Goal: Contribute content: Contribute content

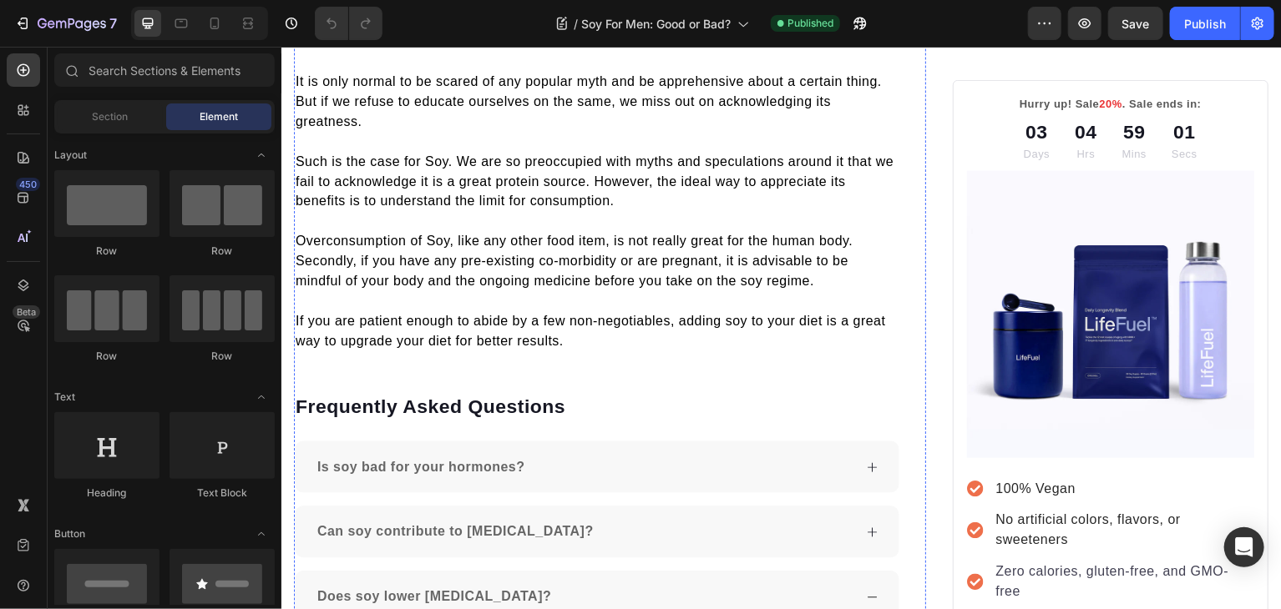
scroll to position [3029, 0]
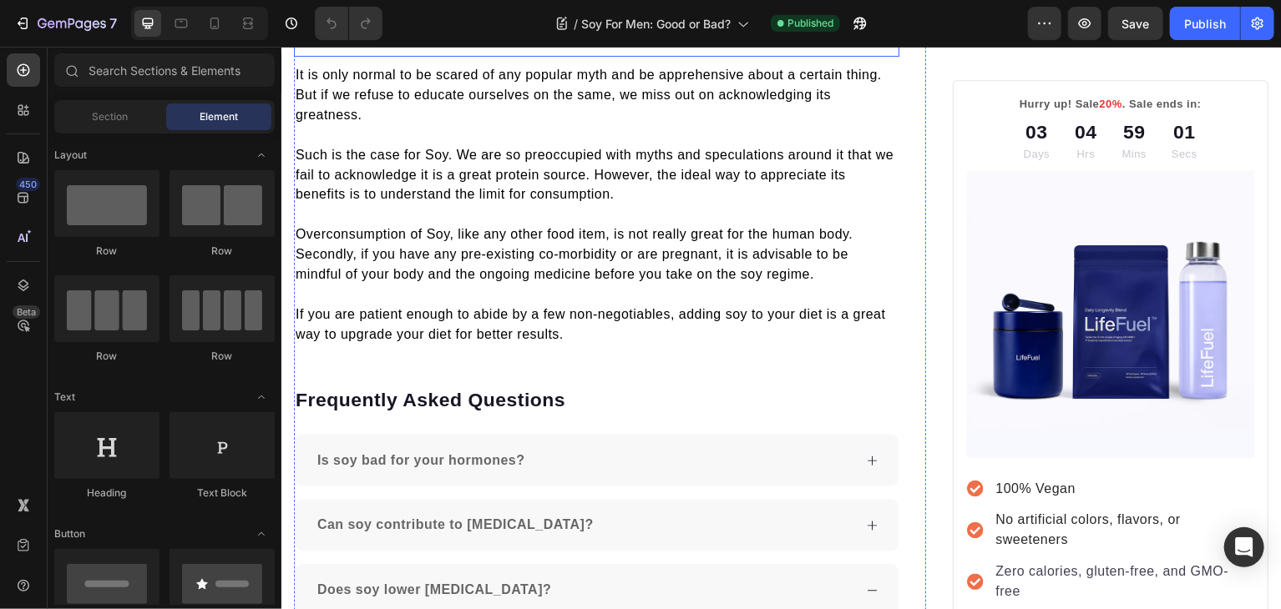
click at [354, 56] on h2 "Conclusion" at bounding box center [596, 25] width 607 height 61
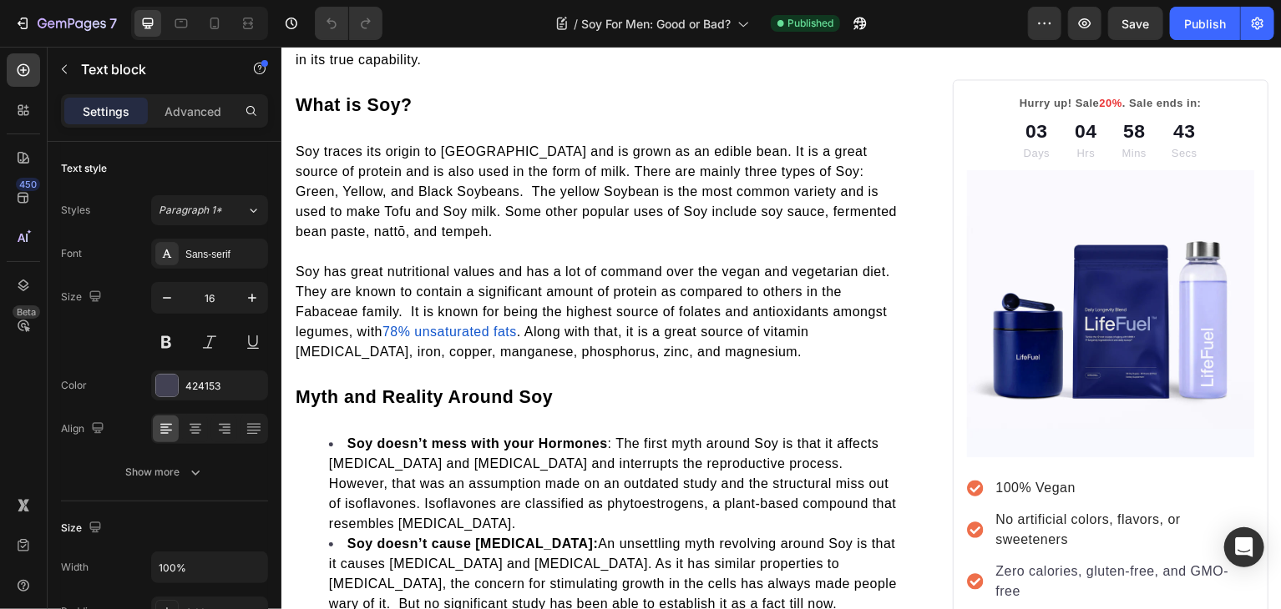
scroll to position [584, 0]
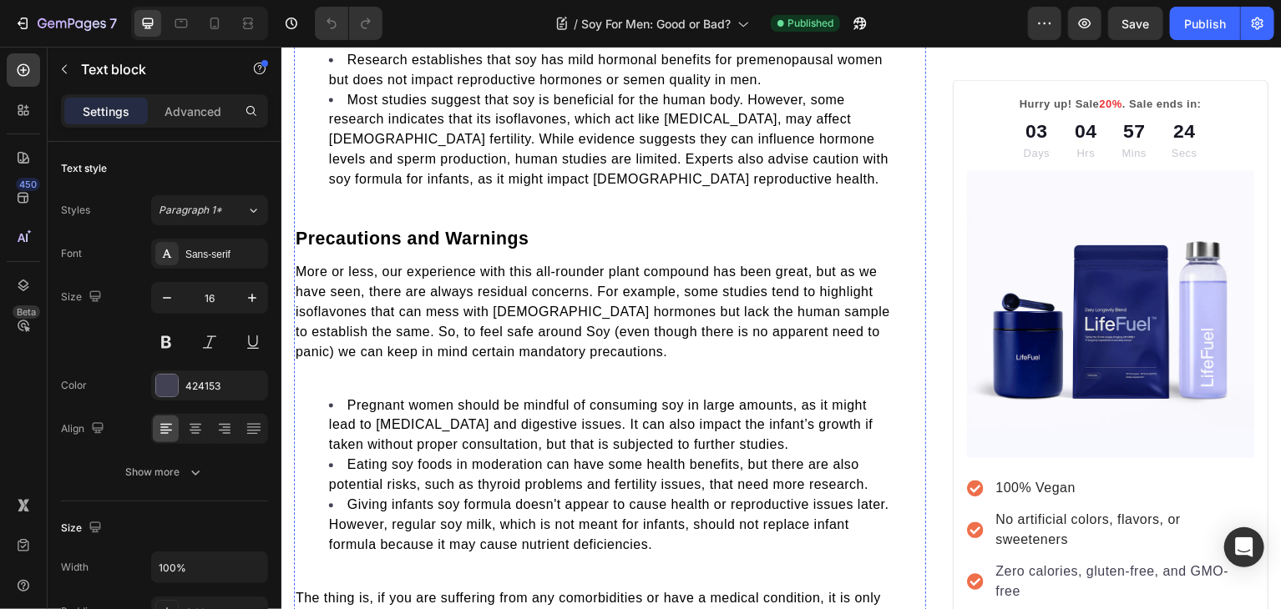
scroll to position [1935, 0]
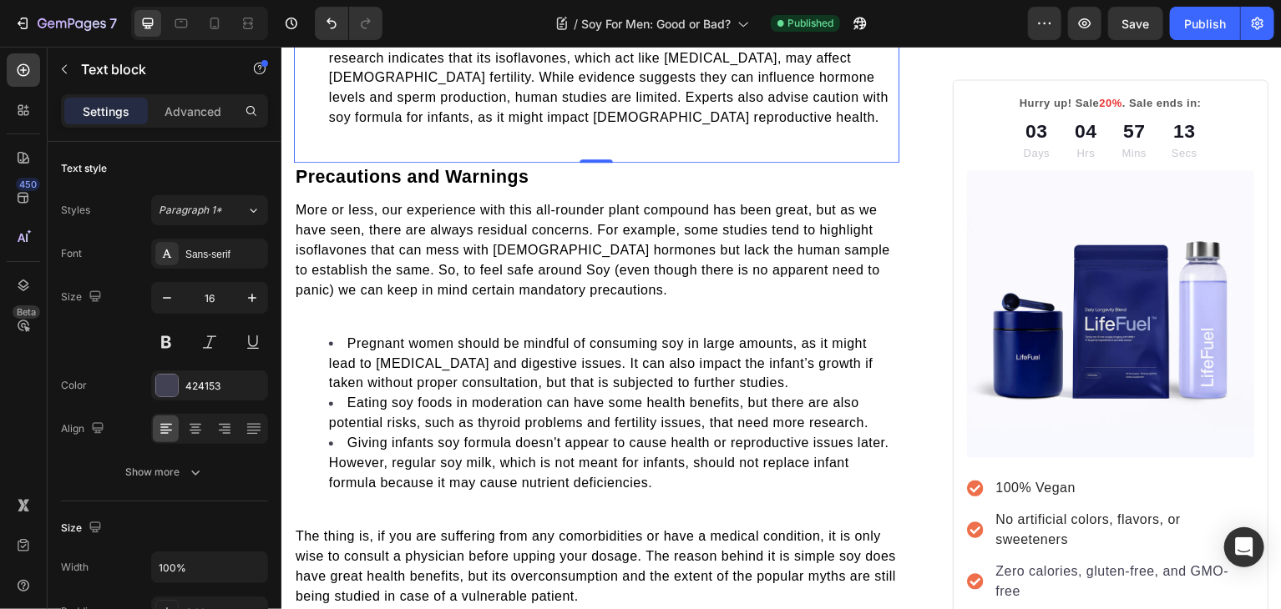
click at [593, 128] on li "Most studies suggest that soy is beneficial for the human body. However, some r…" at bounding box center [613, 78] width 570 height 100
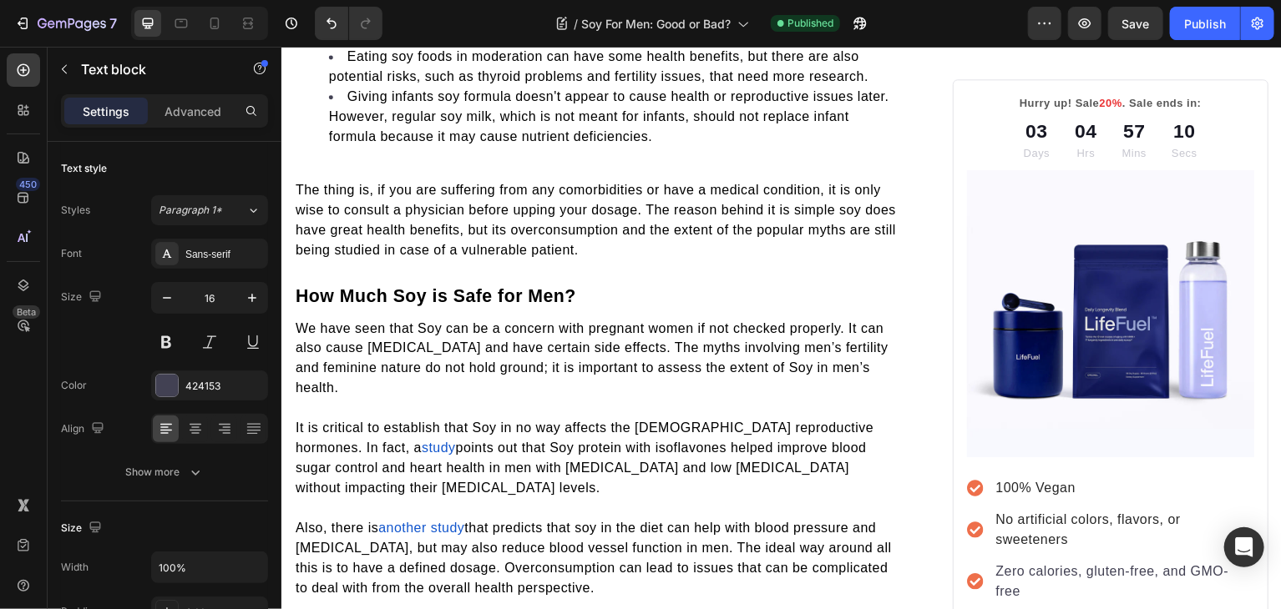
scroll to position [2334, 0]
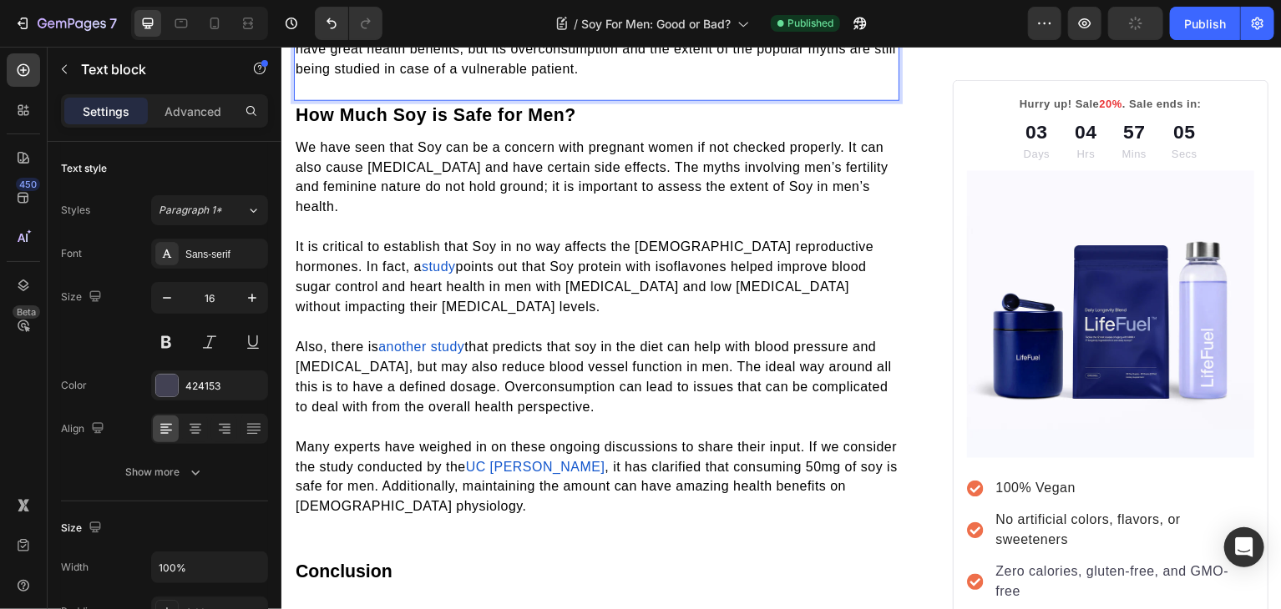
scroll to position [2450, 0]
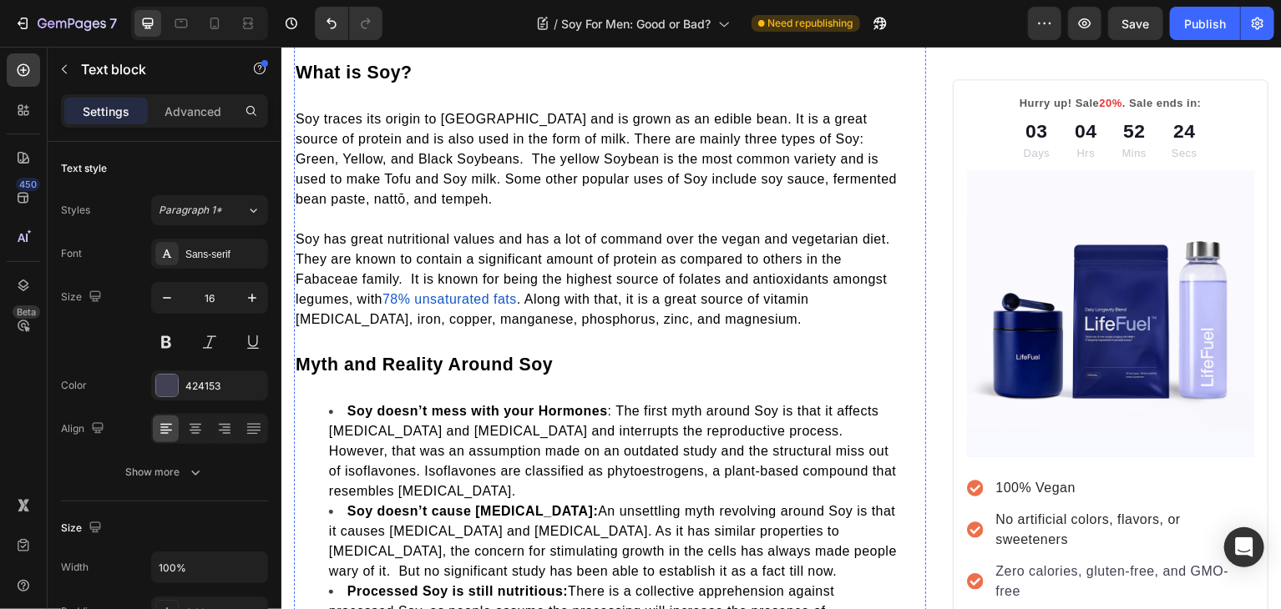
scroll to position [464, 0]
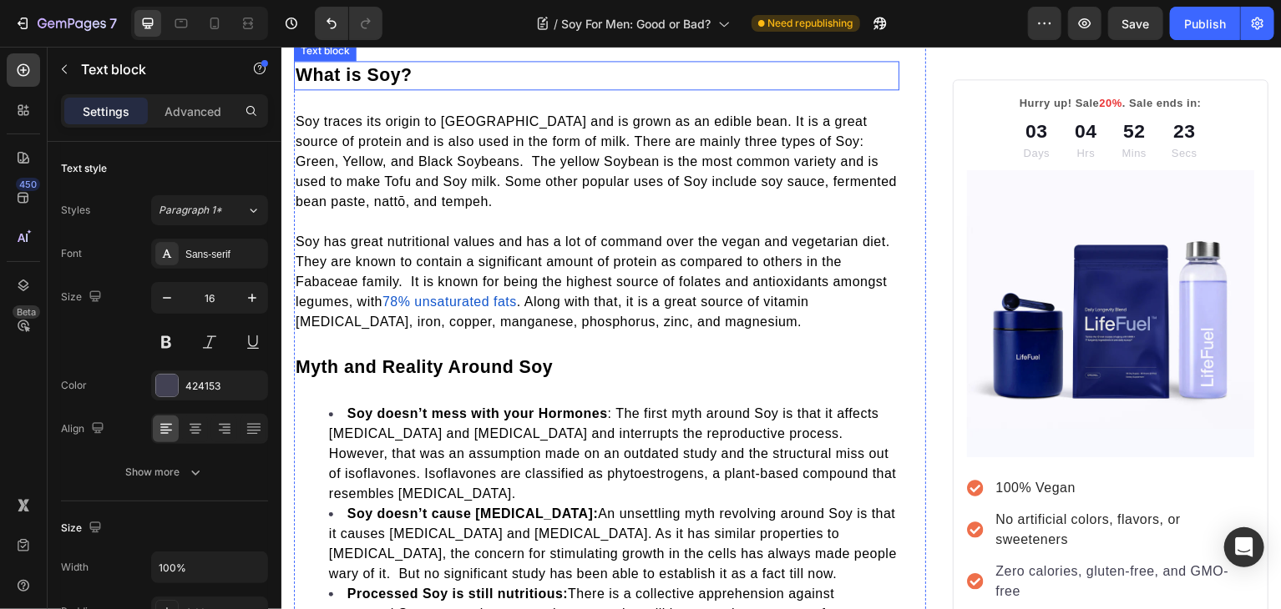
click at [367, 85] on span "What is Soy?" at bounding box center [353, 75] width 117 height 20
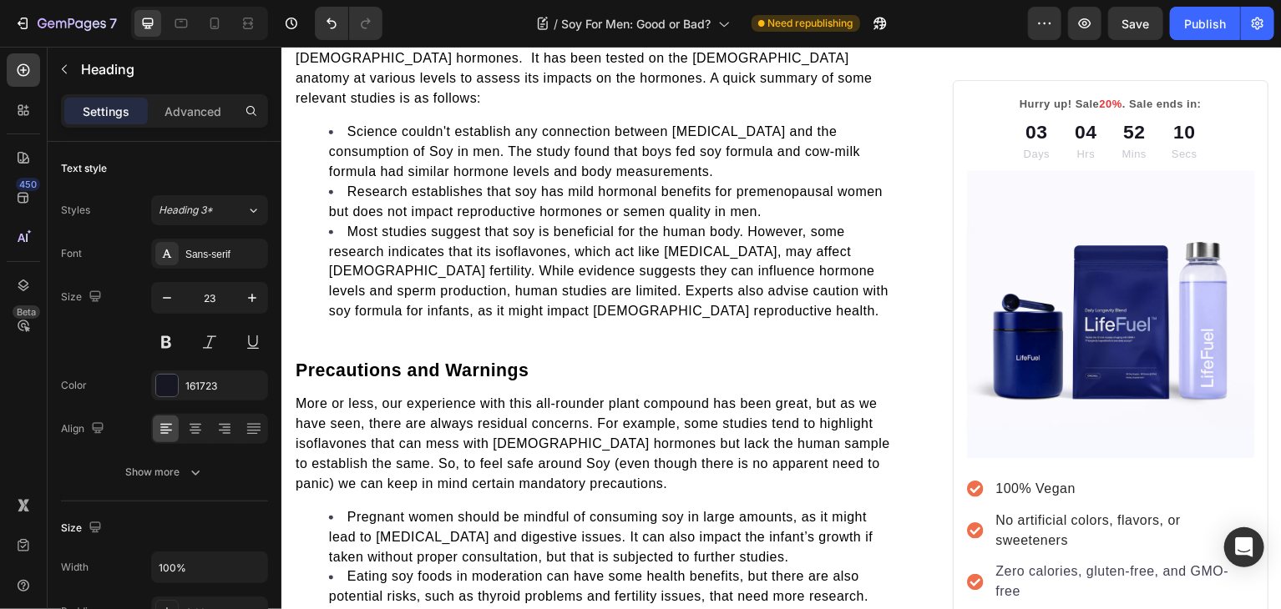
scroll to position [1752, 0]
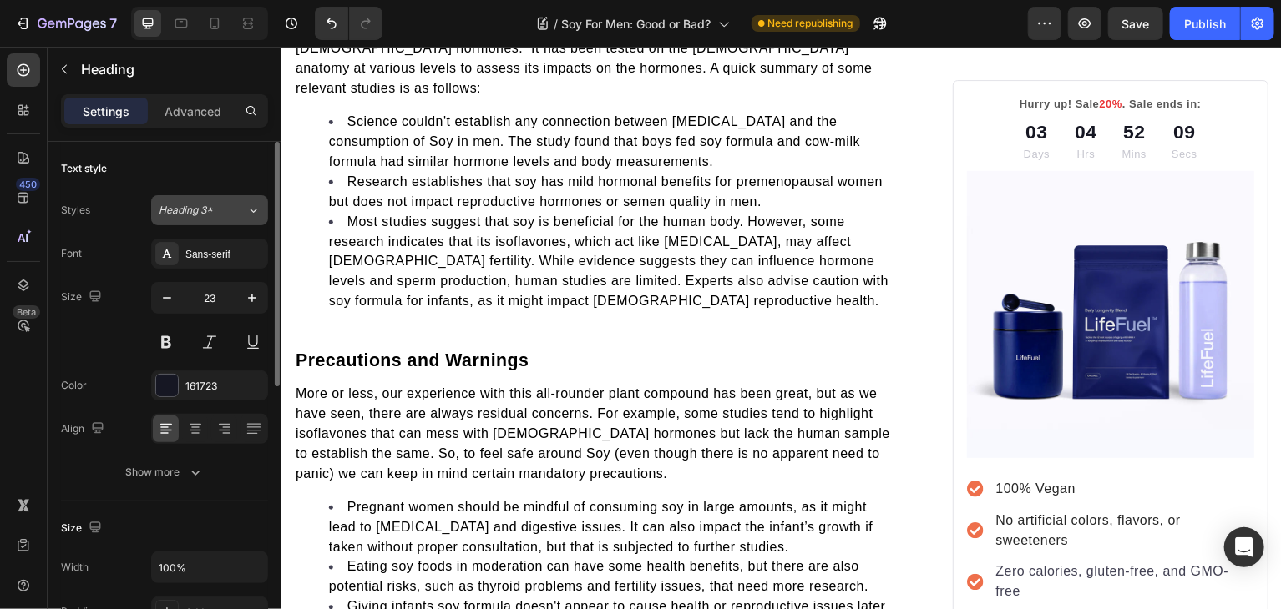
click at [241, 212] on div "Heading 3*" at bounding box center [203, 210] width 88 height 15
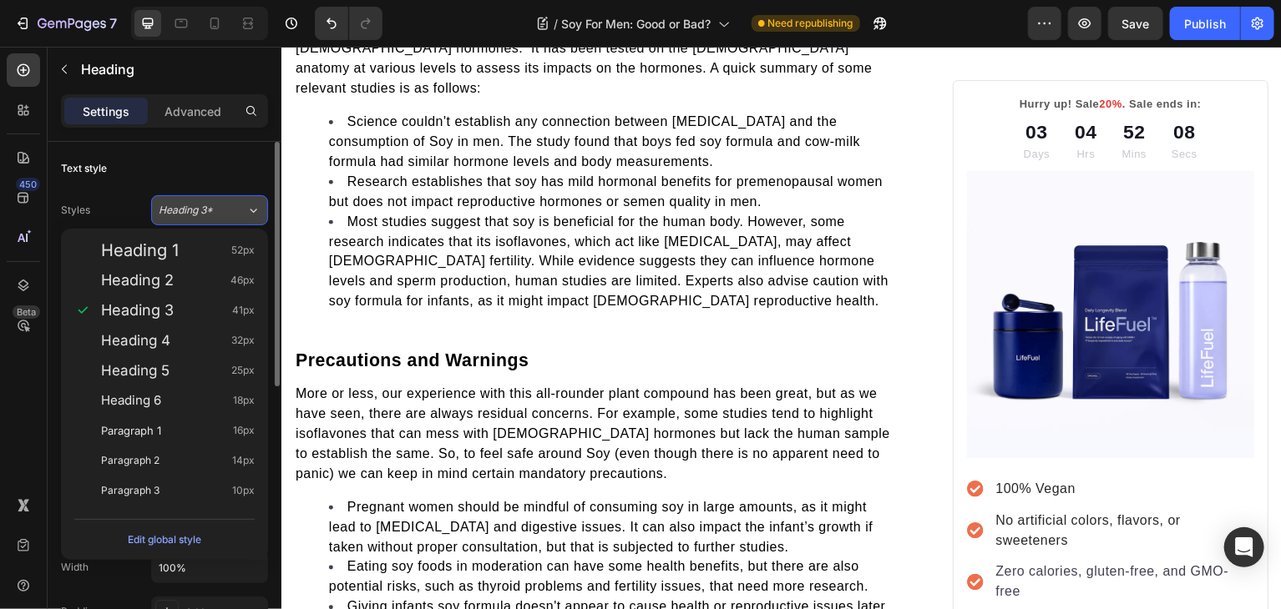
click at [241, 212] on div "Heading 3*" at bounding box center [203, 210] width 88 height 15
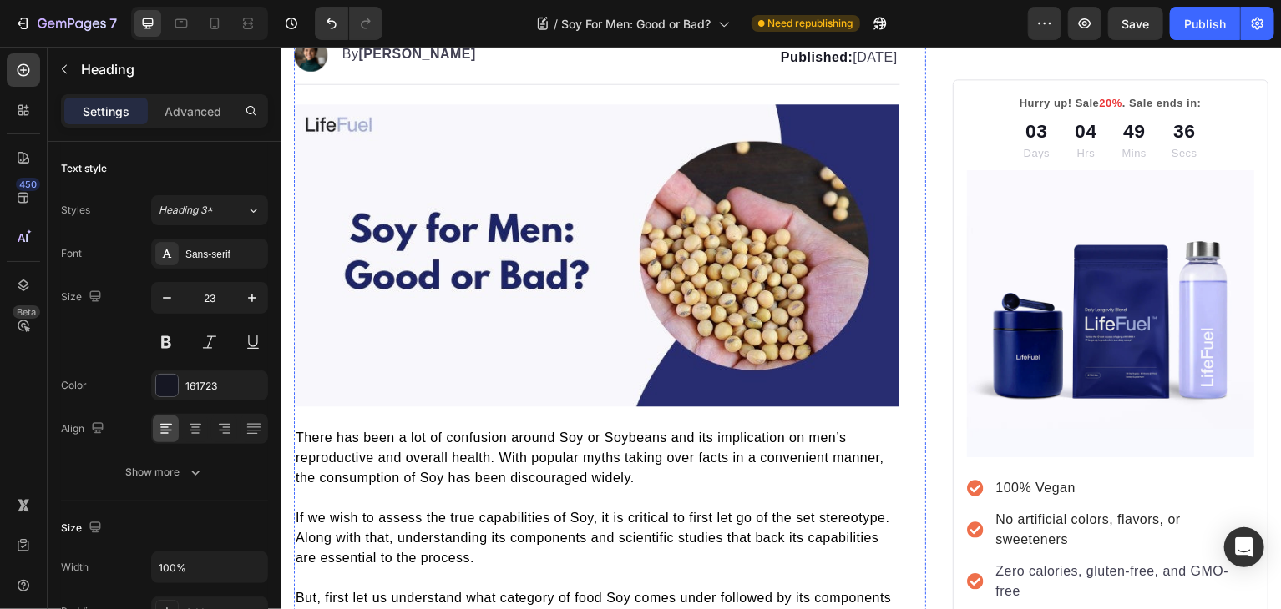
scroll to position [0, 0]
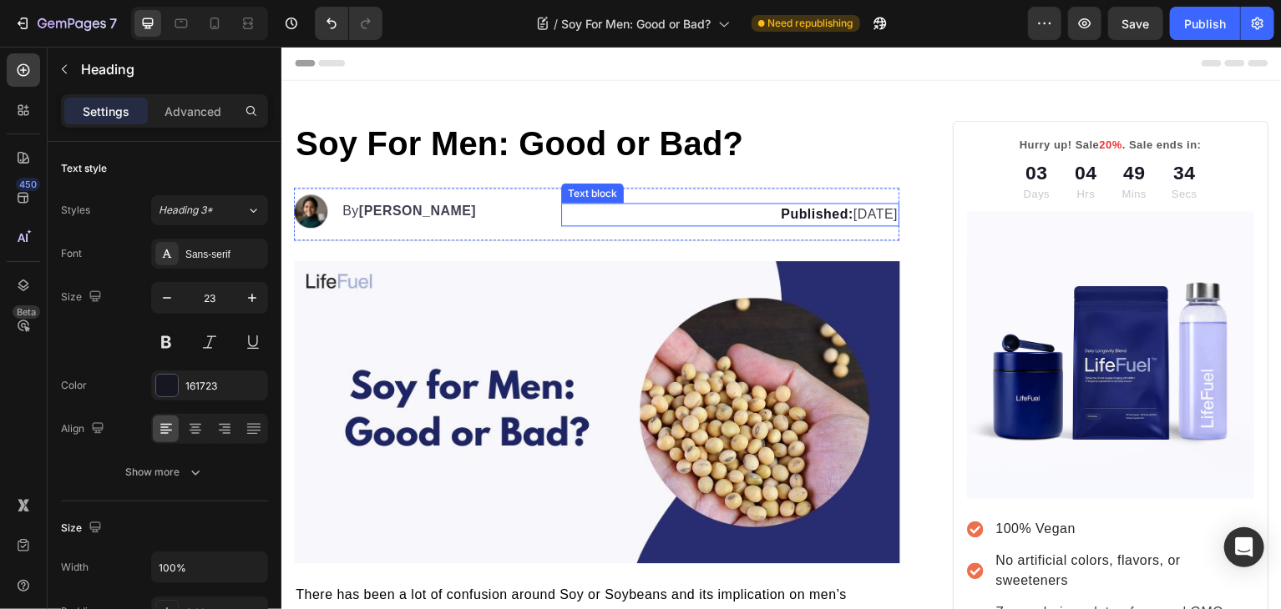
click at [781, 212] on strong "Published:" at bounding box center [817, 214] width 73 height 14
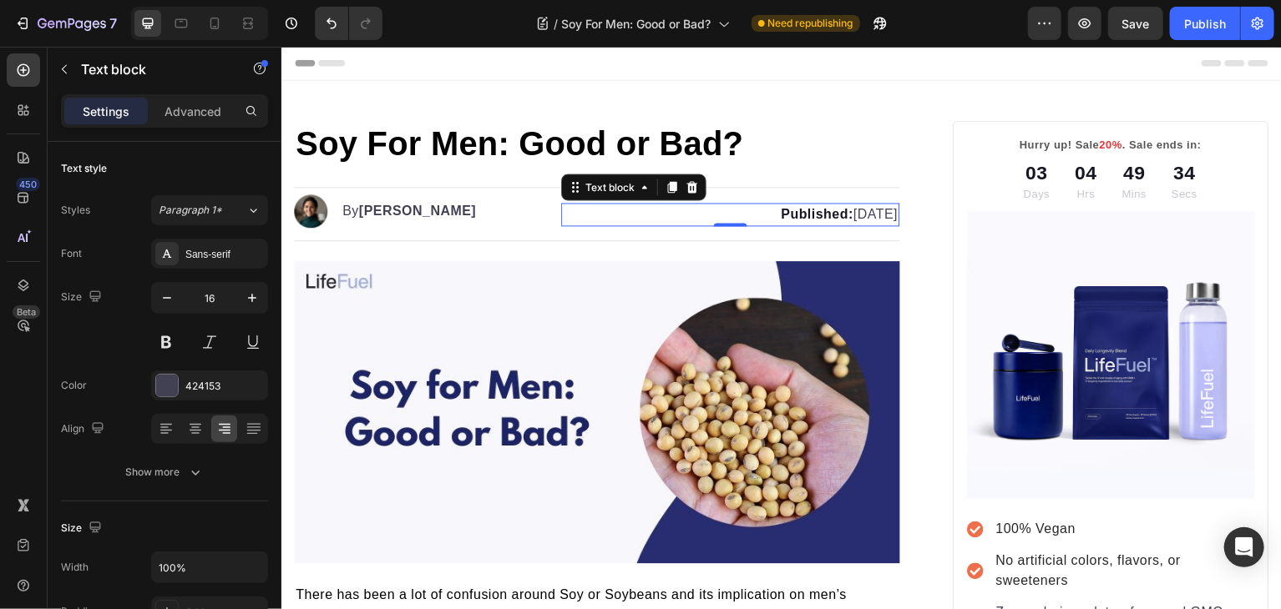
click at [781, 212] on strong "Published:" at bounding box center [817, 214] width 73 height 14
click at [1196, 19] on div "Publish" at bounding box center [1205, 24] width 42 height 18
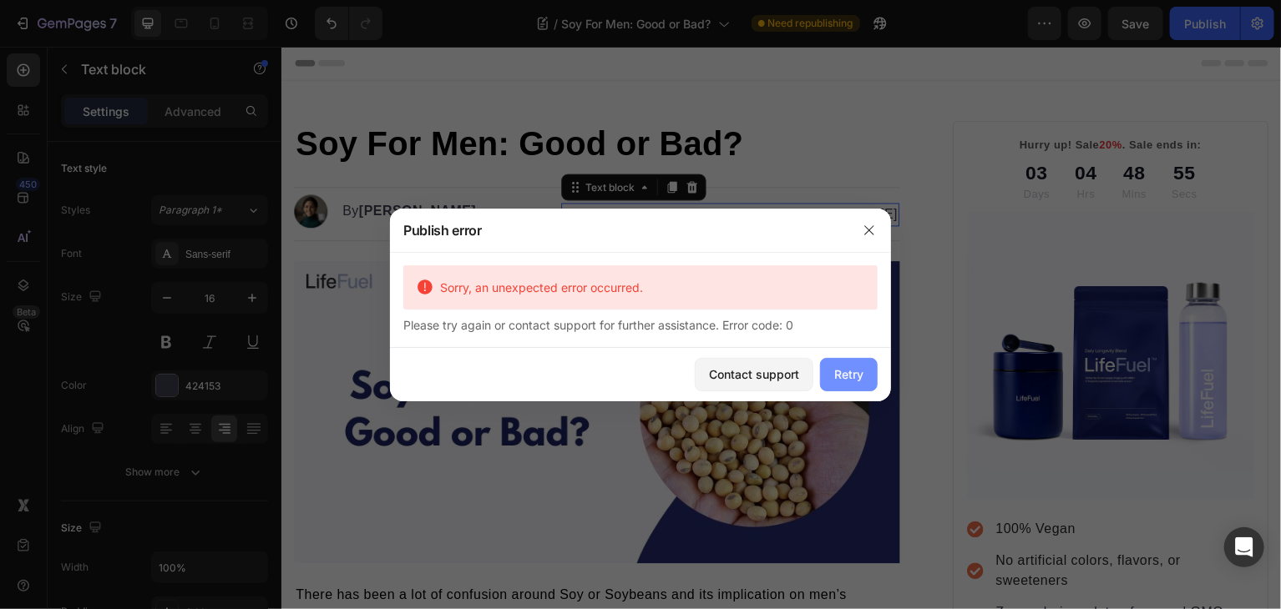
click at [852, 378] on div "Retry" at bounding box center [848, 375] width 29 height 18
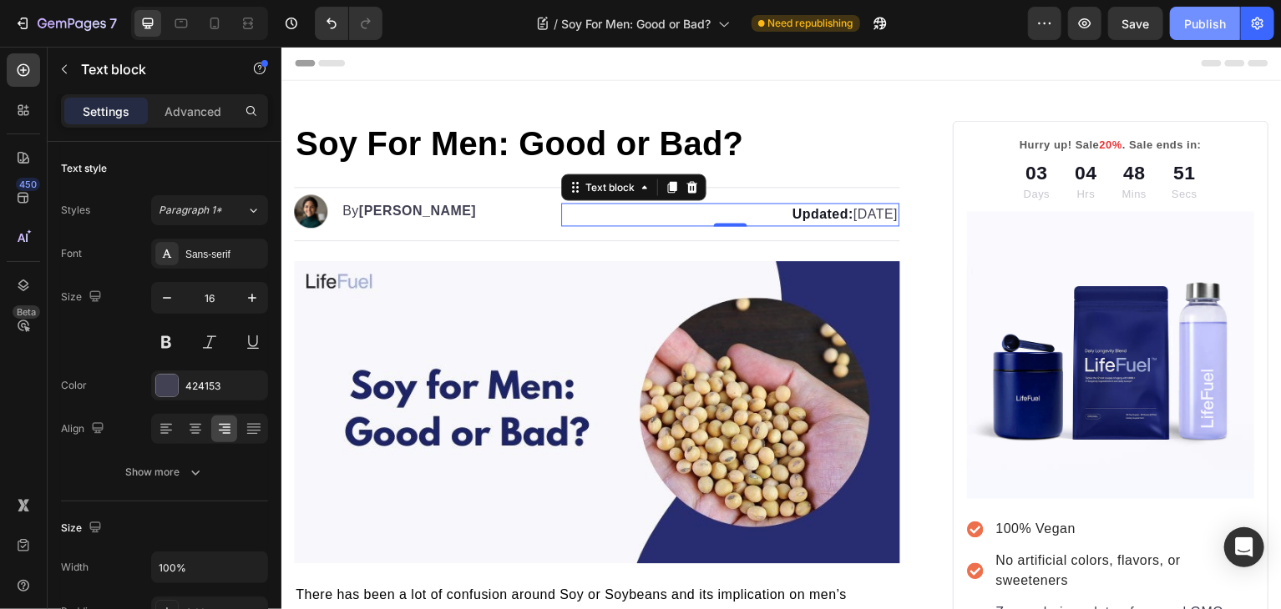
click at [1192, 20] on div "Publish" at bounding box center [1205, 24] width 42 height 18
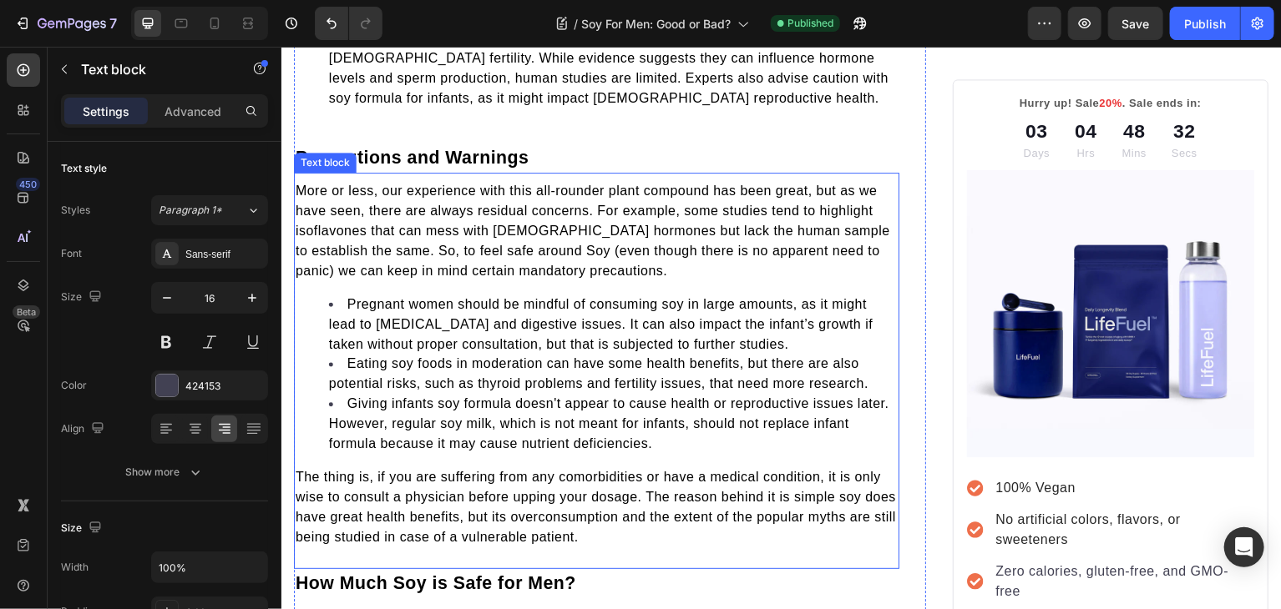
scroll to position [2263, 0]
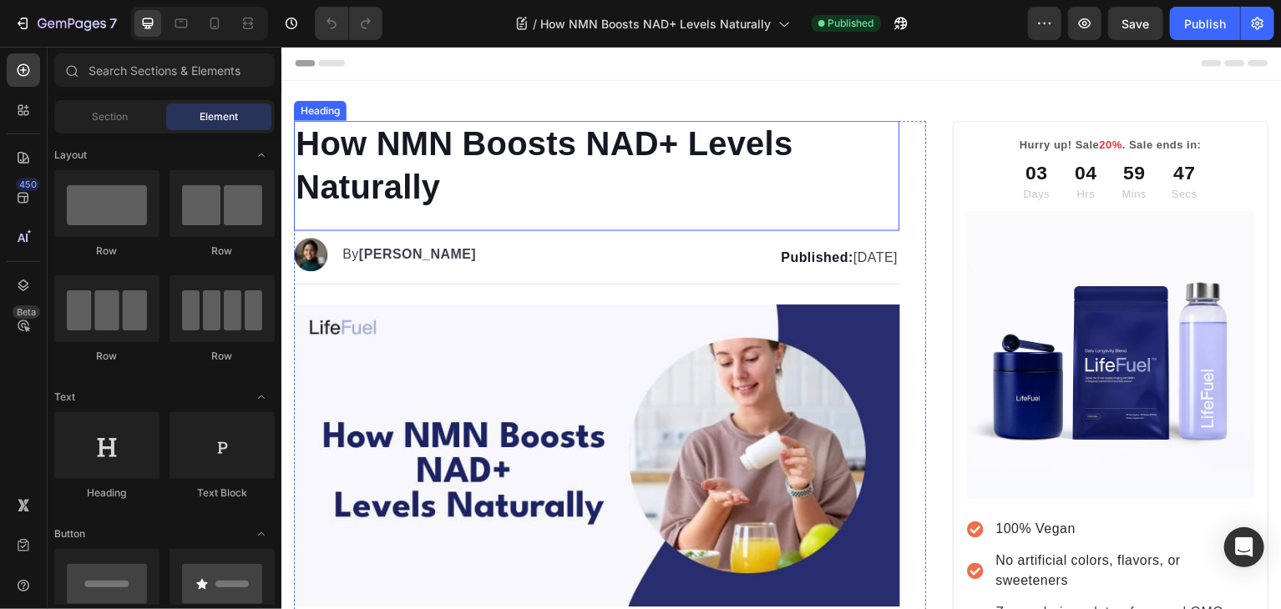
click at [423, 141] on h1 "How NMN Boosts NAD+ Levels Naturally" at bounding box center [596, 165] width 607 height 90
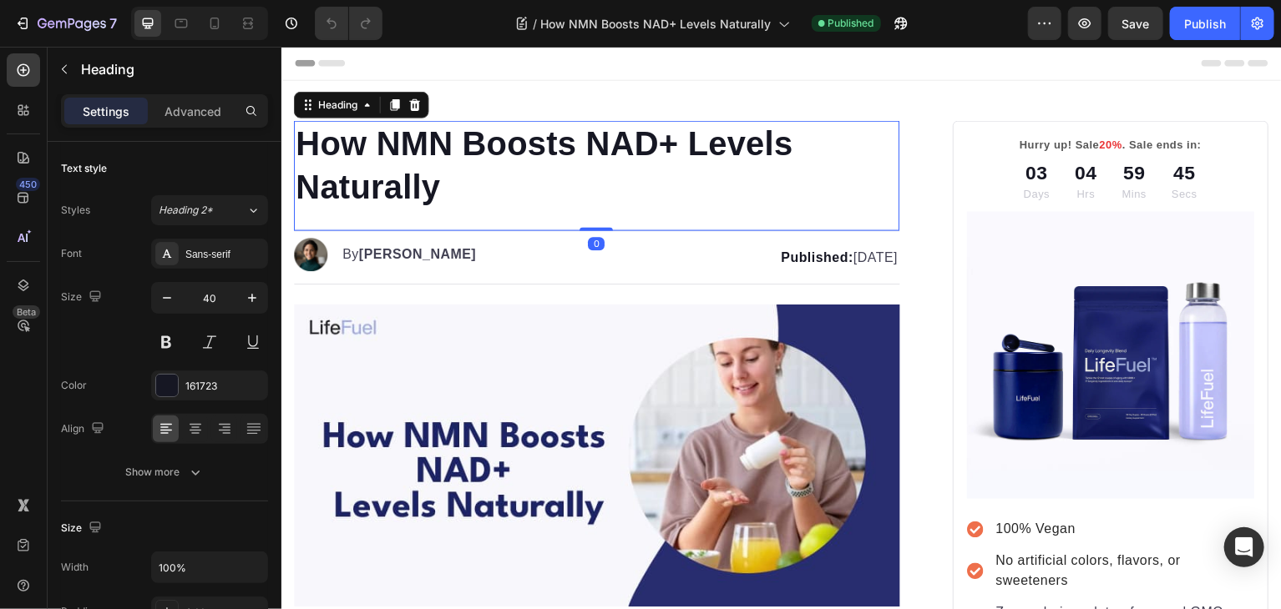
click at [464, 190] on p "How NMN Boosts NAD+ Levels Naturally" at bounding box center [597, 165] width 604 height 87
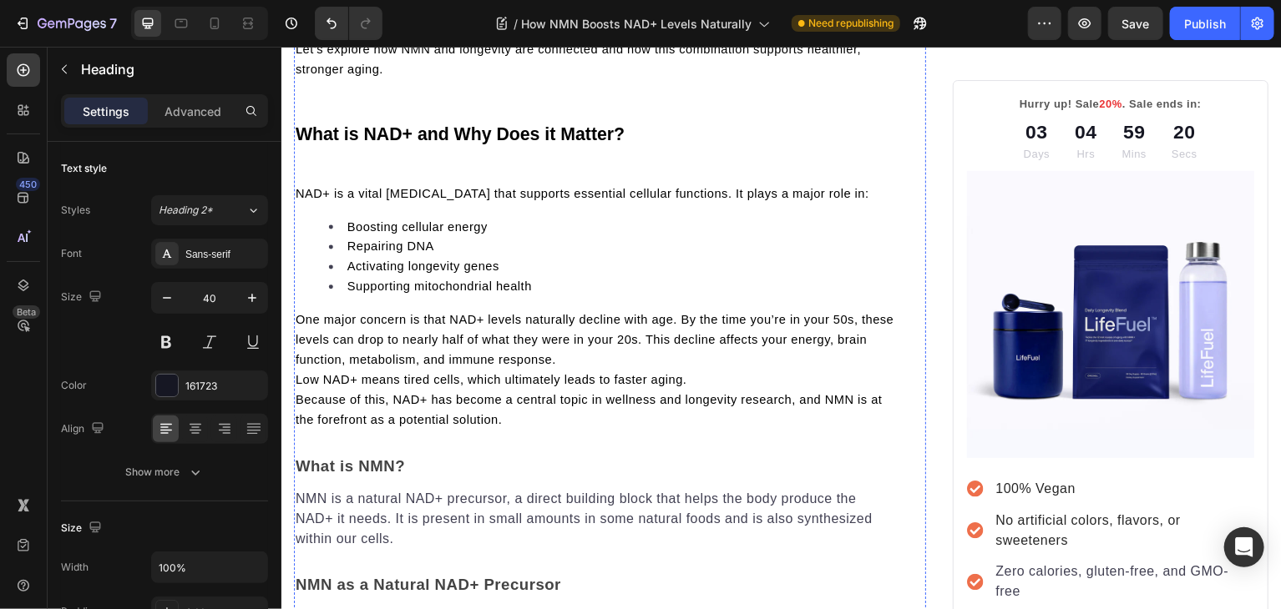
scroll to position [868, 0]
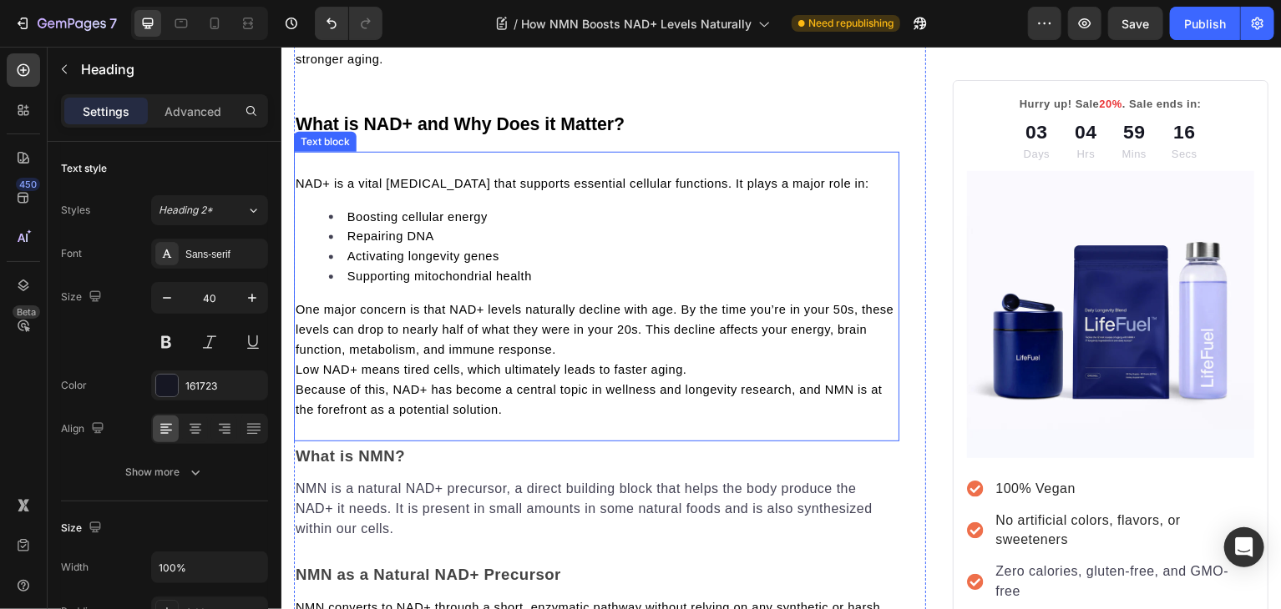
click at [435, 162] on div "NAD+ is a vital [MEDICAL_DATA] that supports essential cellular functions. It p…" at bounding box center [596, 296] width 607 height 291
click at [432, 168] on div "NAD+ is a vital [MEDICAL_DATA] that supports essential cellular functions. It p…" at bounding box center [596, 296] width 607 height 291
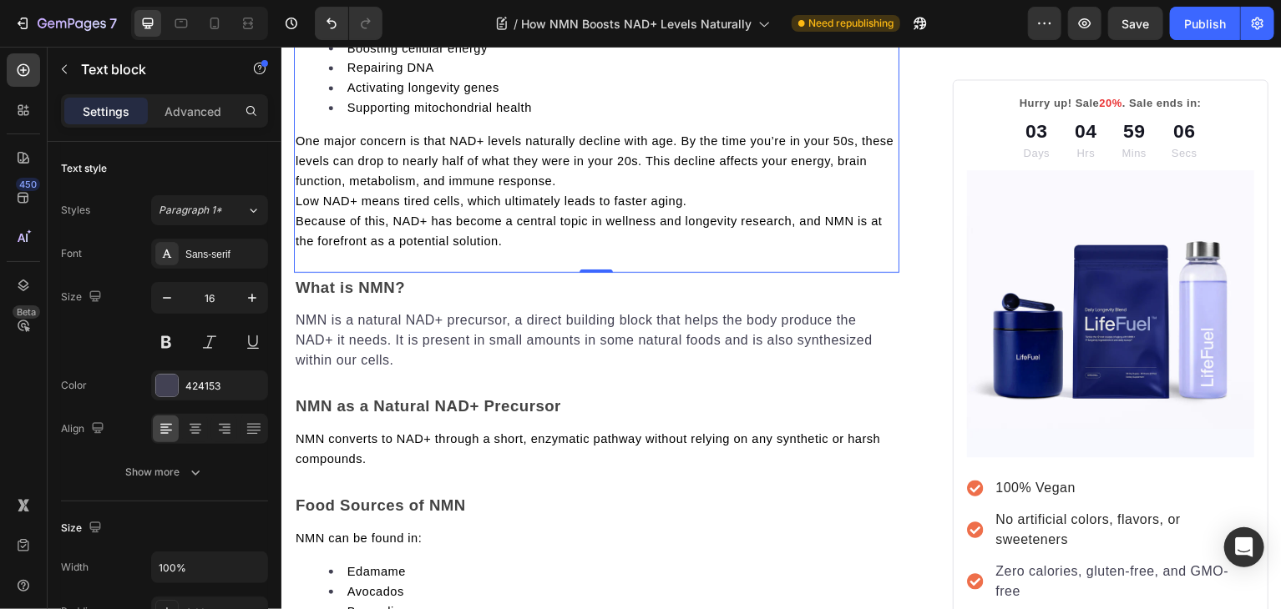
scroll to position [1035, 0]
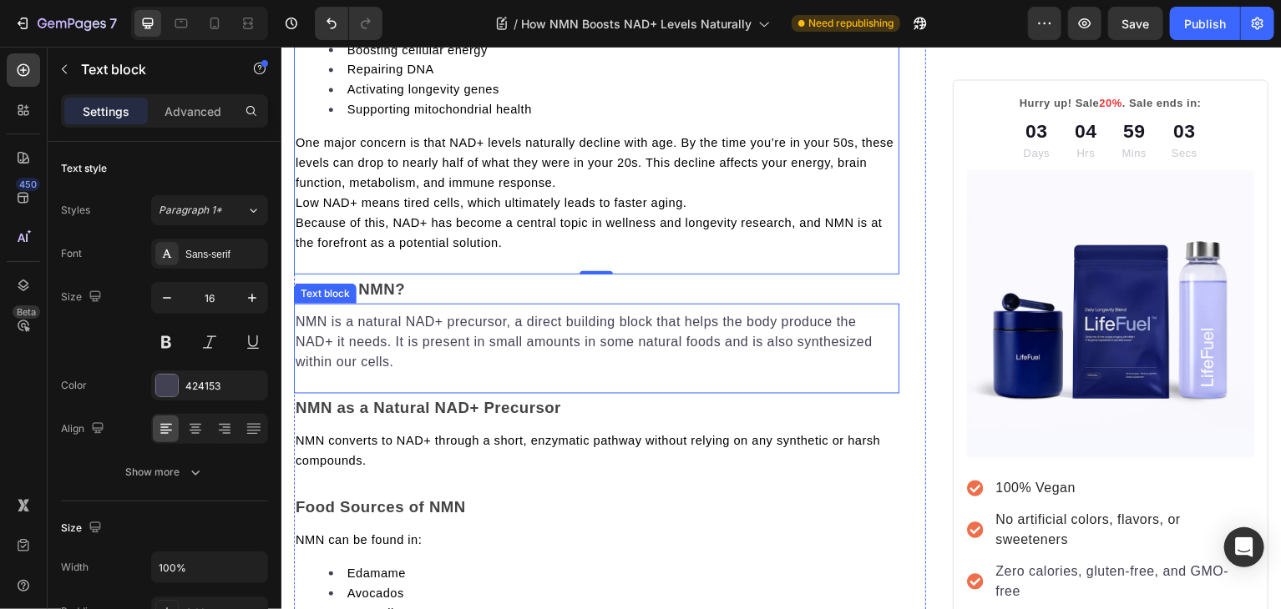
click at [345, 394] on div "NMN is a natural NAD+ precursor, a direct building block that helps the body pr…" at bounding box center [596, 349] width 607 height 90
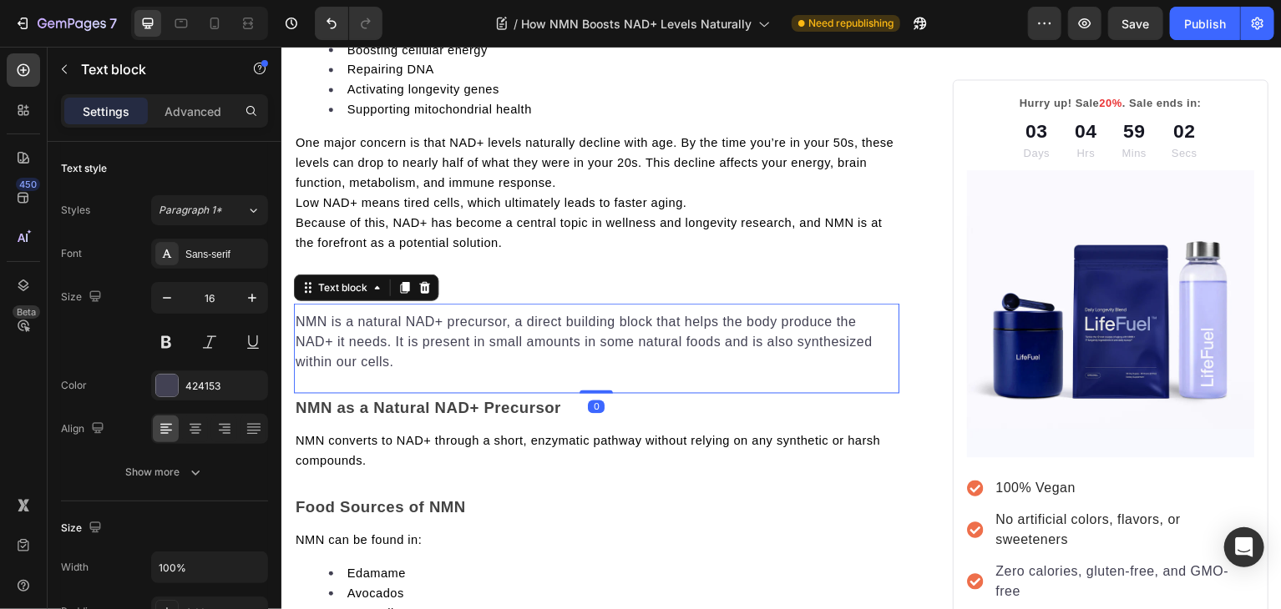
click at [345, 394] on div "NMN is a natural NAD+ precursor, a direct building block that helps the body pr…" at bounding box center [596, 349] width 607 height 90
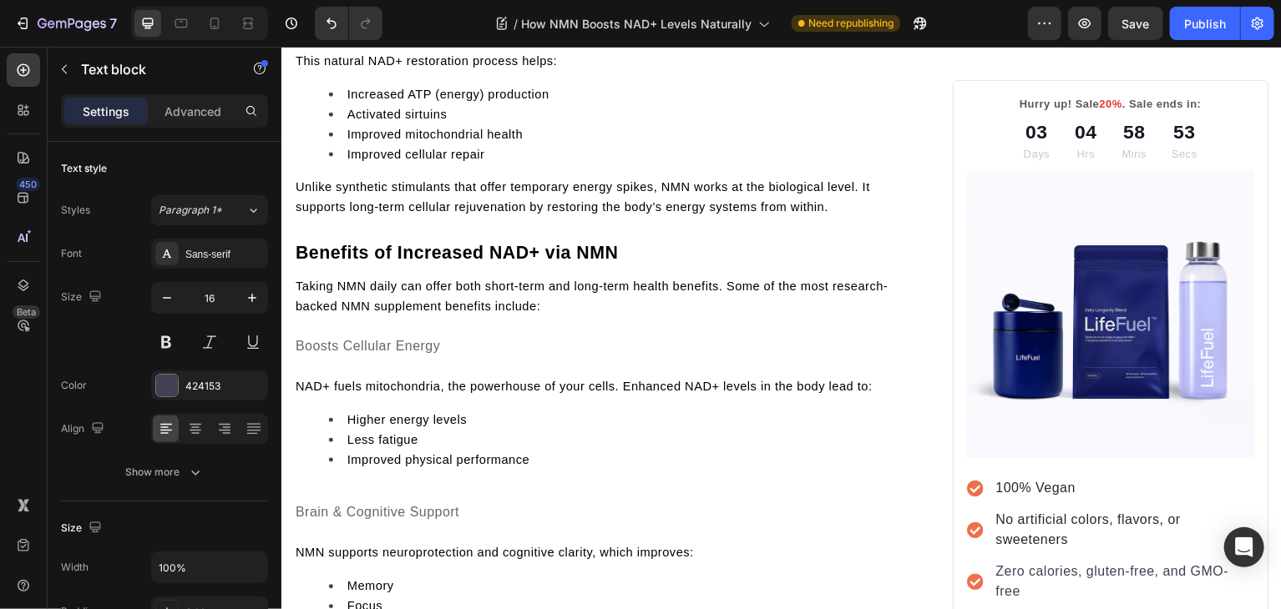
scroll to position [2000, 0]
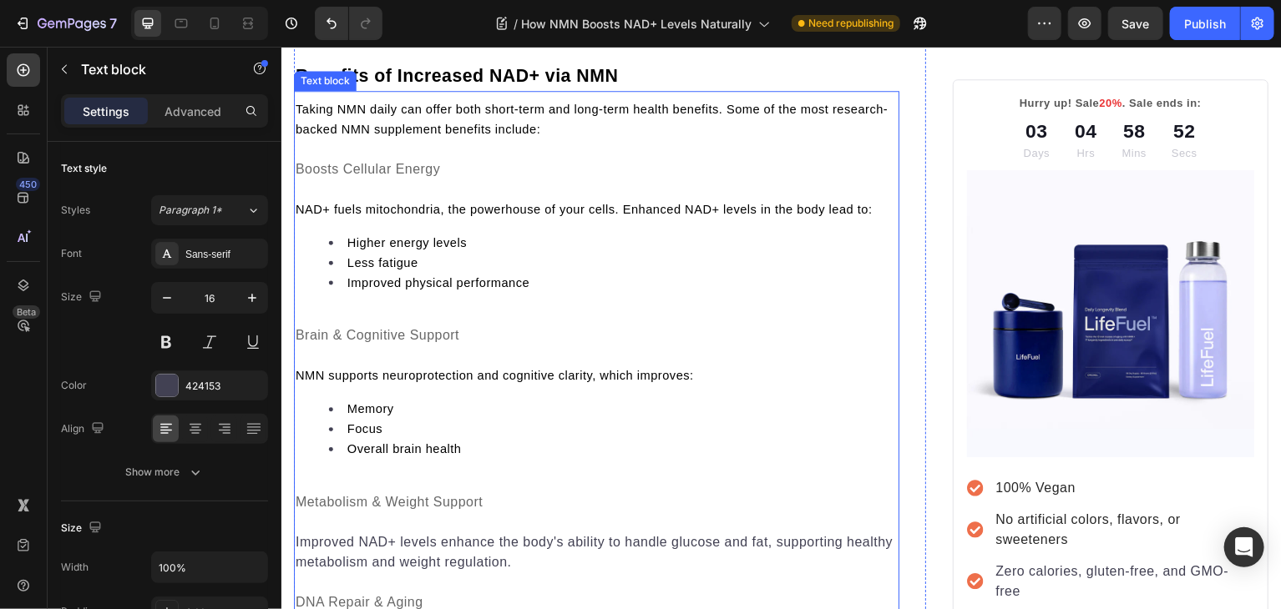
click at [373, 200] on p at bounding box center [597, 190] width 604 height 20
click at [373, 200] on p "Rich Text Editor. Editing area: main" at bounding box center [597, 190] width 604 height 20
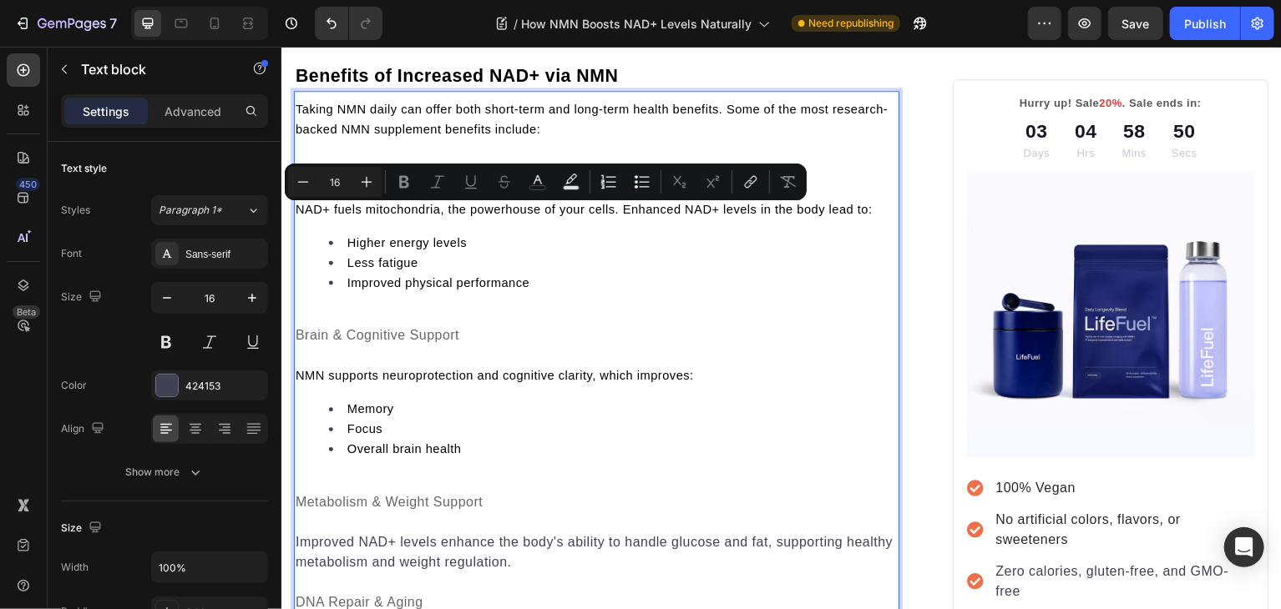
click at [373, 200] on p "Rich Text Editor. Editing area: main" at bounding box center [597, 190] width 604 height 20
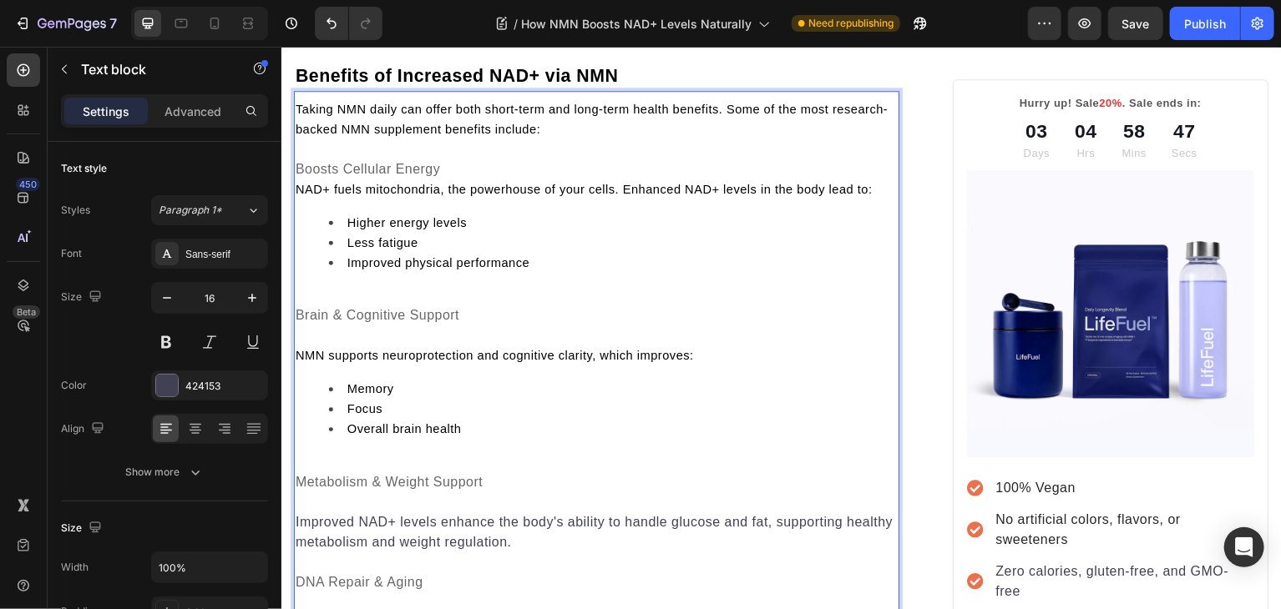
click at [357, 346] on p "Rich Text Editor. Editing area: main" at bounding box center [597, 336] width 604 height 20
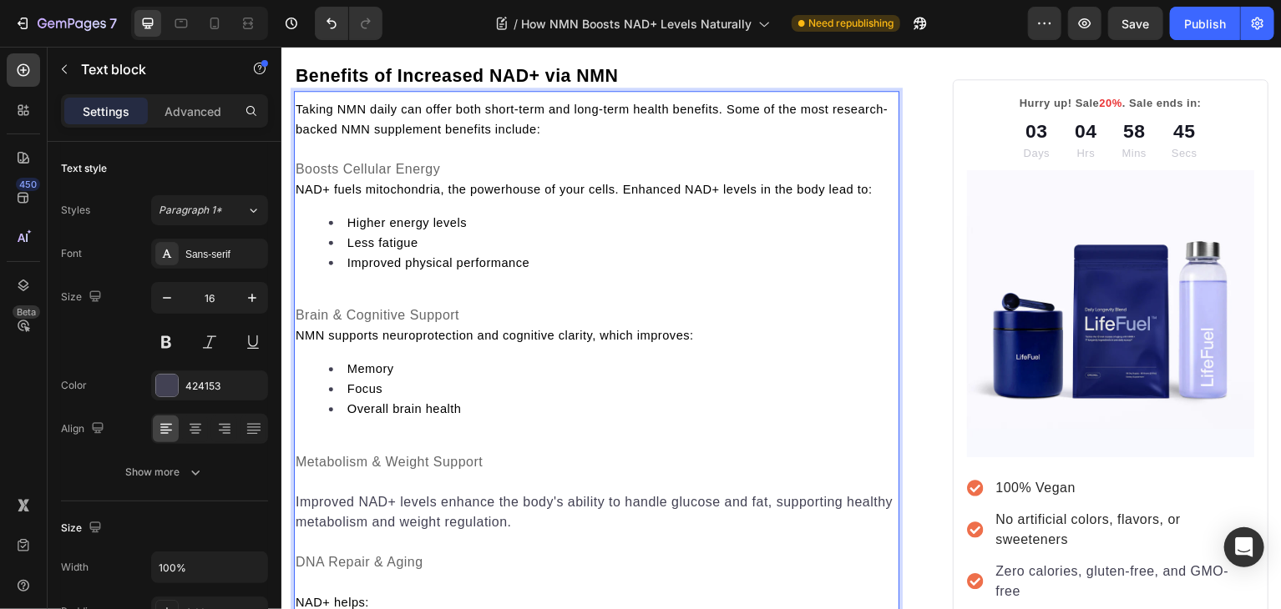
click at [337, 306] on p "Rich Text Editor. Editing area: main" at bounding box center [597, 296] width 604 height 20
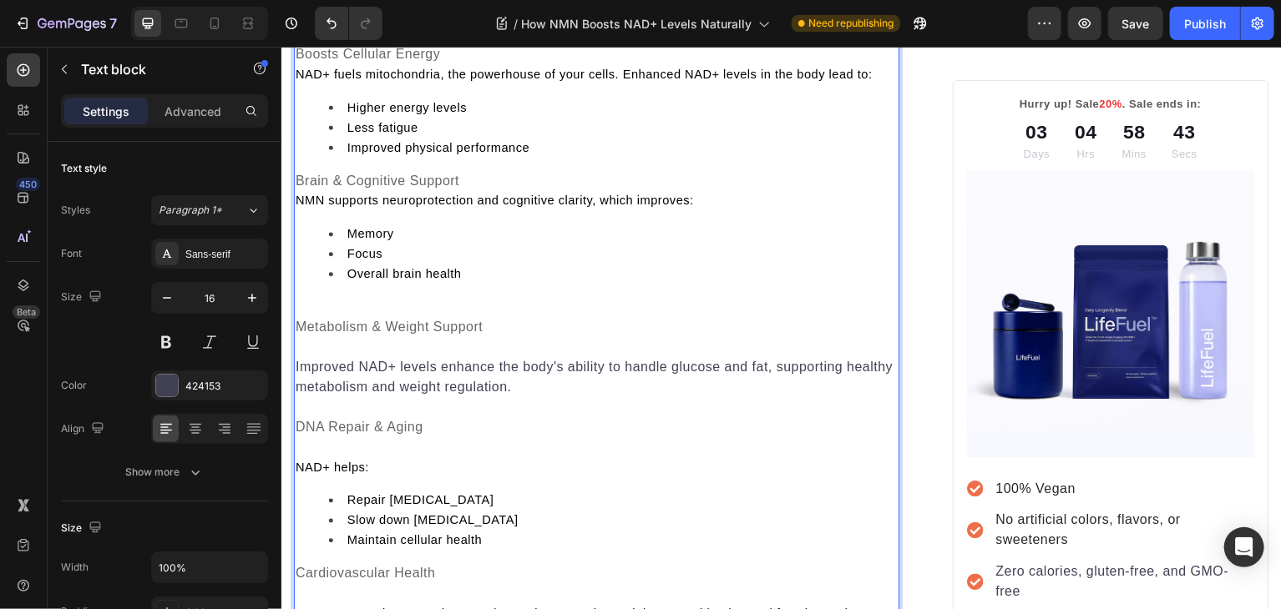
scroll to position [2117, 0]
click at [320, 316] on p "Rich Text Editor. Editing area: main" at bounding box center [597, 306] width 604 height 20
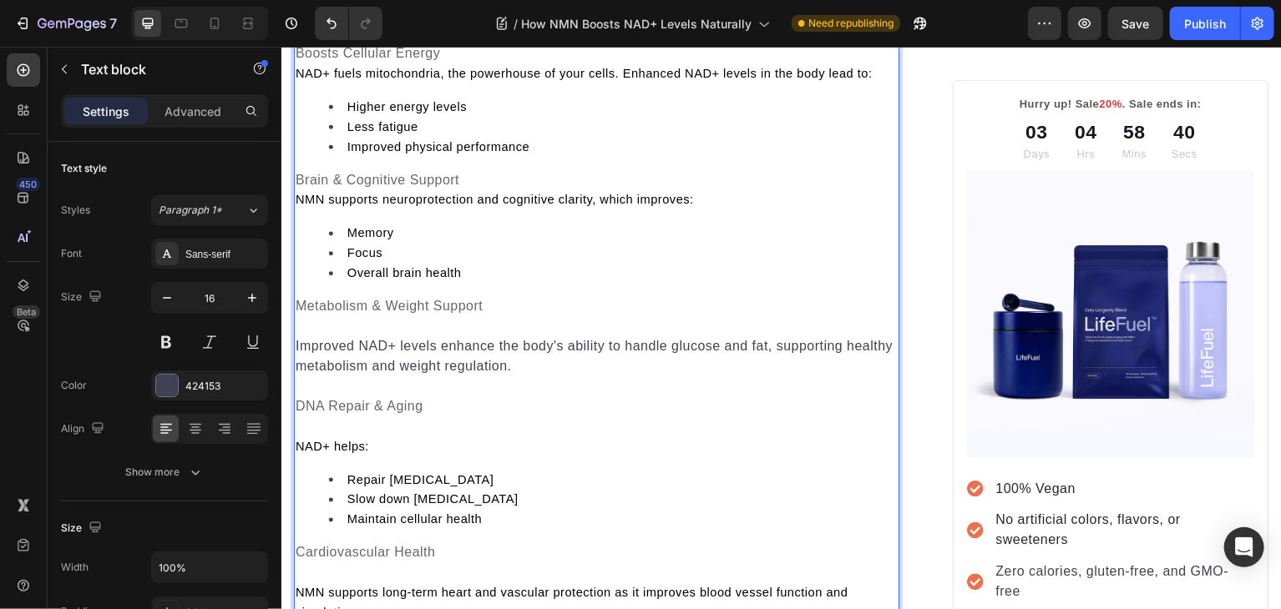
click at [313, 336] on p "Rich Text Editor. Editing area: main" at bounding box center [597, 326] width 604 height 20
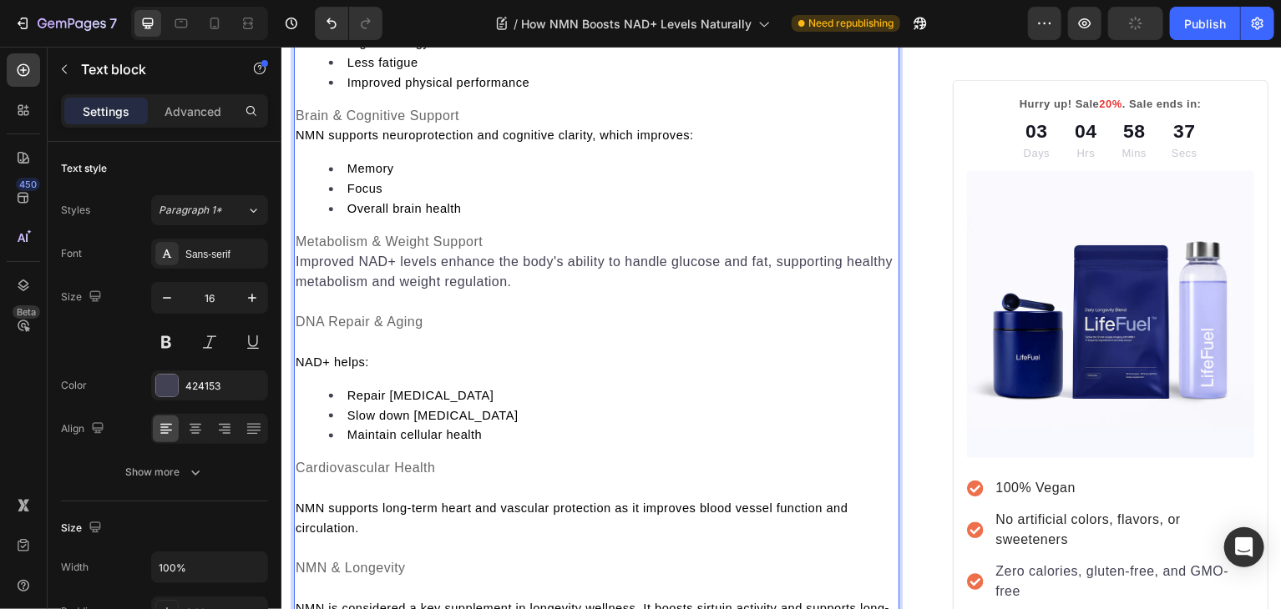
scroll to position [2180, 0]
click at [339, 292] on p "Improved NAD+ levels enhance the body's ability to handle glucose and fat, supp…" at bounding box center [597, 273] width 604 height 40
click at [317, 143] on span "NMN supports neuroprotection and cognitive clarity, which improves:" at bounding box center [494, 135] width 399 height 13
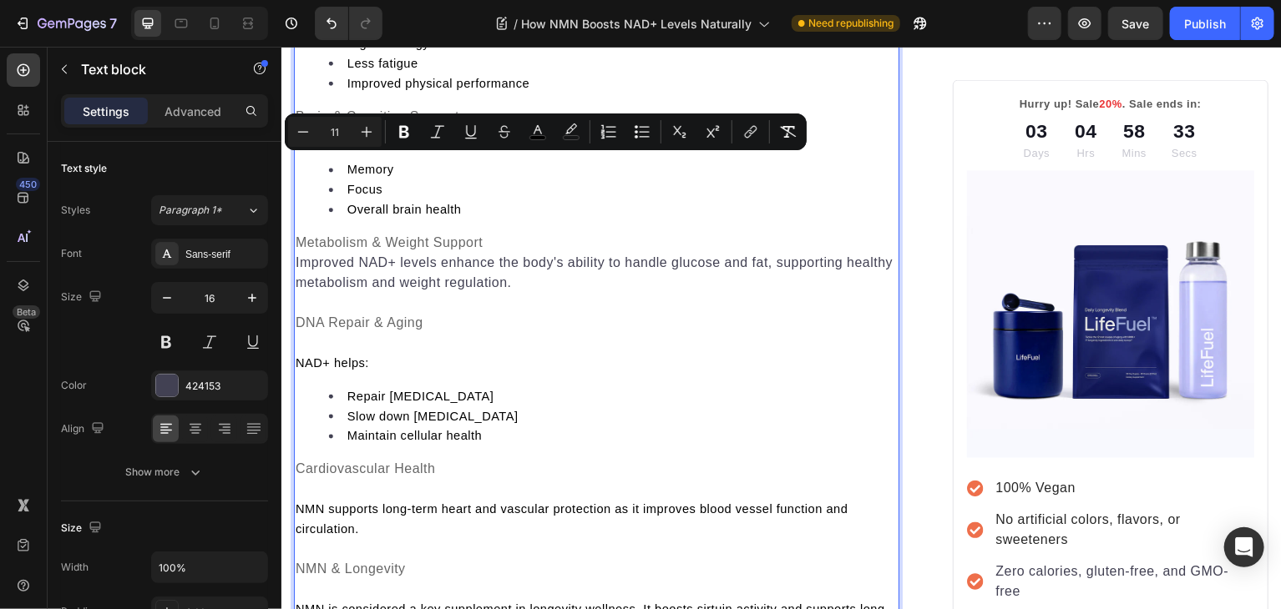
click at [317, 143] on span "NMN supports neuroprotection and cognitive clarity, which improves:" at bounding box center [494, 135] width 399 height 13
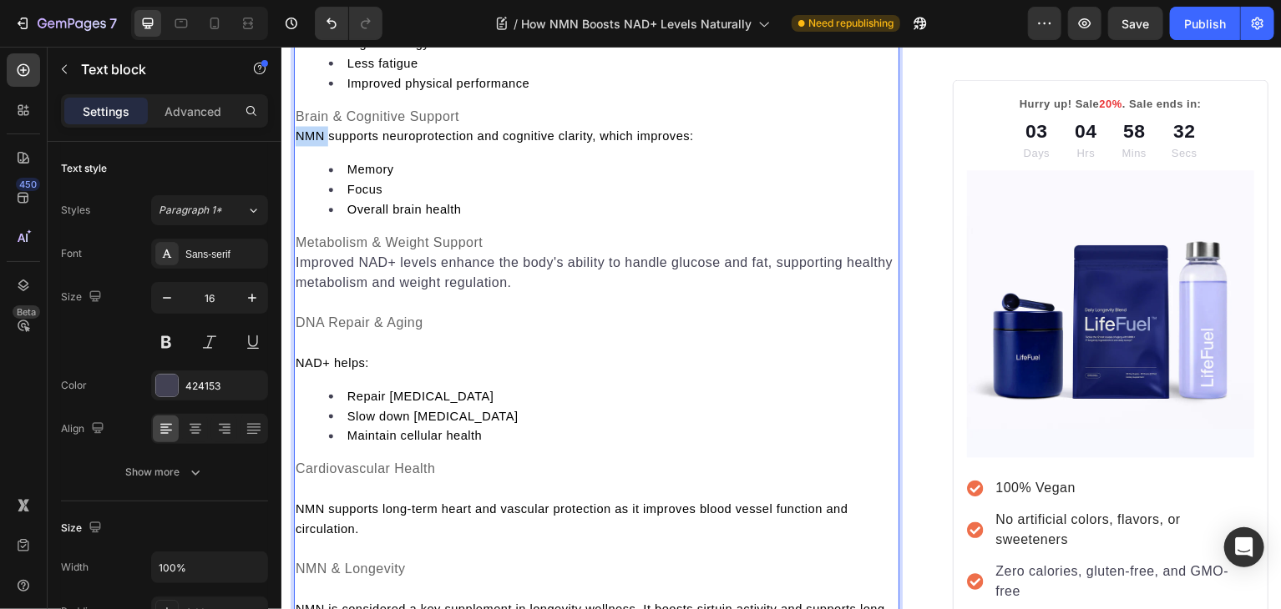
click at [317, 143] on span "NMN supports neuroprotection and cognitive clarity, which improves:" at bounding box center [494, 135] width 399 height 13
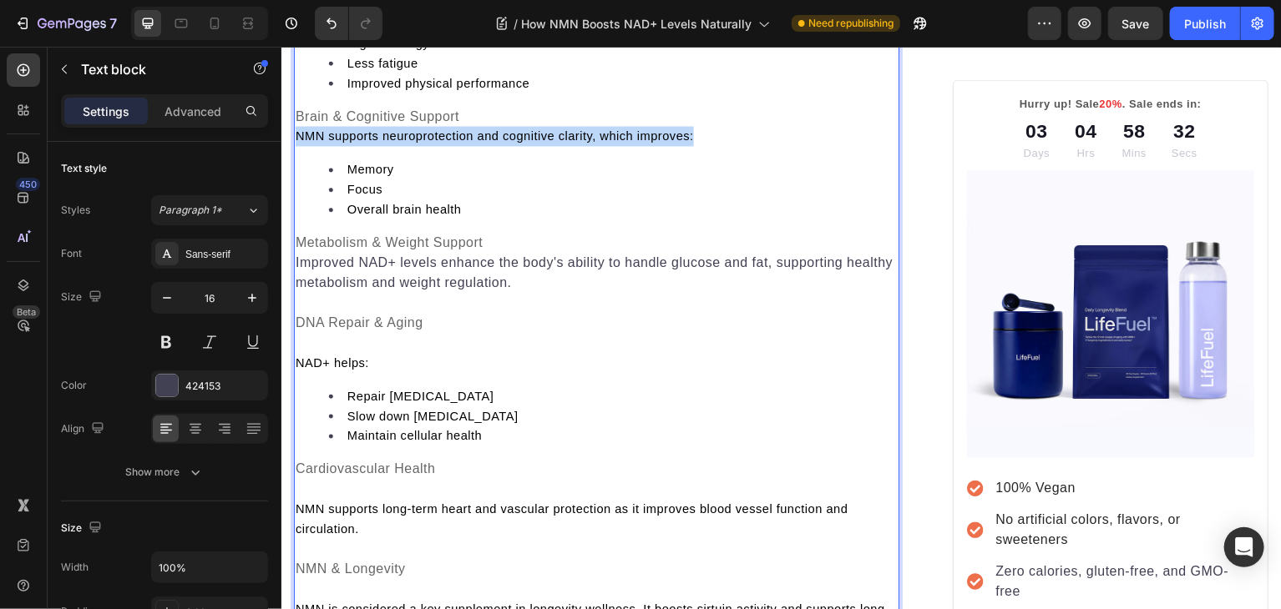
click at [317, 143] on span "NMN supports neuroprotection and cognitive clarity, which improves:" at bounding box center [494, 135] width 399 height 13
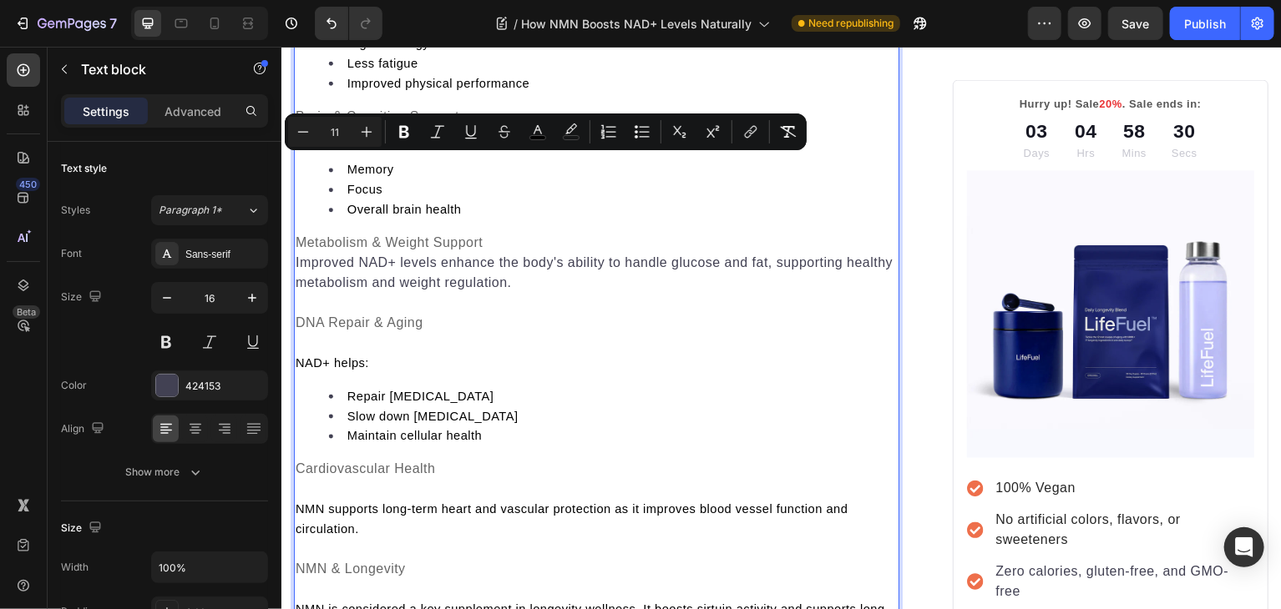
type input "16"
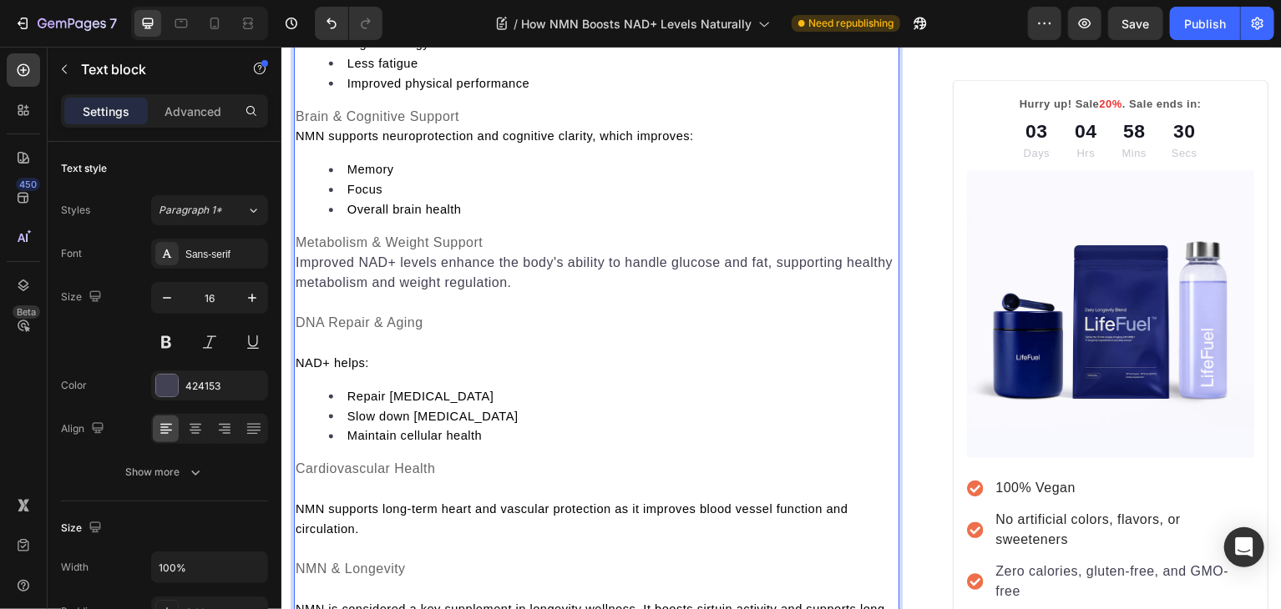
click at [336, 293] on p "Improved NAD+ levels enhance the body's ability to handle glucose and fat, supp…" at bounding box center [597, 273] width 604 height 40
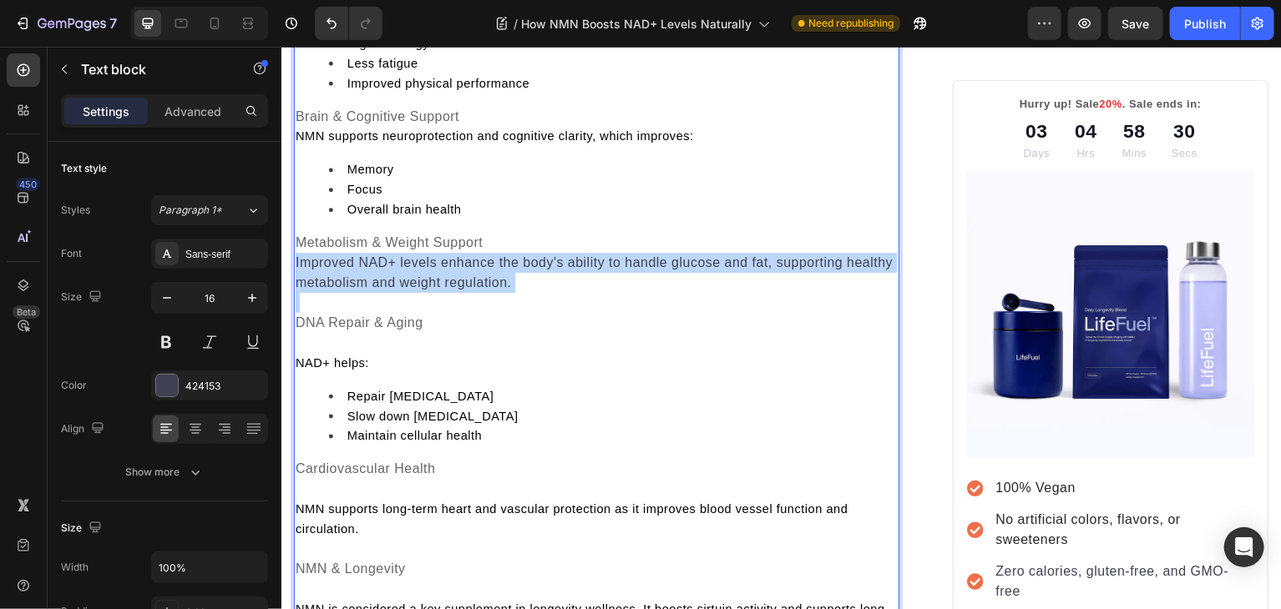
click at [336, 293] on p "Improved NAD+ levels enhance the body's ability to handle glucose and fat, supp…" at bounding box center [597, 273] width 604 height 40
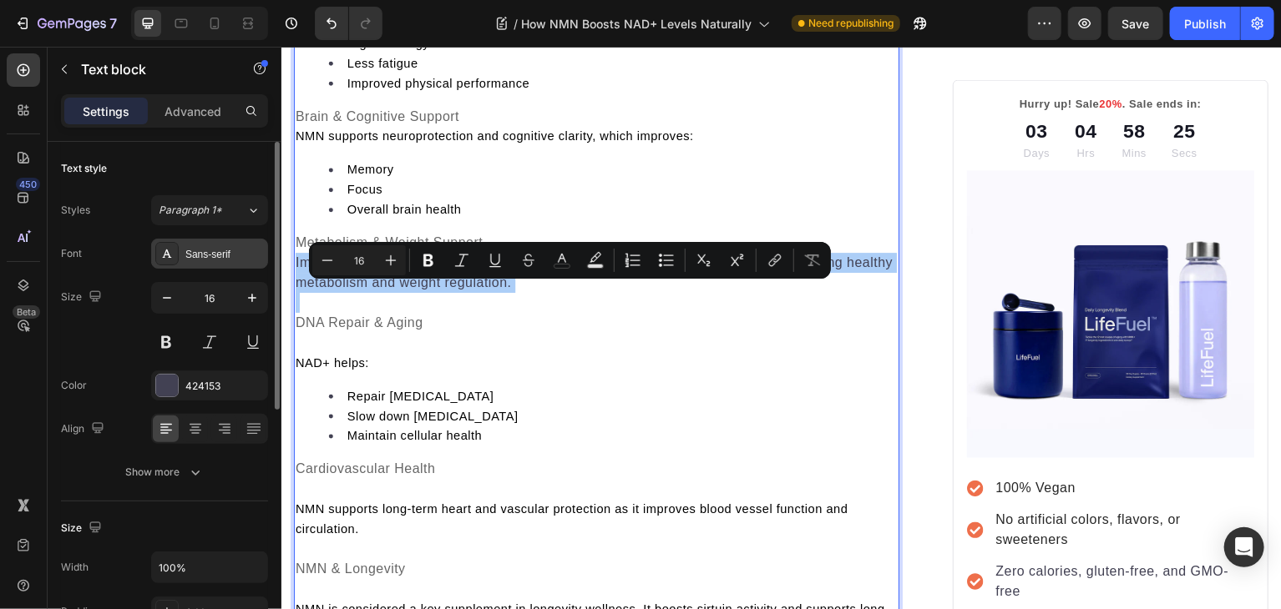
click at [245, 248] on div "Sans-serif" at bounding box center [224, 254] width 78 height 15
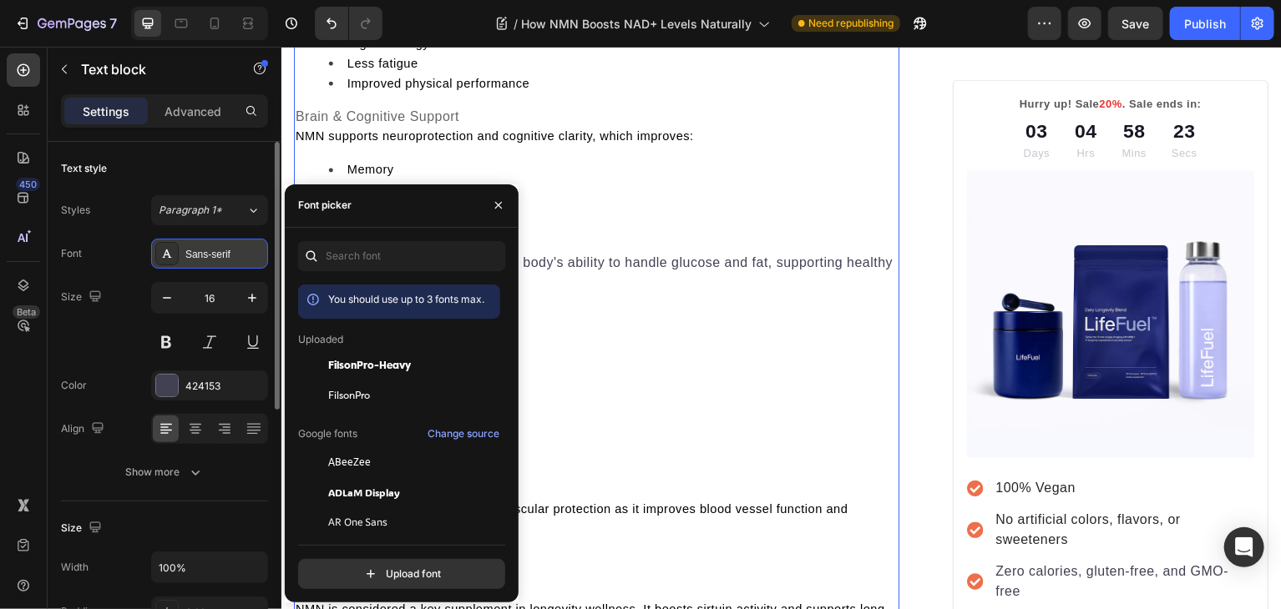
click at [245, 248] on div "Sans-serif" at bounding box center [224, 254] width 78 height 15
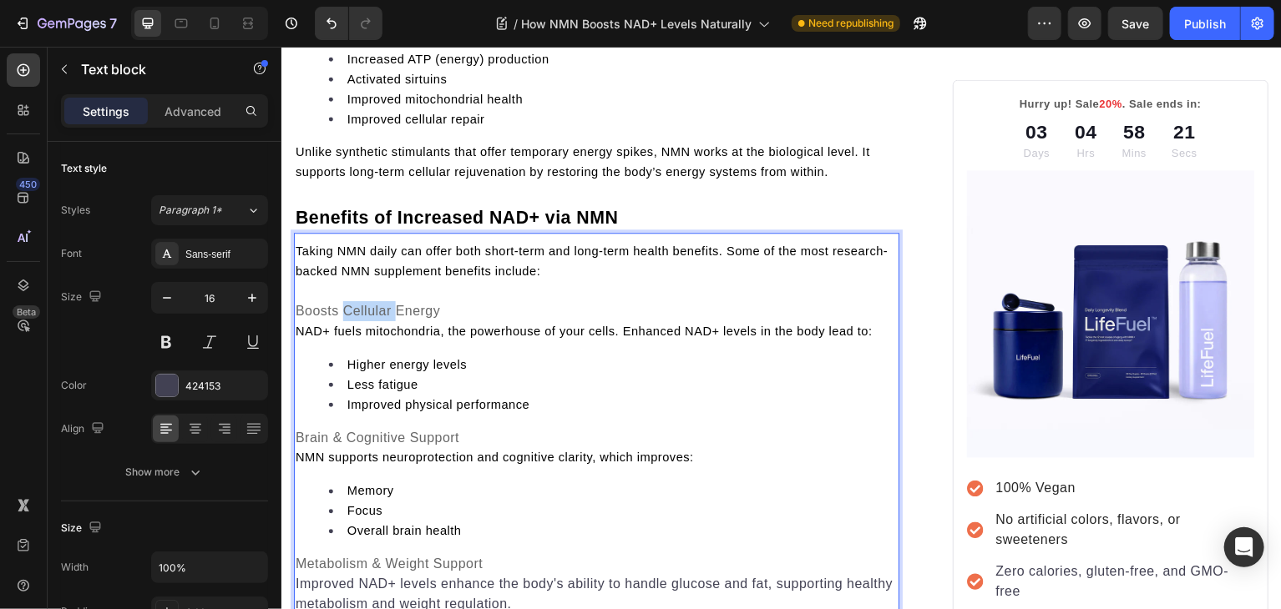
click at [372, 169] on div "How NMN Boosts NAD+ Levels Naturally? Heading Image By [PERSON_NAME] Text block…" at bounding box center [596, 263] width 607 height 4001
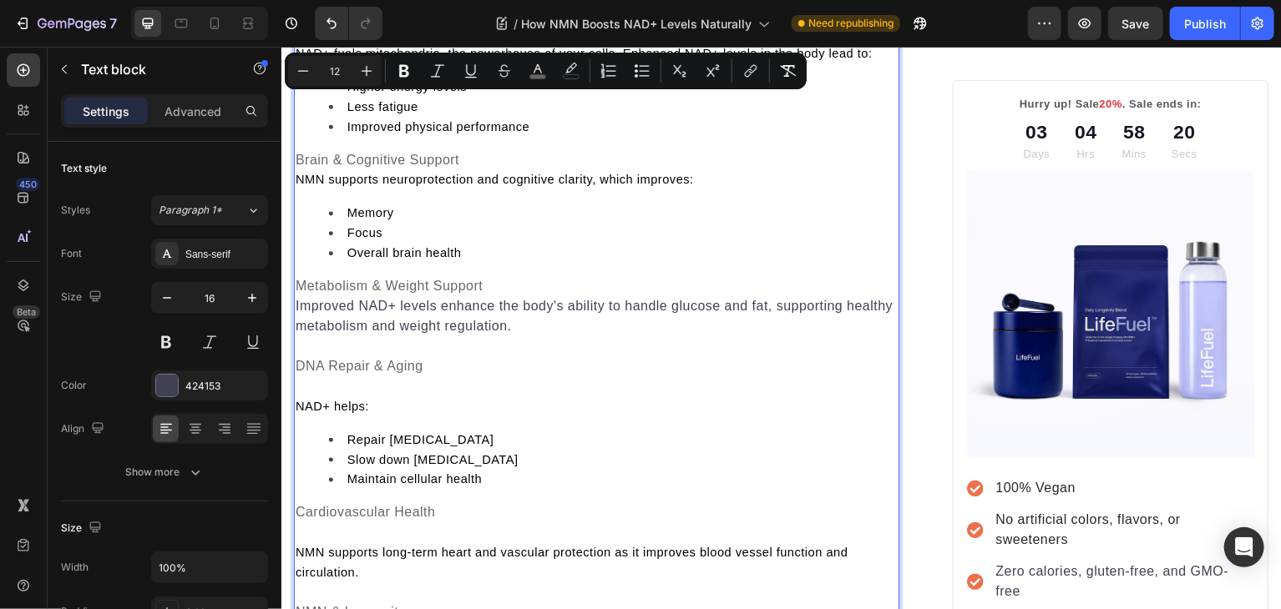
scroll to position [2152, 0]
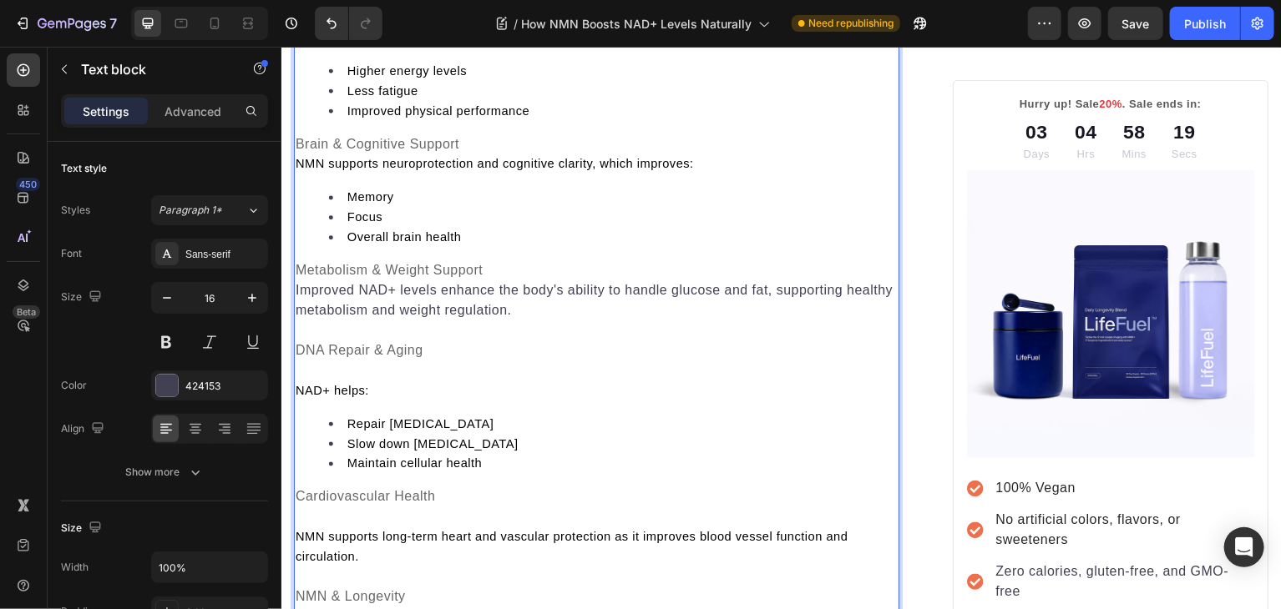
click at [357, 170] on span "NMN supports neuroprotection and cognitive clarity, which improves:" at bounding box center [494, 163] width 399 height 13
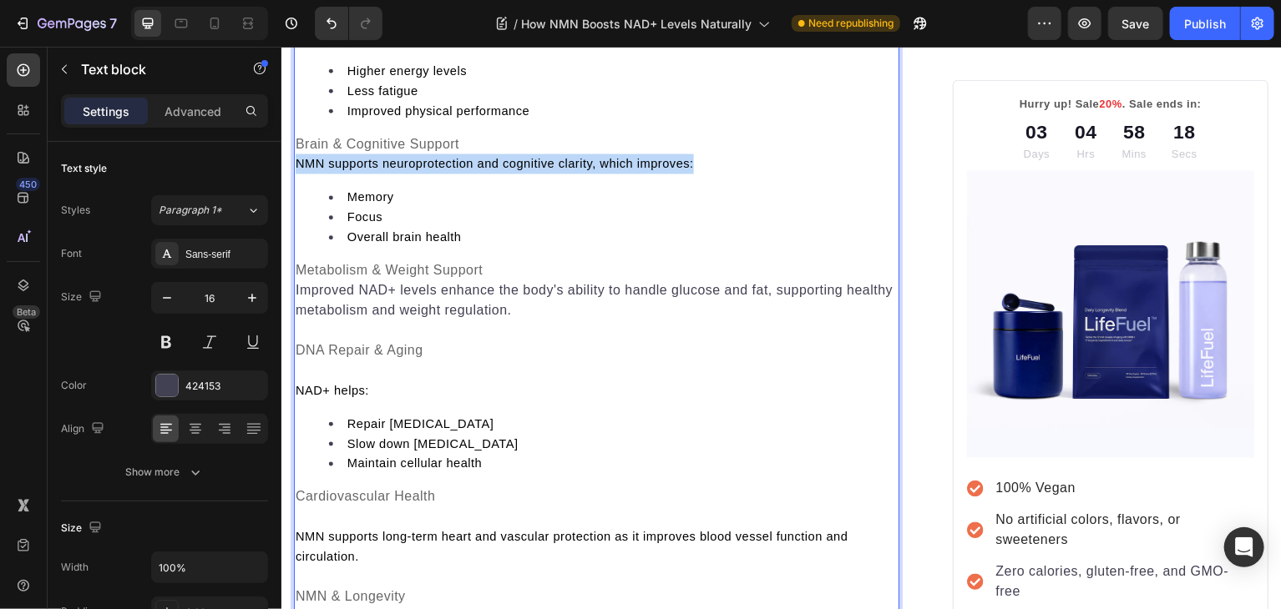
click at [357, 170] on span "NMN supports neuroprotection and cognitive clarity, which improves:" at bounding box center [494, 163] width 399 height 13
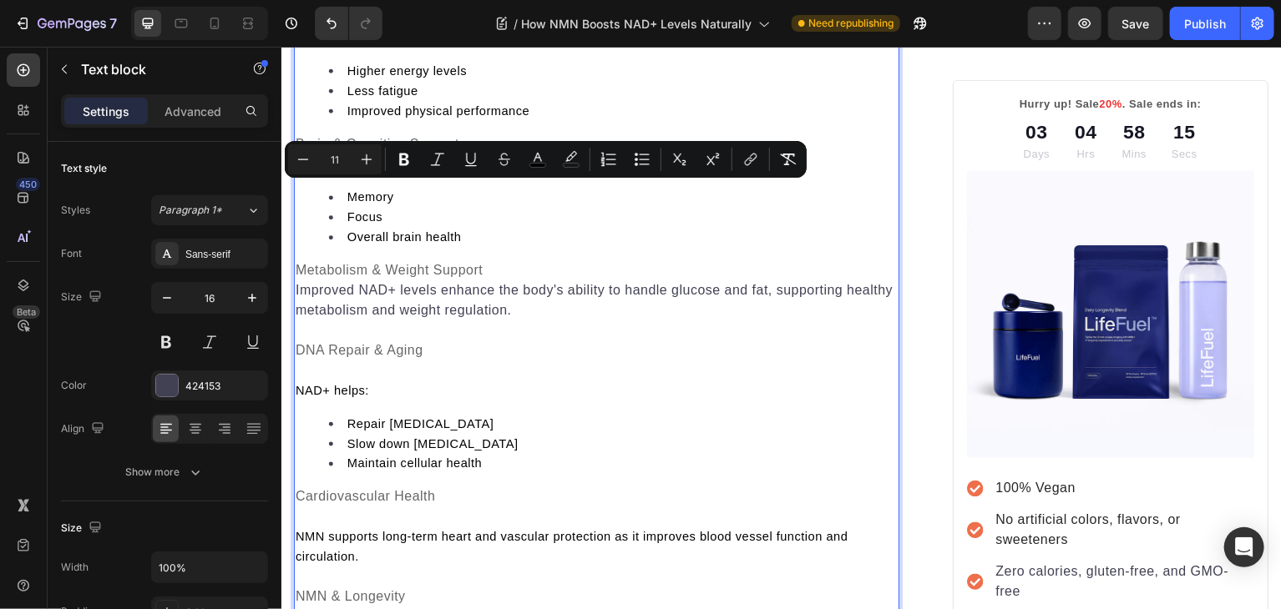
type input "16"
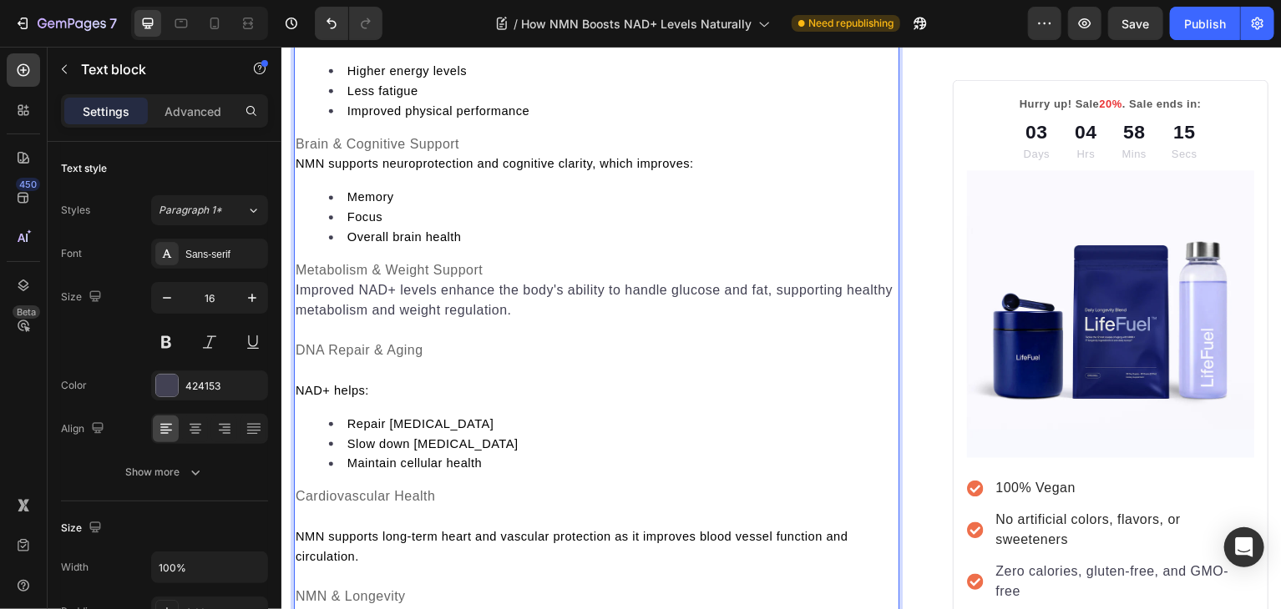
click at [347, 321] on p "Improved NAD+ levels enhance the body's ability to handle glucose and fat, supp…" at bounding box center [597, 301] width 604 height 40
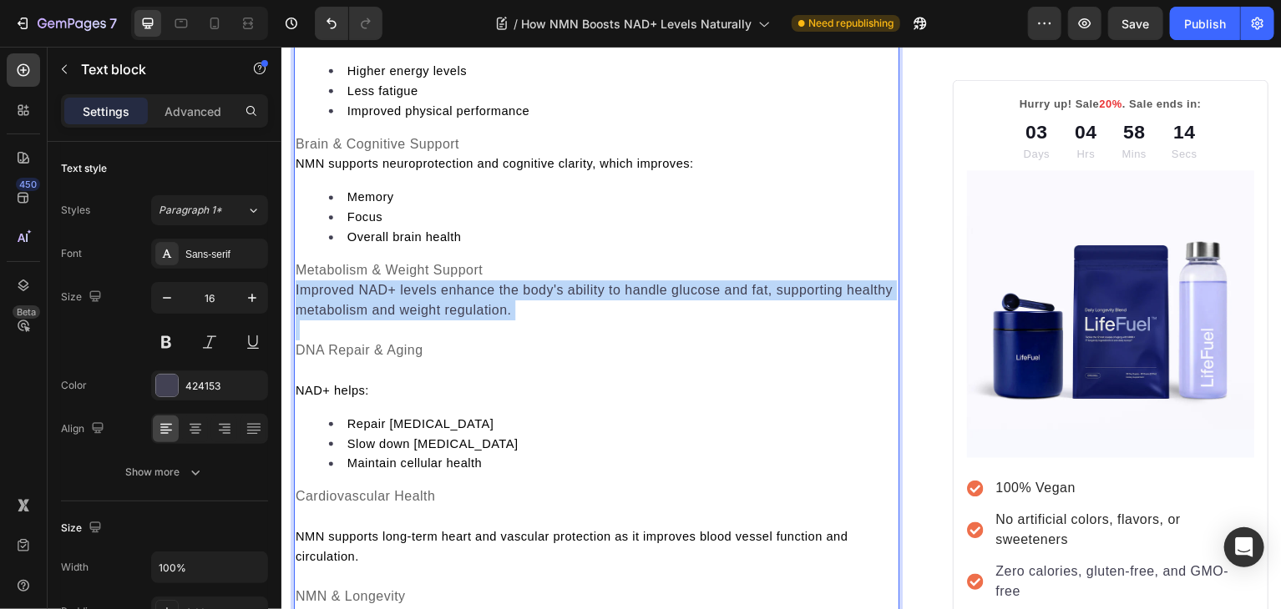
click at [347, 321] on p "Improved NAD+ levels enhance the body's ability to handle glucose and fat, supp…" at bounding box center [597, 301] width 604 height 40
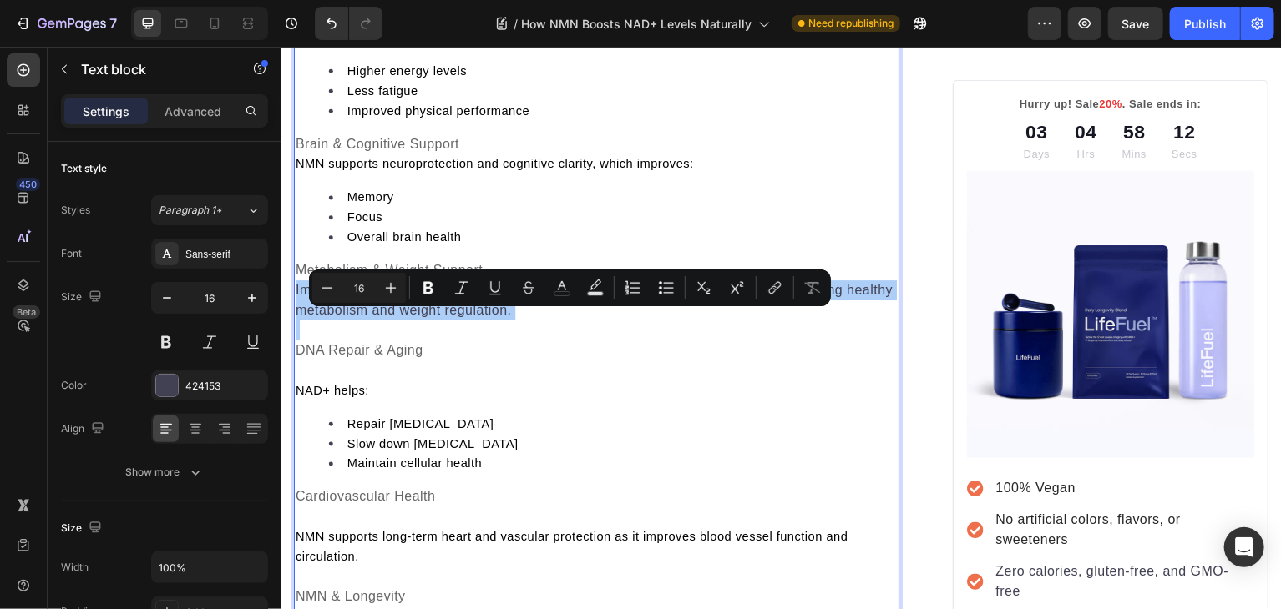
click at [357, 286] on input "16" at bounding box center [358, 288] width 33 height 20
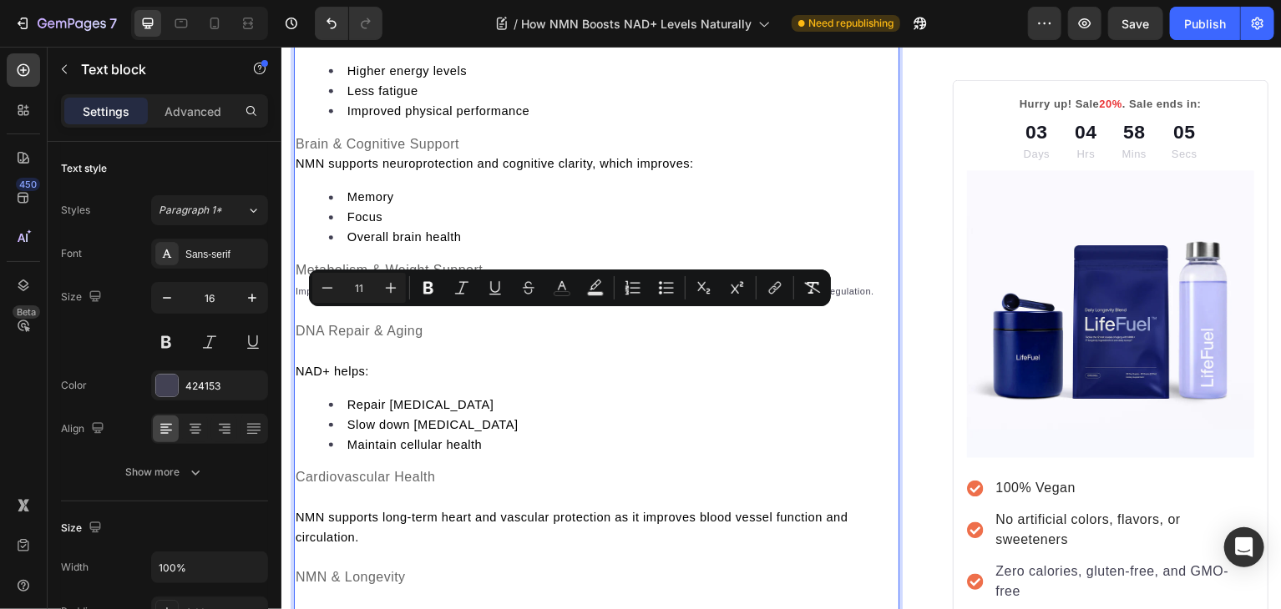
type input "16"
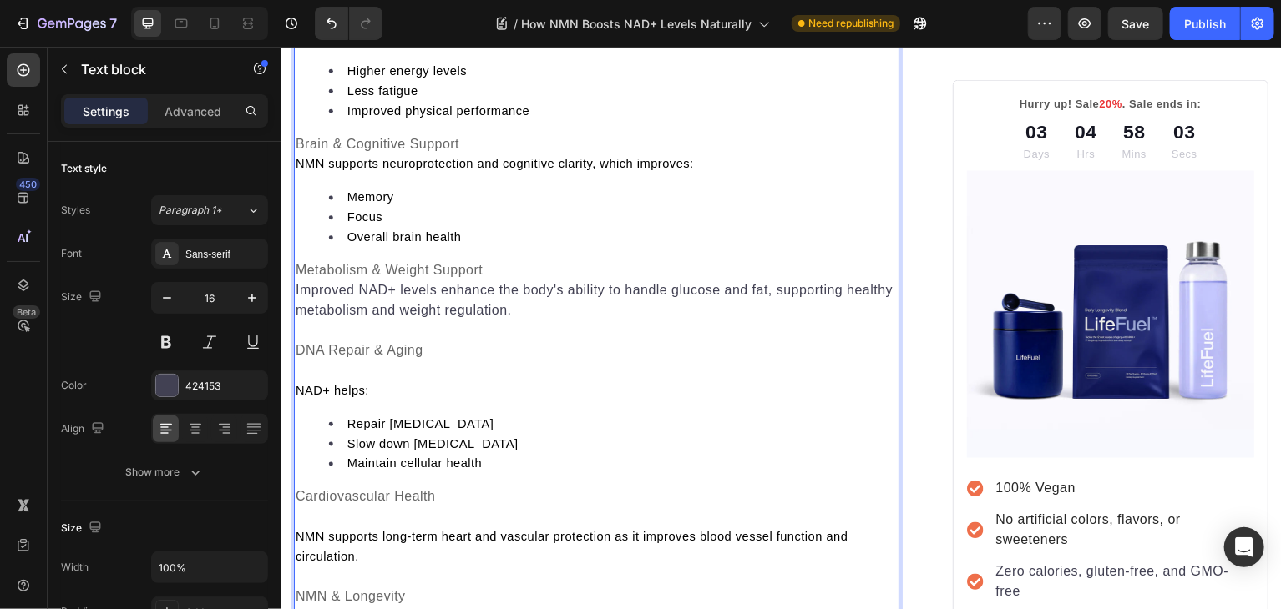
click at [531, 321] on p "Improved NAD+ levels enhance the body's ability to handle glucose and fat, supp…" at bounding box center [597, 301] width 604 height 40
click at [306, 317] on p "Improved NAD+ levels enhance the body's ability to handle glucose and fat, supp…" at bounding box center [597, 301] width 604 height 40
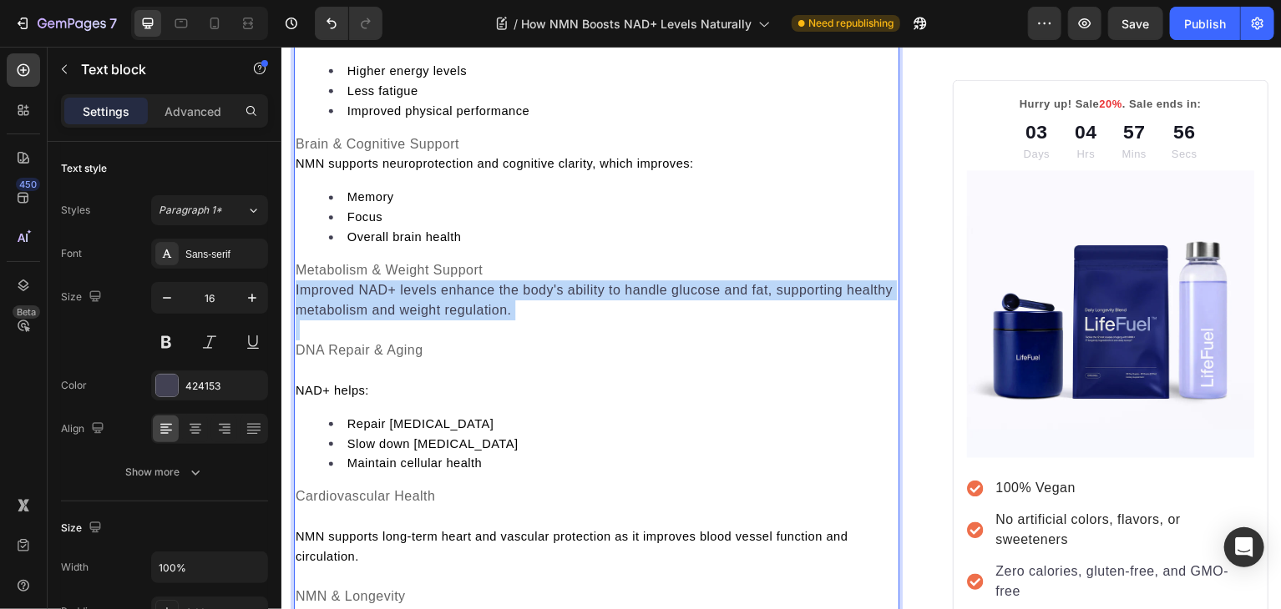
click at [306, 317] on p "Improved NAD+ levels enhance the body's ability to handle glucose and fat, supp…" at bounding box center [597, 301] width 604 height 40
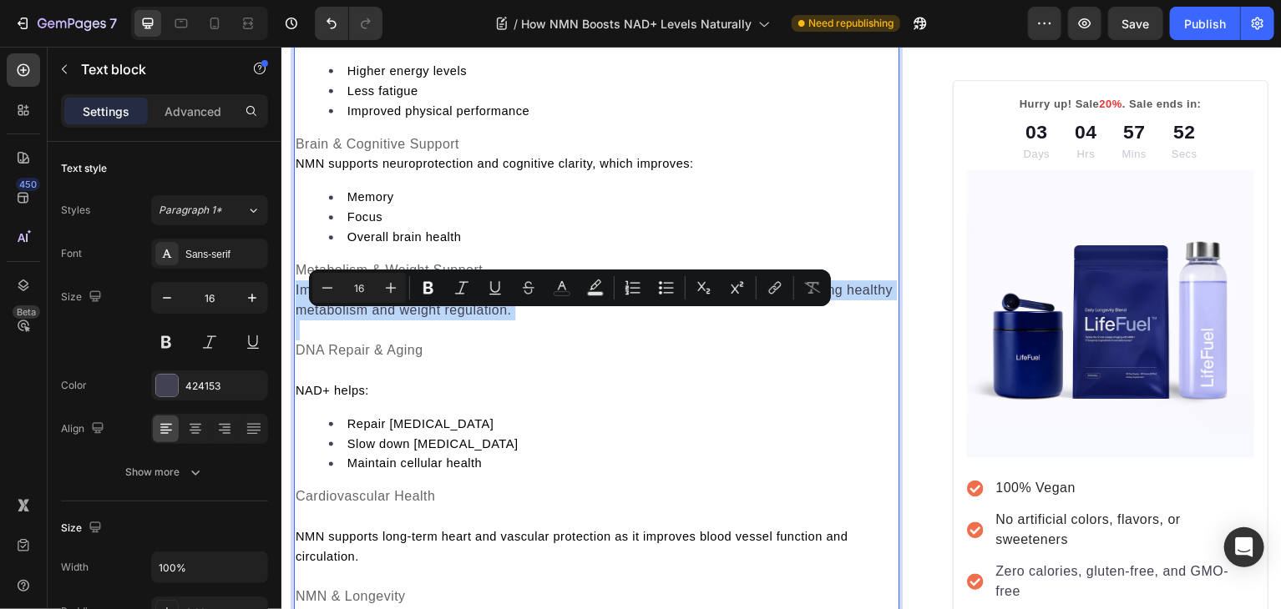
type input "11"
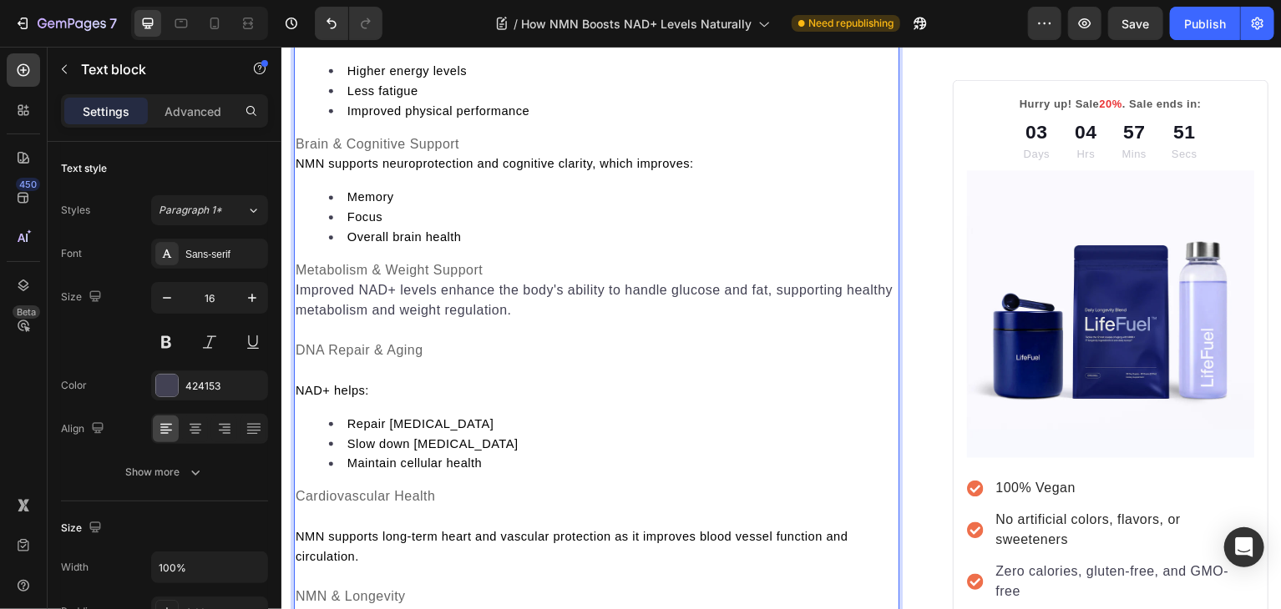
click at [337, 170] on span "NMN supports neuroprotection and cognitive clarity, which improves:" at bounding box center [494, 163] width 399 height 13
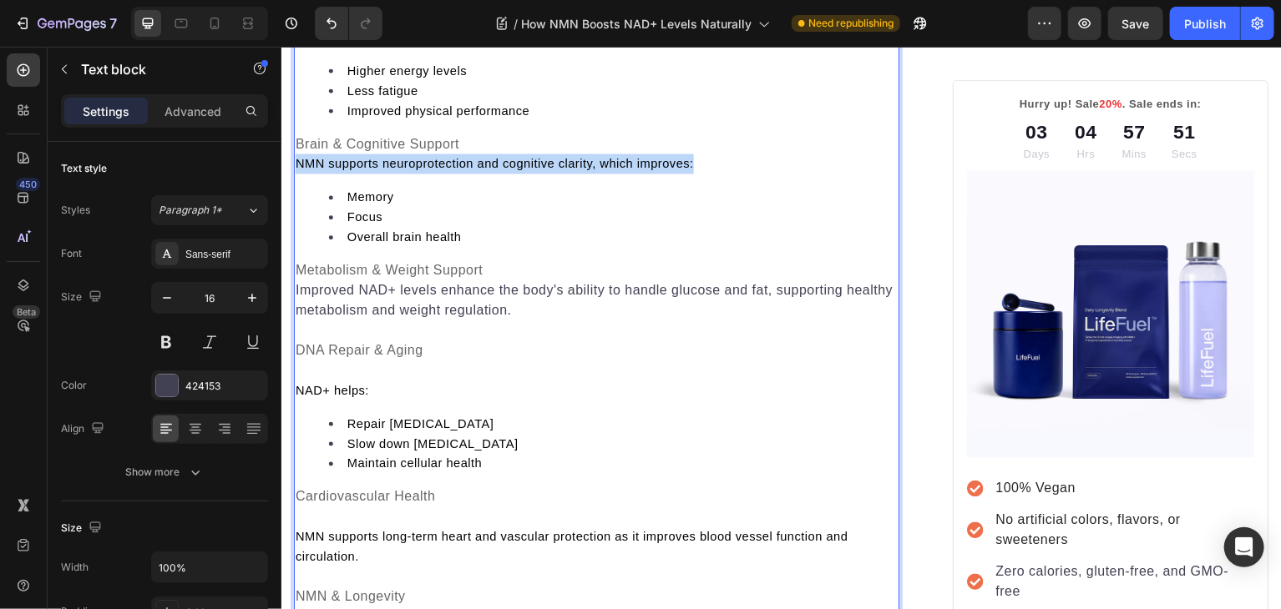
click at [337, 170] on span "NMN supports neuroprotection and cognitive clarity, which improves:" at bounding box center [494, 163] width 399 height 13
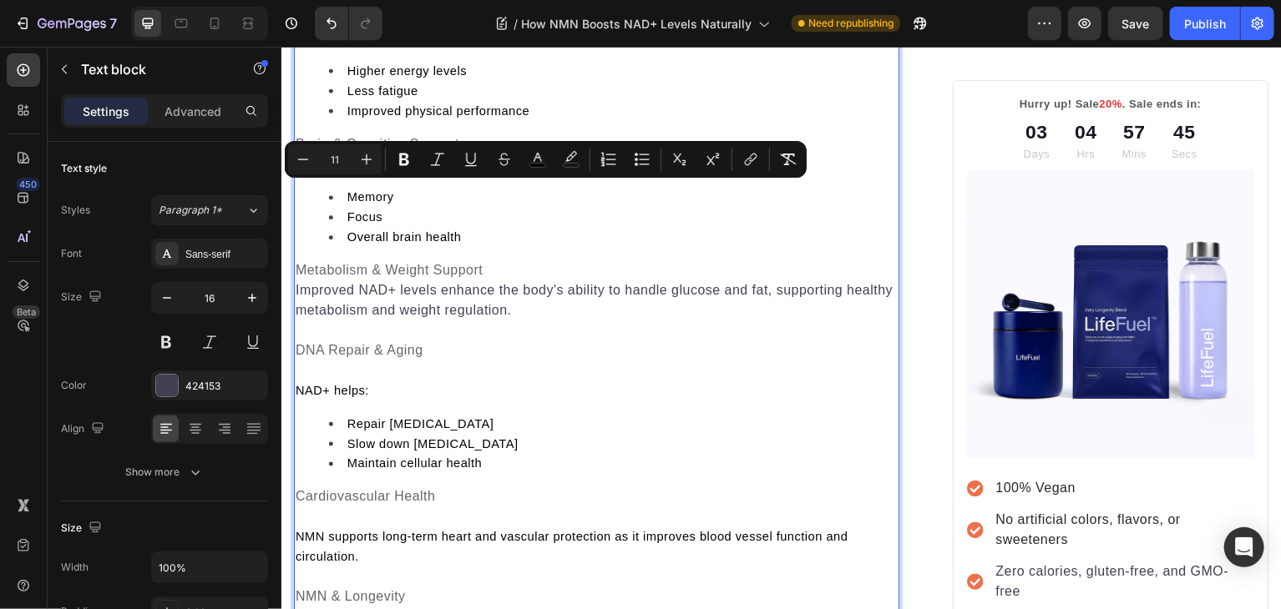
type input "16"
click at [340, 321] on p "Improved NAD+ levels enhance the body's ability to handle glucose and fat, supp…" at bounding box center [597, 301] width 604 height 40
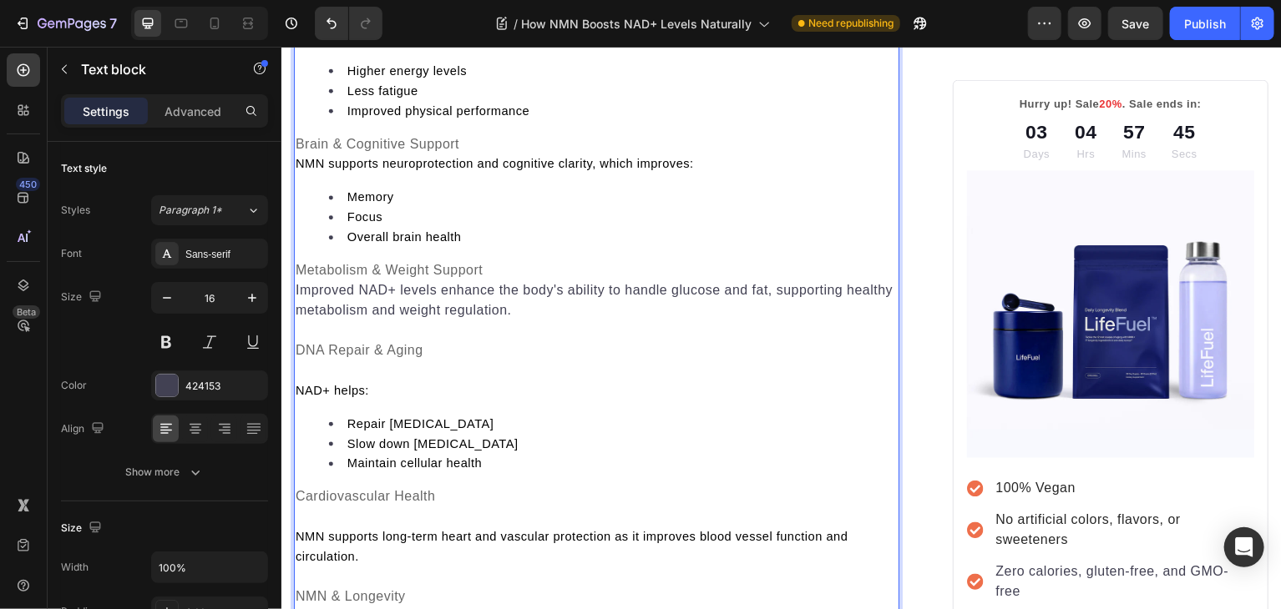
click at [340, 321] on p "Improved NAD+ levels enhance the body's ability to handle glucose and fat, supp…" at bounding box center [597, 301] width 604 height 40
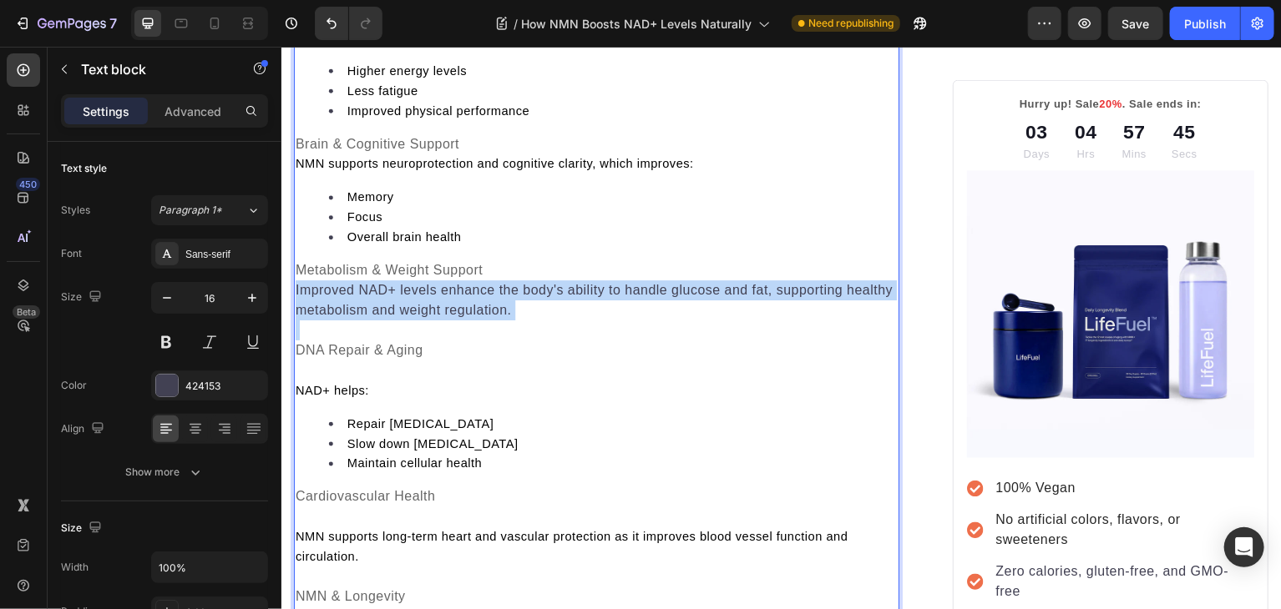
click at [340, 321] on p "Improved NAD+ levels enhance the body's ability to handle glucose and fat, supp…" at bounding box center [597, 301] width 604 height 40
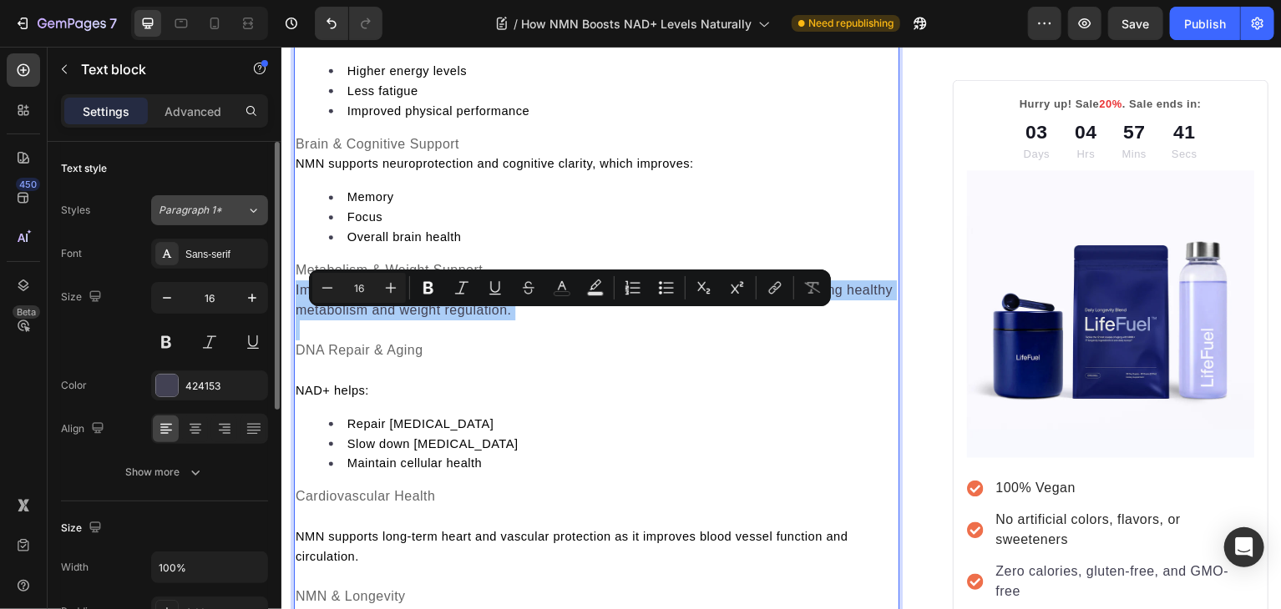
click at [245, 209] on div "Paragraph 1*" at bounding box center [203, 210] width 88 height 15
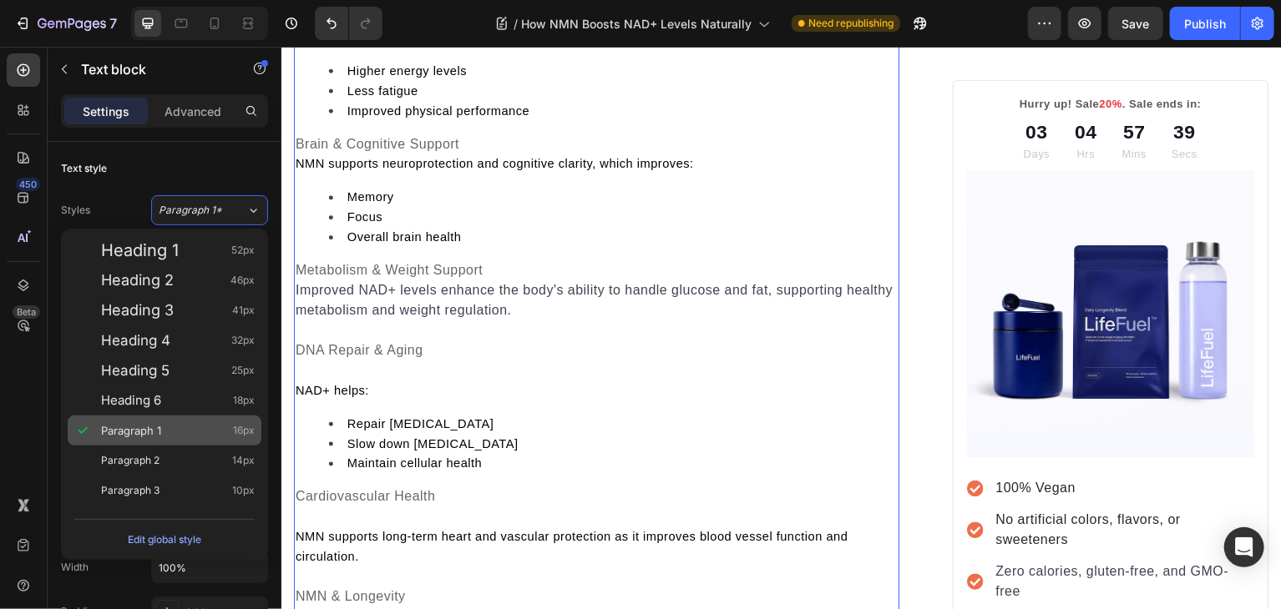
click at [174, 434] on div "Paragraph 1 16px" at bounding box center [178, 430] width 154 height 17
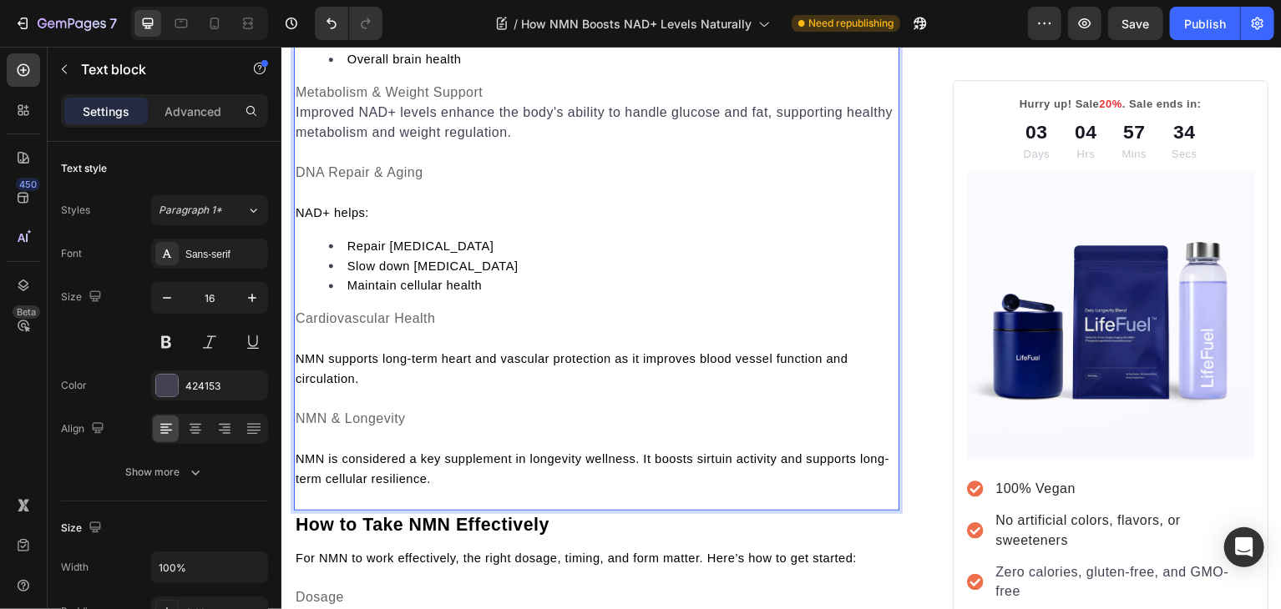
scroll to position [2332, 0]
click at [296, 135] on p "Improved NAD+ levels enhance the body's ability to handle glucose and fat, supp…" at bounding box center [597, 121] width 604 height 40
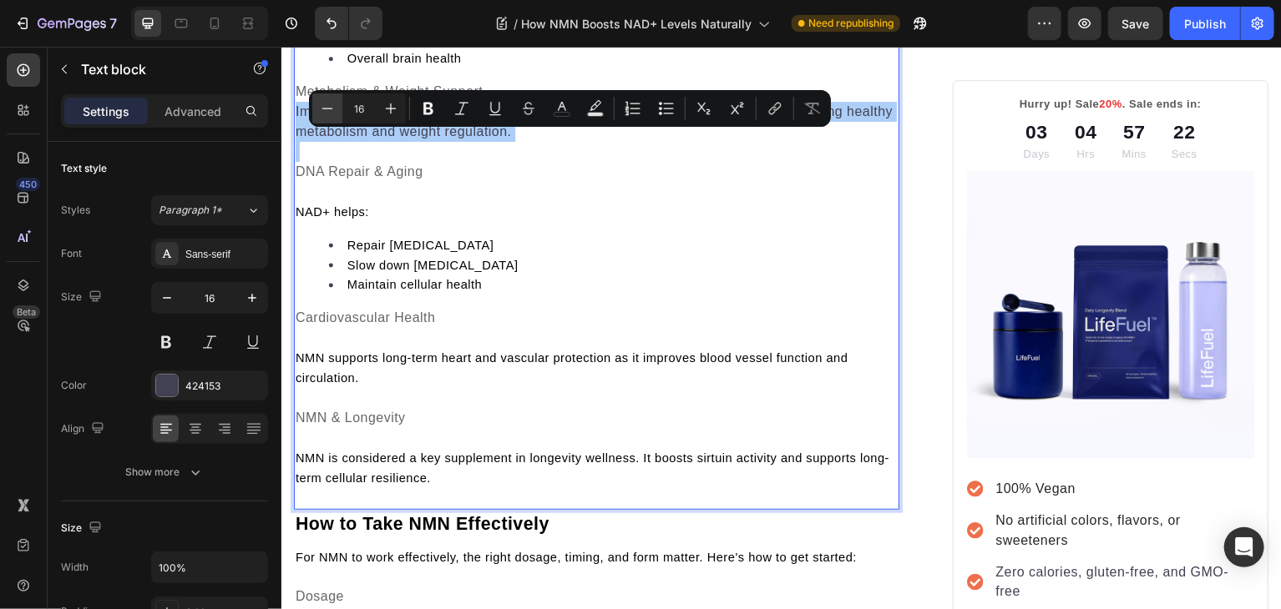
click at [329, 117] on button "Minus" at bounding box center [327, 109] width 30 height 30
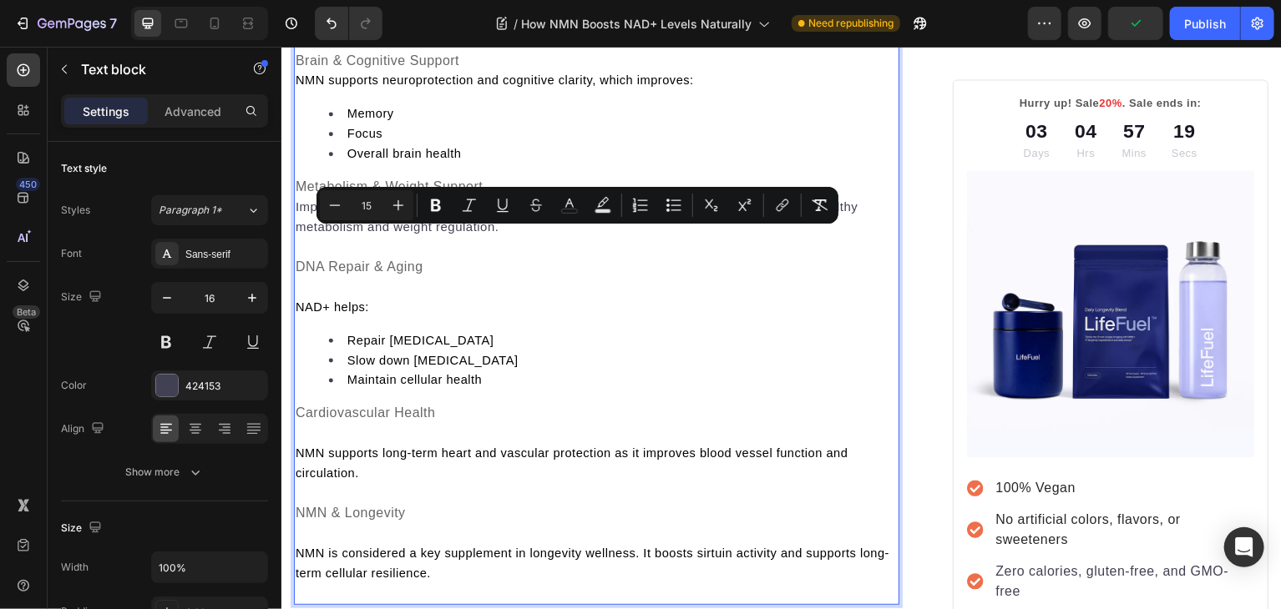
scroll to position [2238, 0]
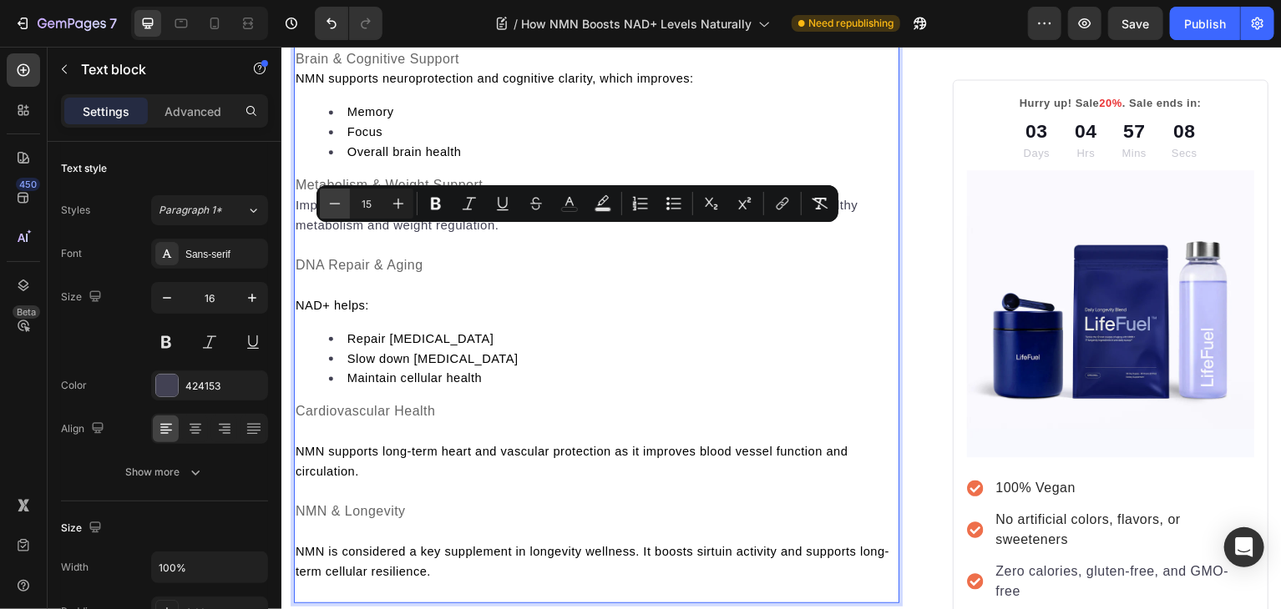
click at [341, 201] on icon "Editor contextual toolbar" at bounding box center [334, 203] width 17 height 17
click at [393, 206] on icon "Editor contextual toolbar" at bounding box center [398, 203] width 17 height 17
type input "15"
click at [575, 206] on icon "Editor contextual toolbar" at bounding box center [569, 203] width 17 height 17
type input "424153"
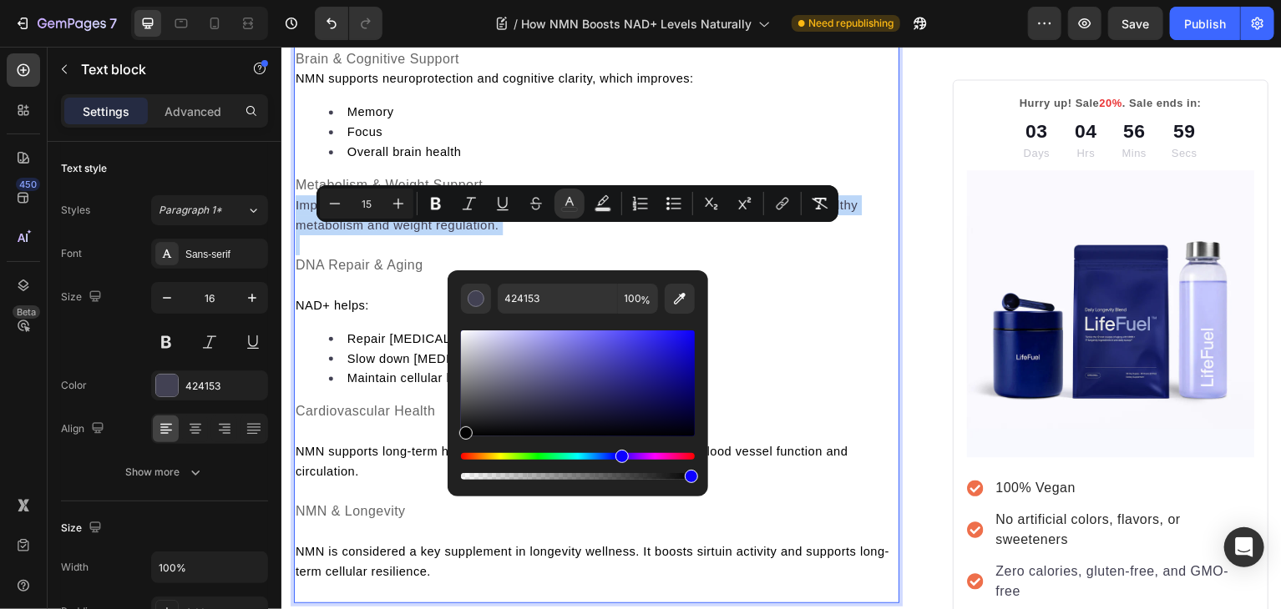
type input "000000"
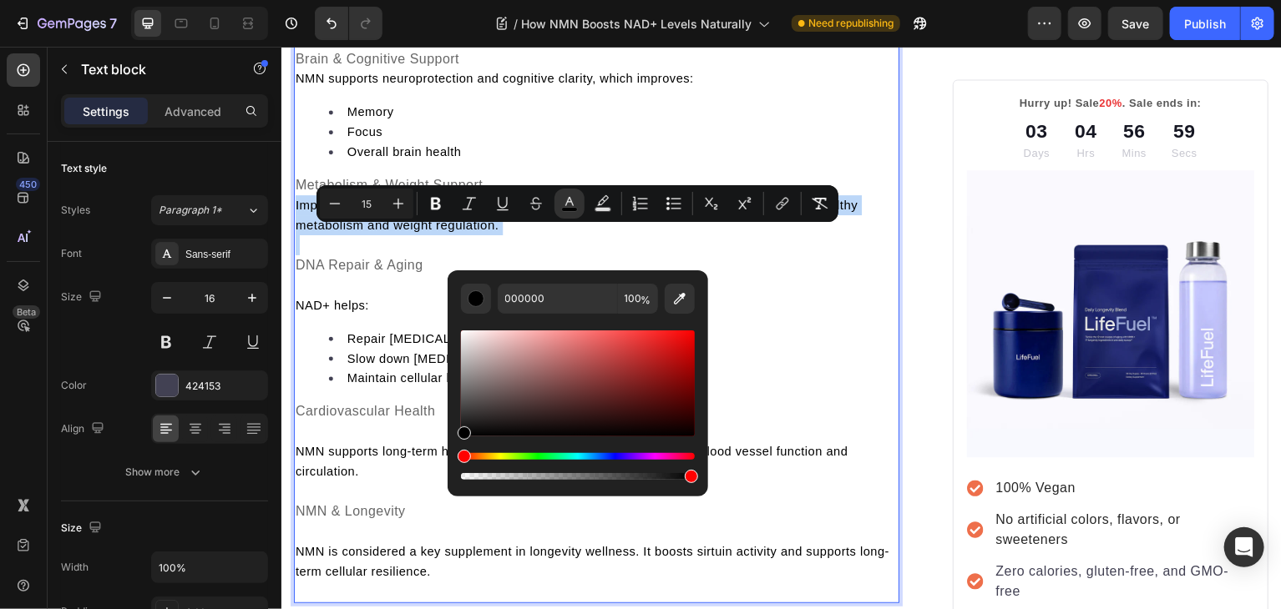
drag, startPoint x: 775, startPoint y: 461, endPoint x: 418, endPoint y: 445, distance: 356.9
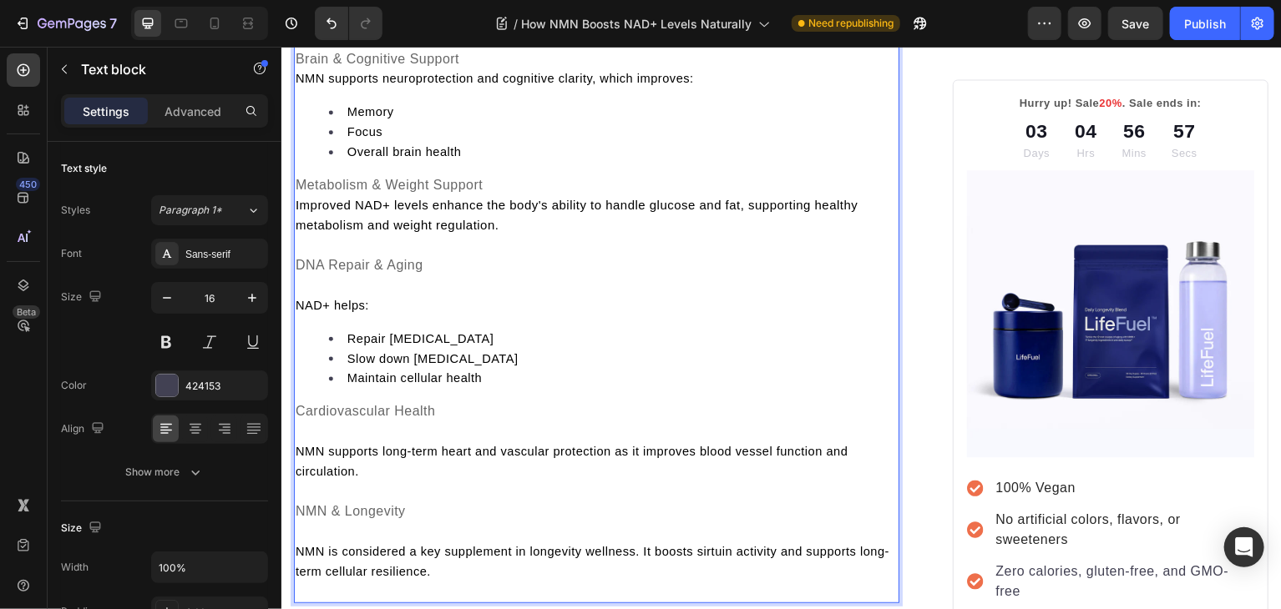
click at [772, 276] on p "DNA Repair & Aging" at bounding box center [597, 265] width 604 height 20
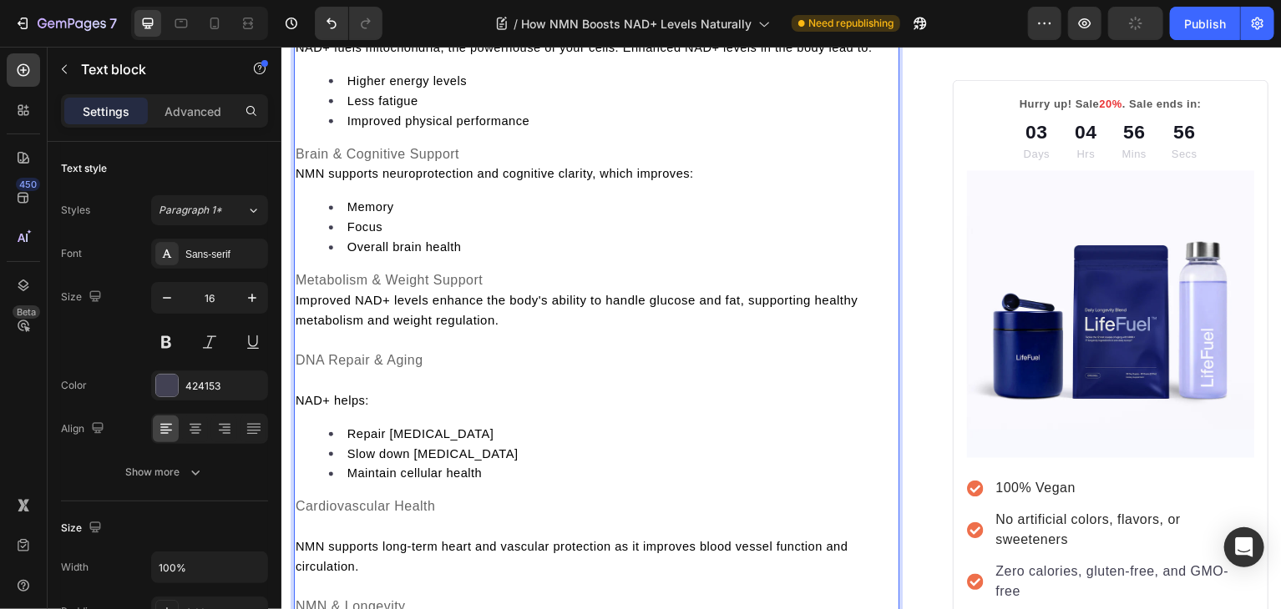
scroll to position [2131, 0]
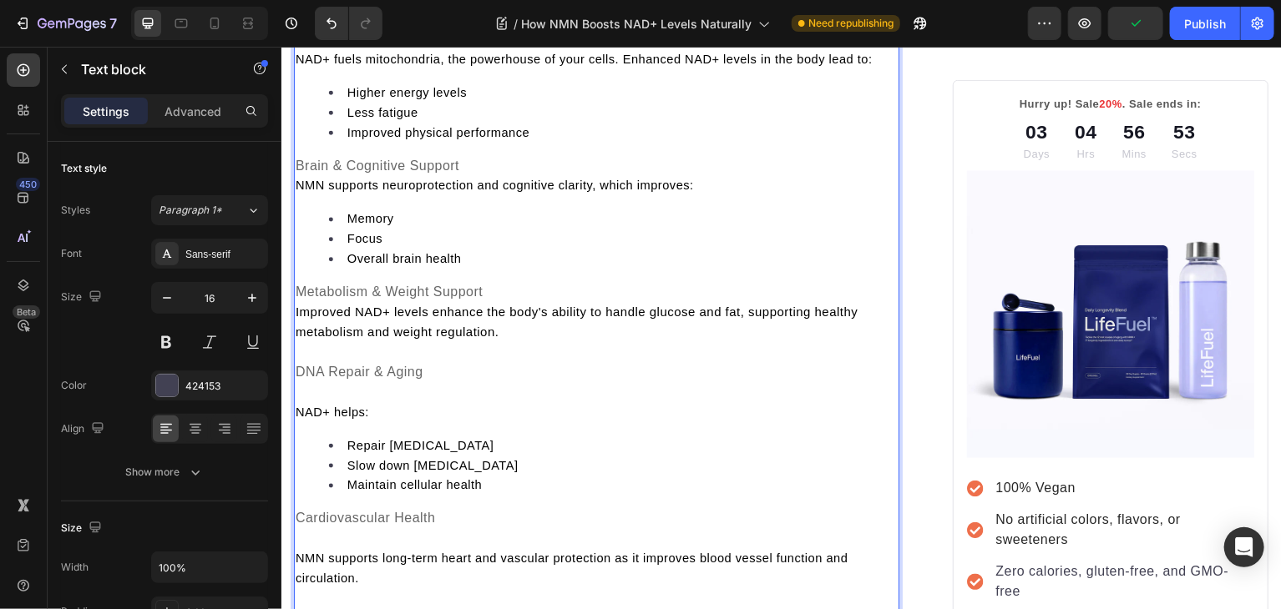
click at [300, 402] on p "Rich Text Editor. Editing area: main" at bounding box center [597, 392] width 604 height 20
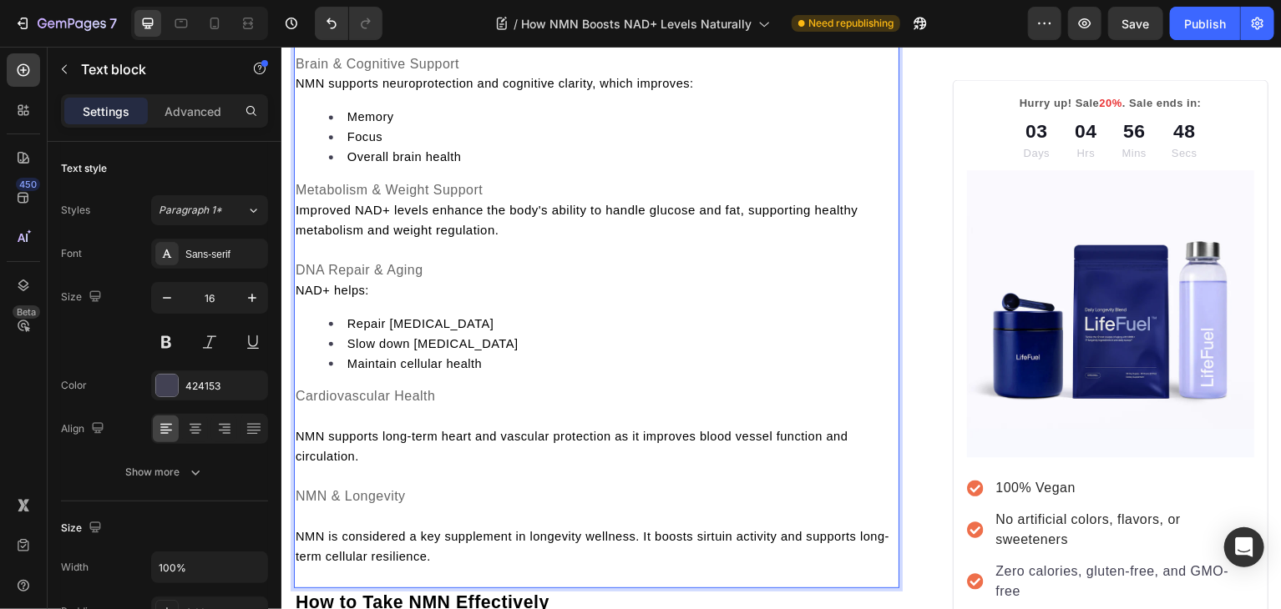
scroll to position [2234, 0]
click at [360, 338] on div "Taking NMN daily can offer both short-term and long-term health benefits. Some …" at bounding box center [596, 215] width 607 height 705
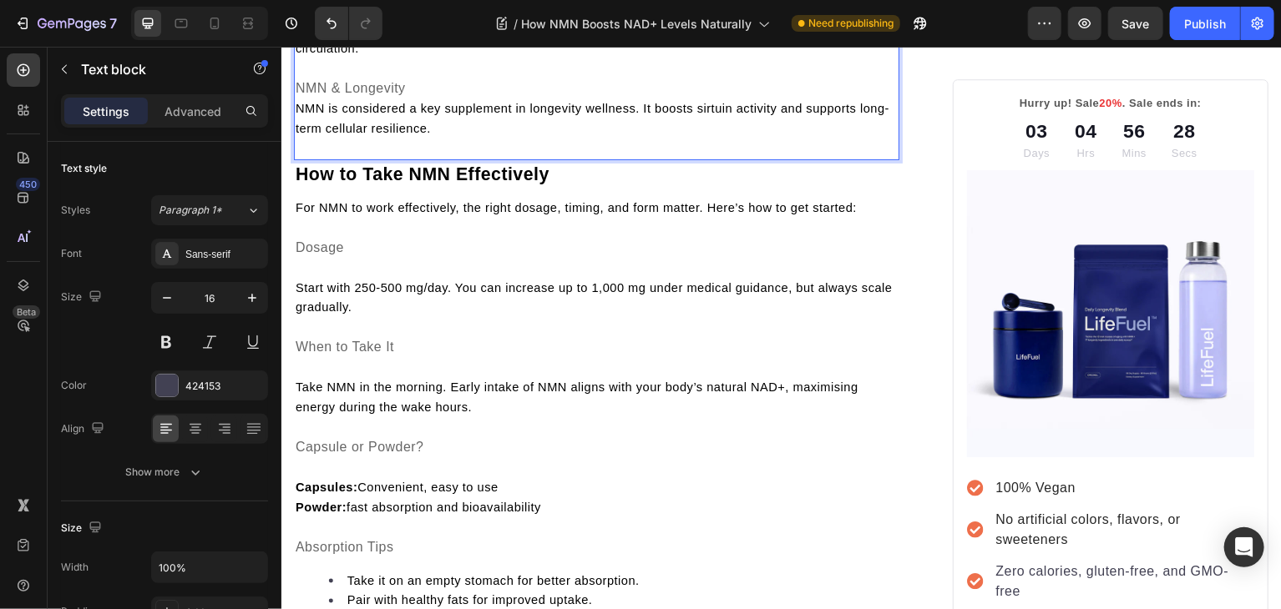
scroll to position [2647, 0]
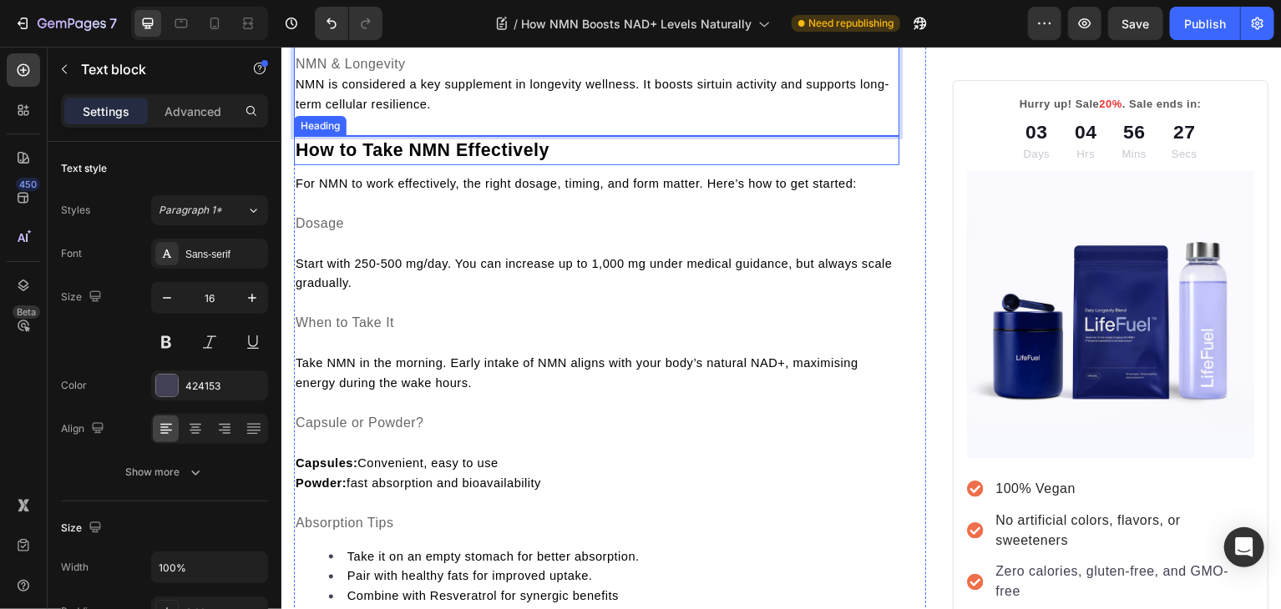
click at [398, 159] on span "How to Take NMN Effectively" at bounding box center [422, 149] width 255 height 20
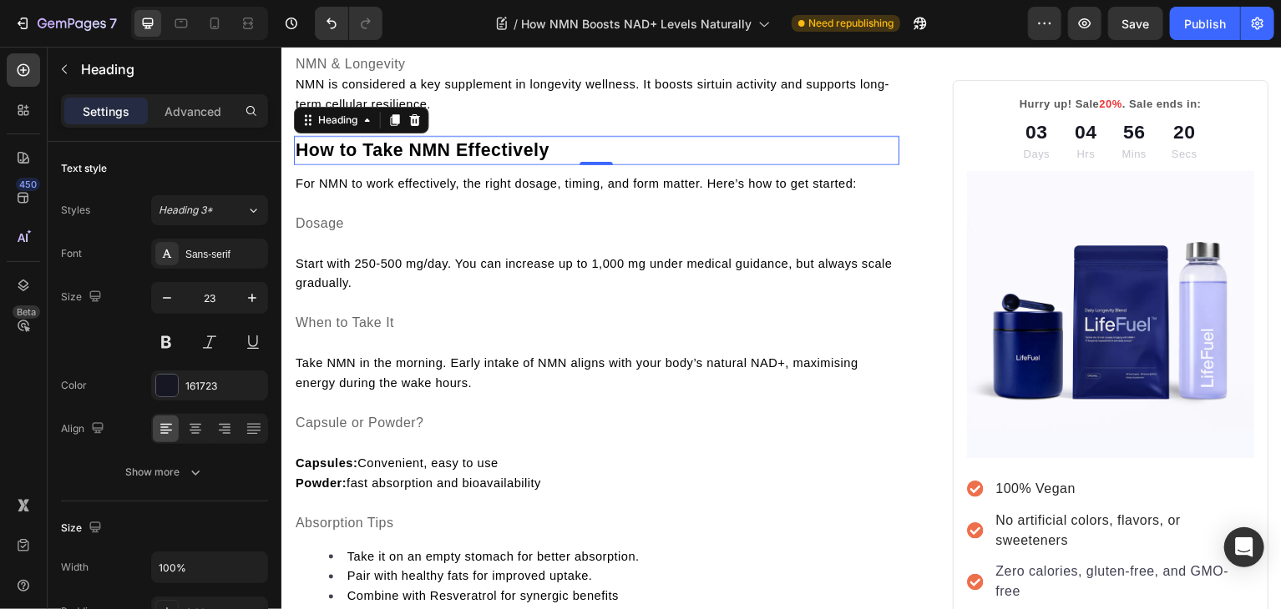
click at [563, 163] on p "How to Take NMN Effectively" at bounding box center [597, 150] width 604 height 26
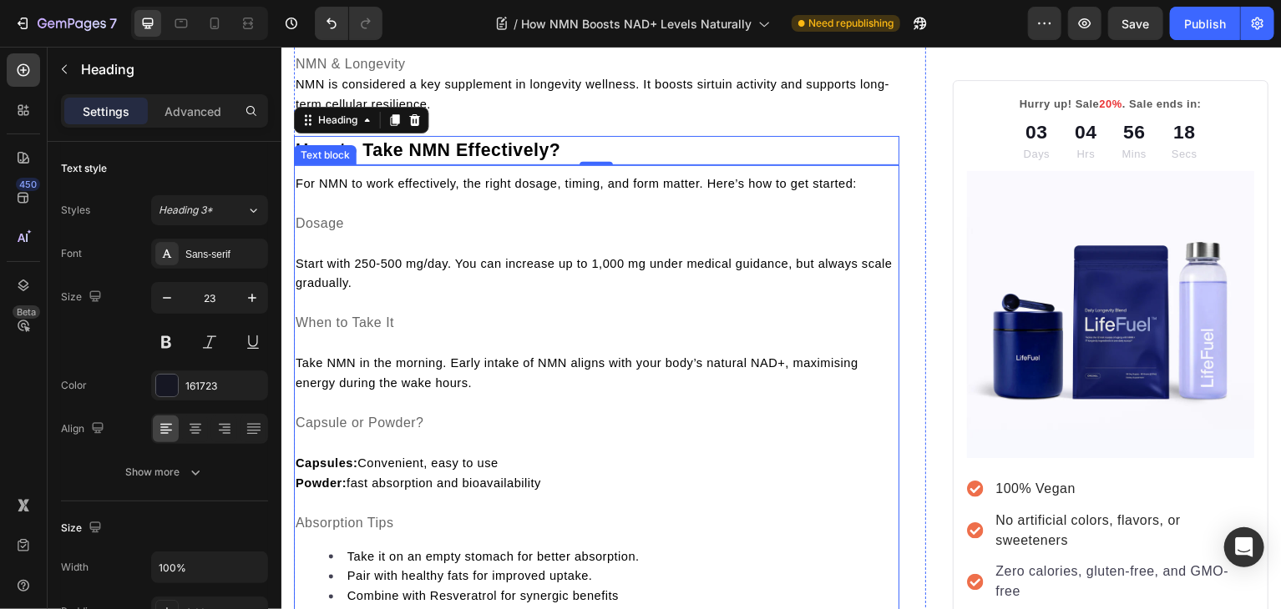
click at [498, 233] on p "Dosage" at bounding box center [597, 223] width 604 height 20
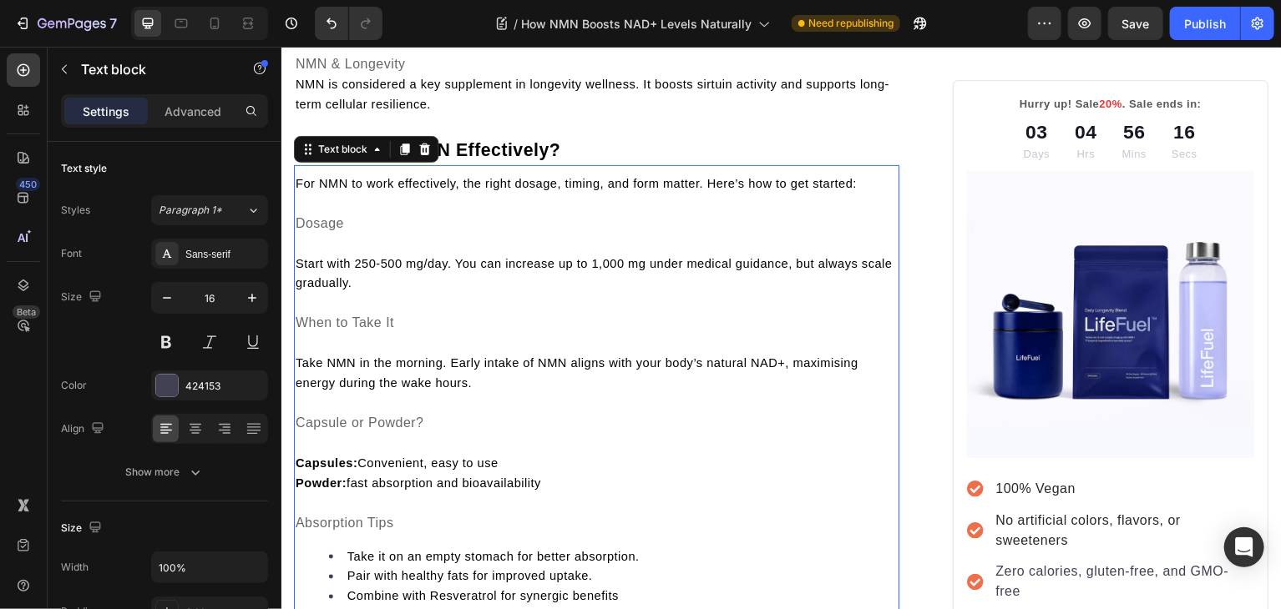
click at [314, 230] on span "Dosage" at bounding box center [319, 222] width 48 height 14
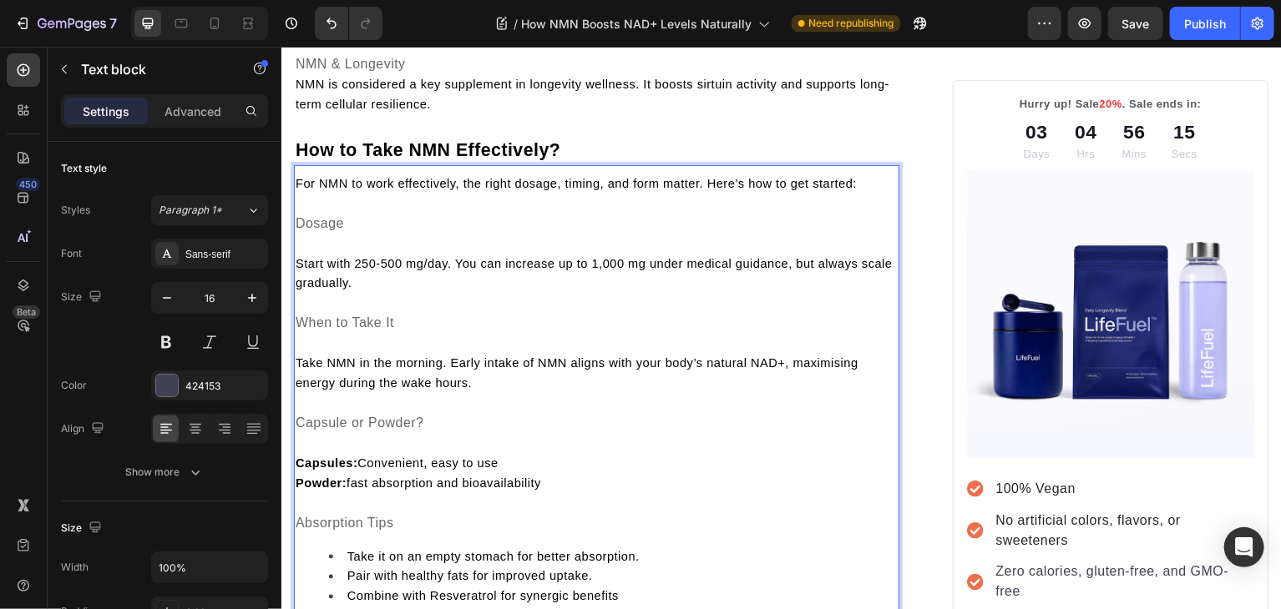
click at [300, 230] on span "Dosage" at bounding box center [319, 222] width 48 height 14
click at [304, 213] on p "Rich Text Editor. Editing area: main" at bounding box center [597, 203] width 604 height 20
click at [300, 290] on span "Start with 250-500 mg/day. You can increase up to 1,000 mg under medical guidan…" at bounding box center [594, 272] width 599 height 33
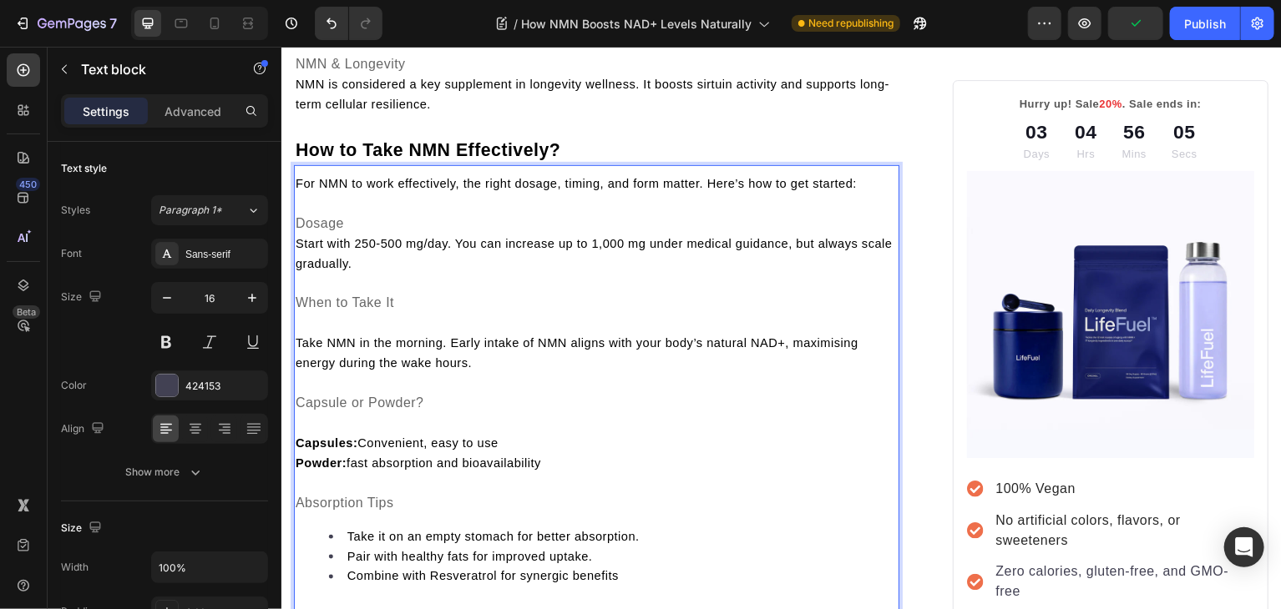
click at [300, 370] on span "Take NMN in the morning. Early intake of NMN aligns with your body’s natural NA…" at bounding box center [577, 352] width 564 height 33
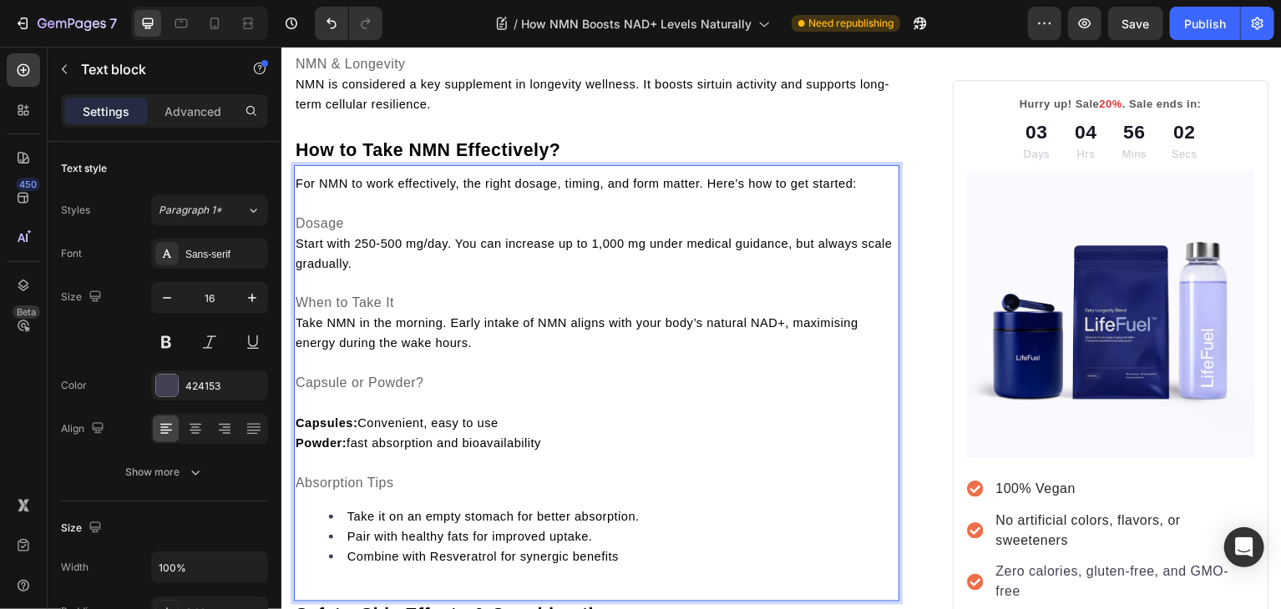
click at [445, 313] on p "When to Take It" at bounding box center [597, 303] width 604 height 20
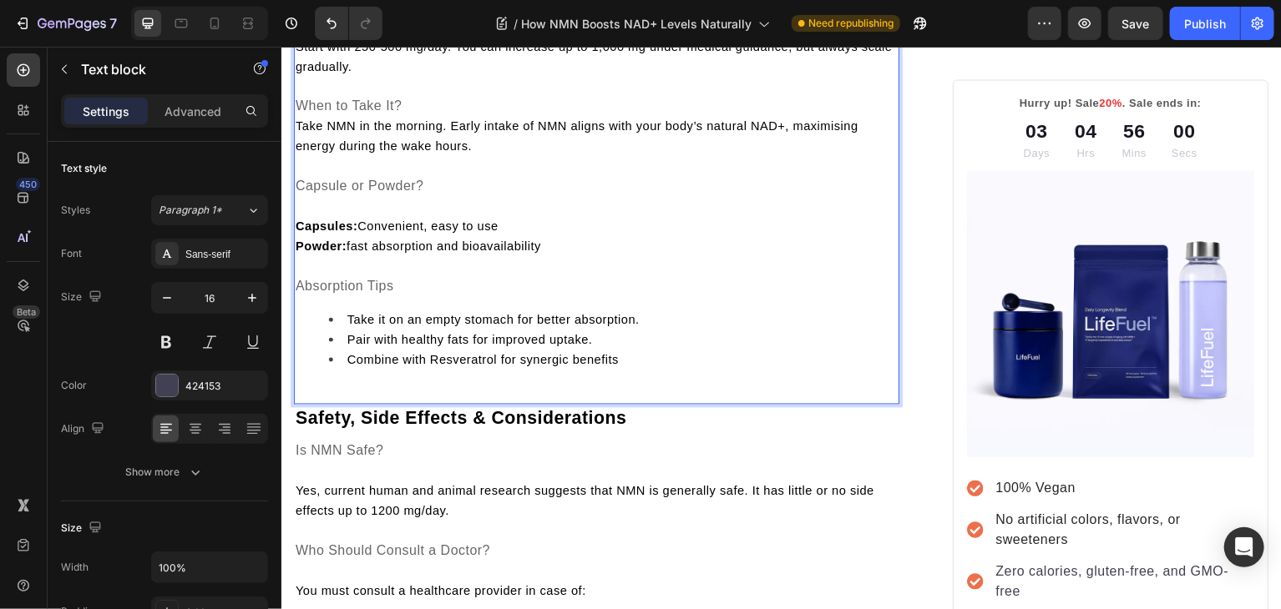
scroll to position [2845, 0]
click at [299, 235] on p "Capsules: Convenient, easy to use" at bounding box center [597, 225] width 604 height 20
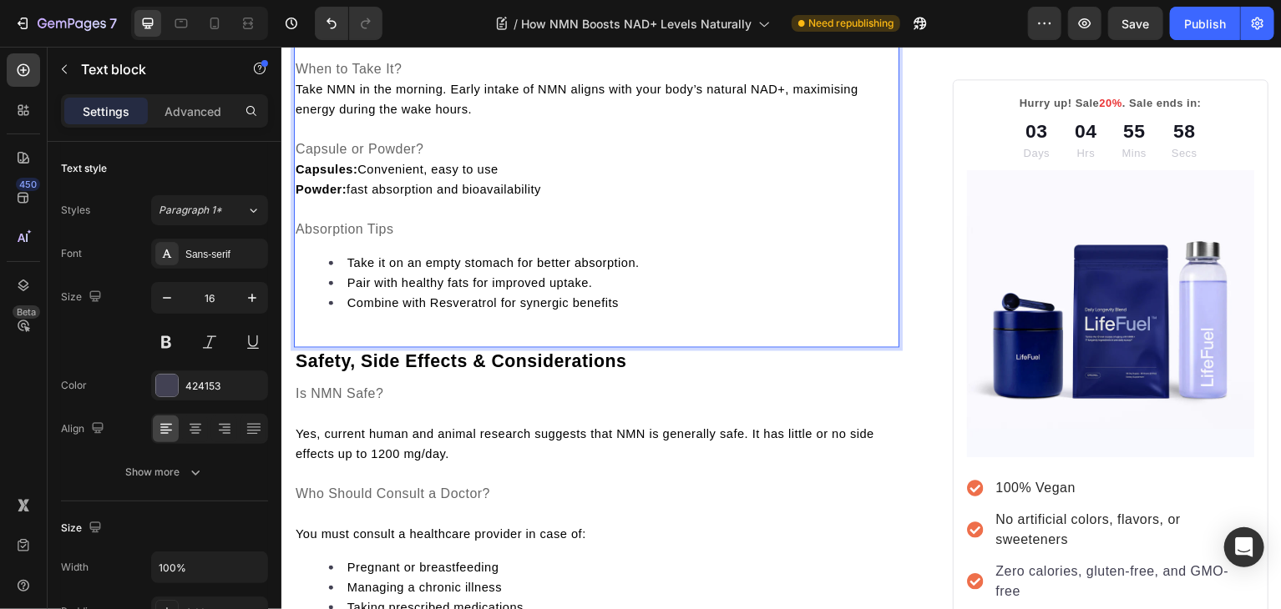
scroll to position [2882, 0]
click at [361, 287] on div "For NMN to work effectively, the right dosage, timing, and form matter. Here’s …" at bounding box center [596, 131] width 607 height 391
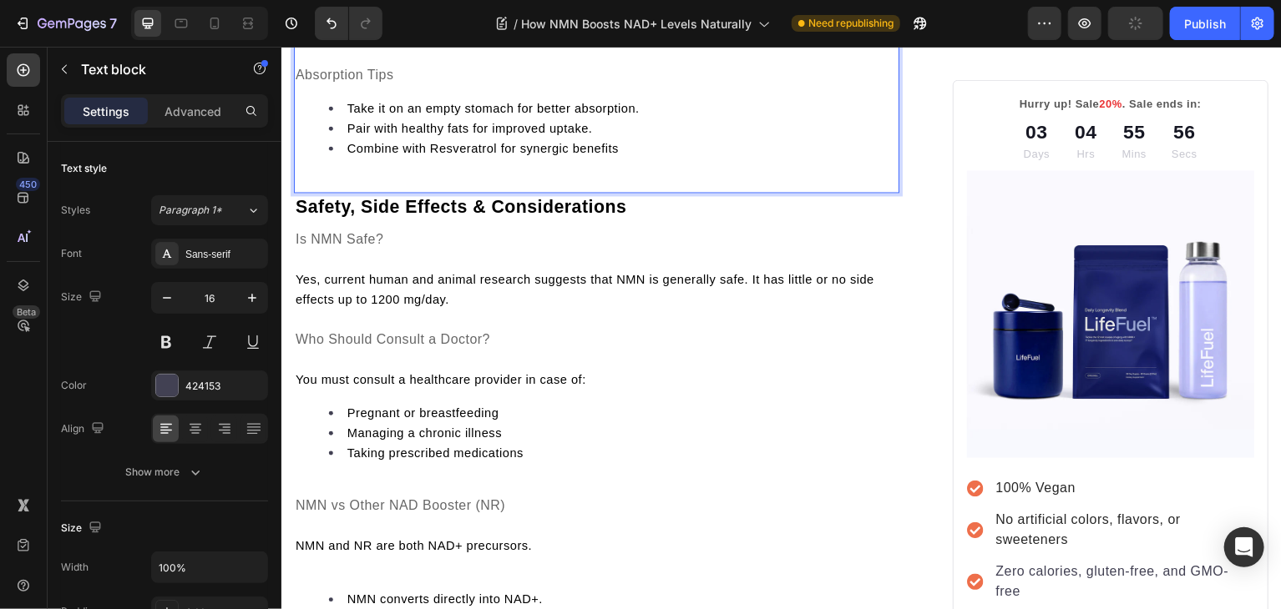
scroll to position [3049, 0]
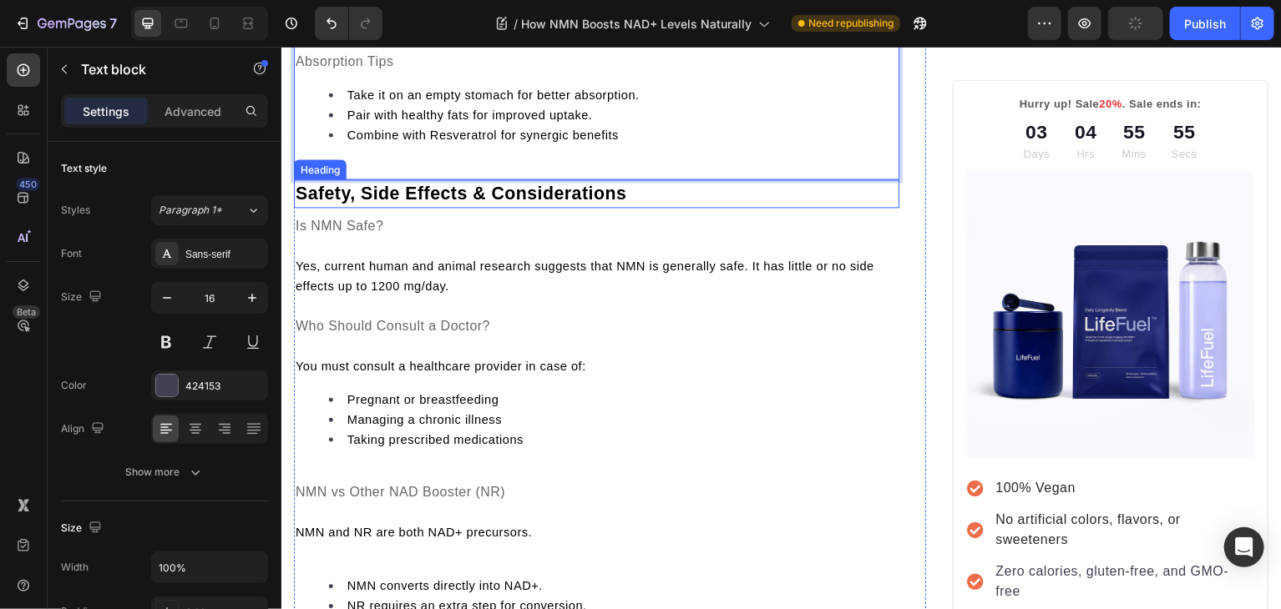
click at [346, 180] on div "Heading" at bounding box center [319, 169] width 53 height 20
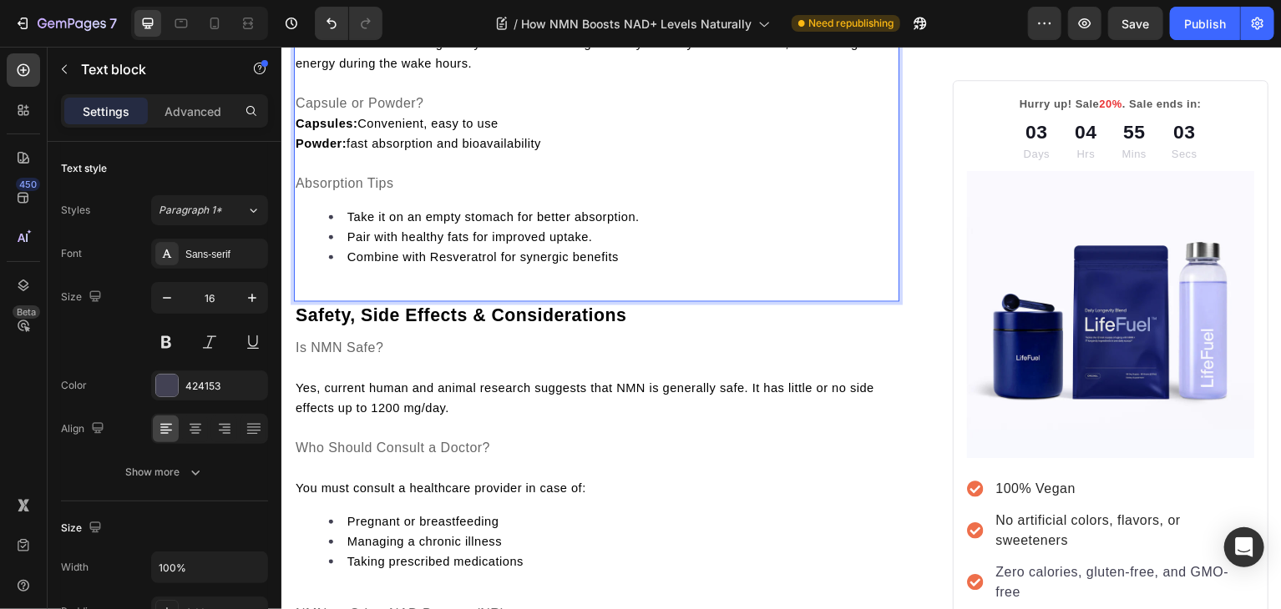
scroll to position [2936, 0]
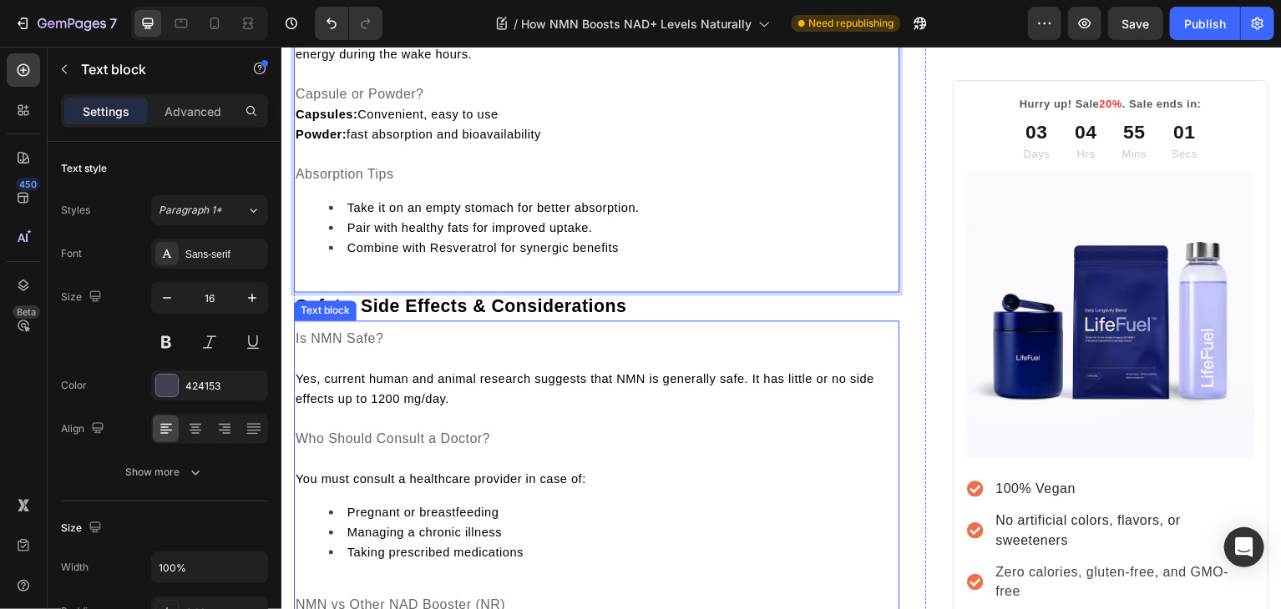
click at [322, 369] on p at bounding box center [597, 359] width 604 height 20
click at [367, 272] on div "For NMN to work effectively, the right dosage, timing, and form matter. Here’s …" at bounding box center [596, 76] width 607 height 391
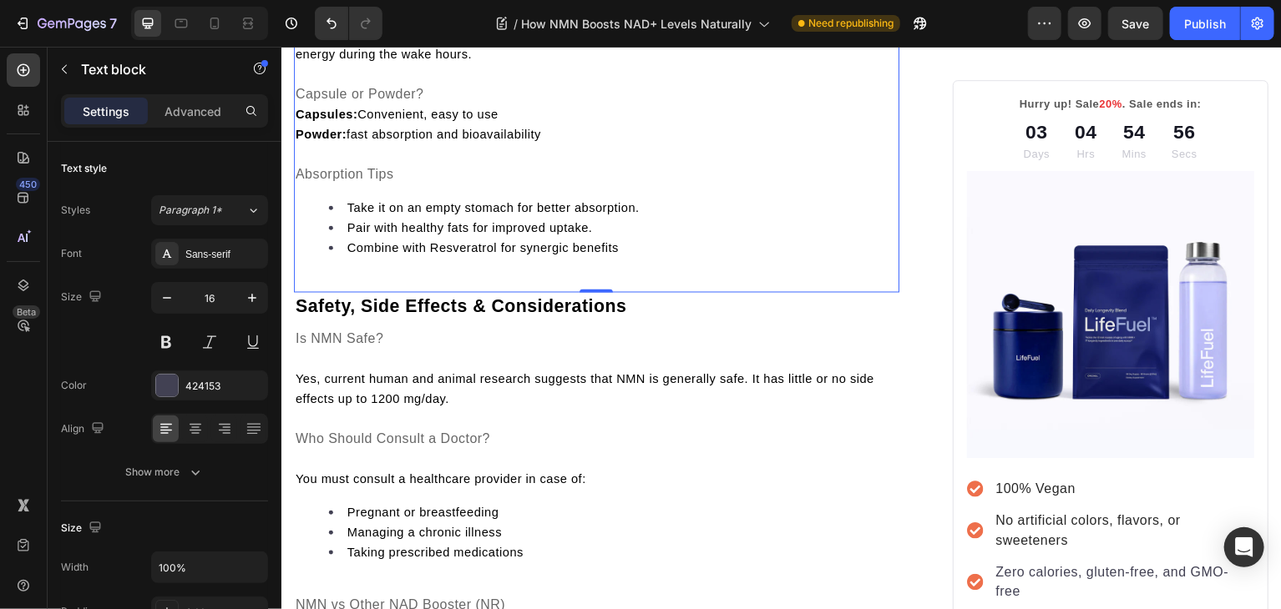
click at [620, 257] on li "Combine with Resveratrol for synergic benefits" at bounding box center [613, 247] width 570 height 20
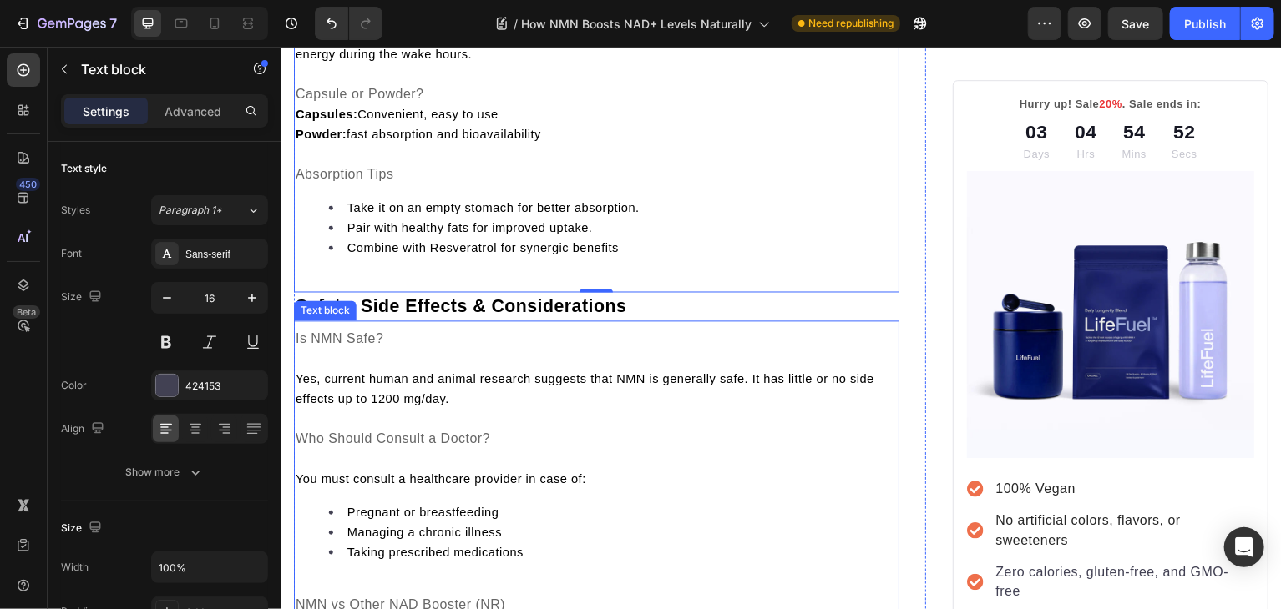
click at [352, 349] on p "Is NMN Safe?" at bounding box center [597, 339] width 604 height 20
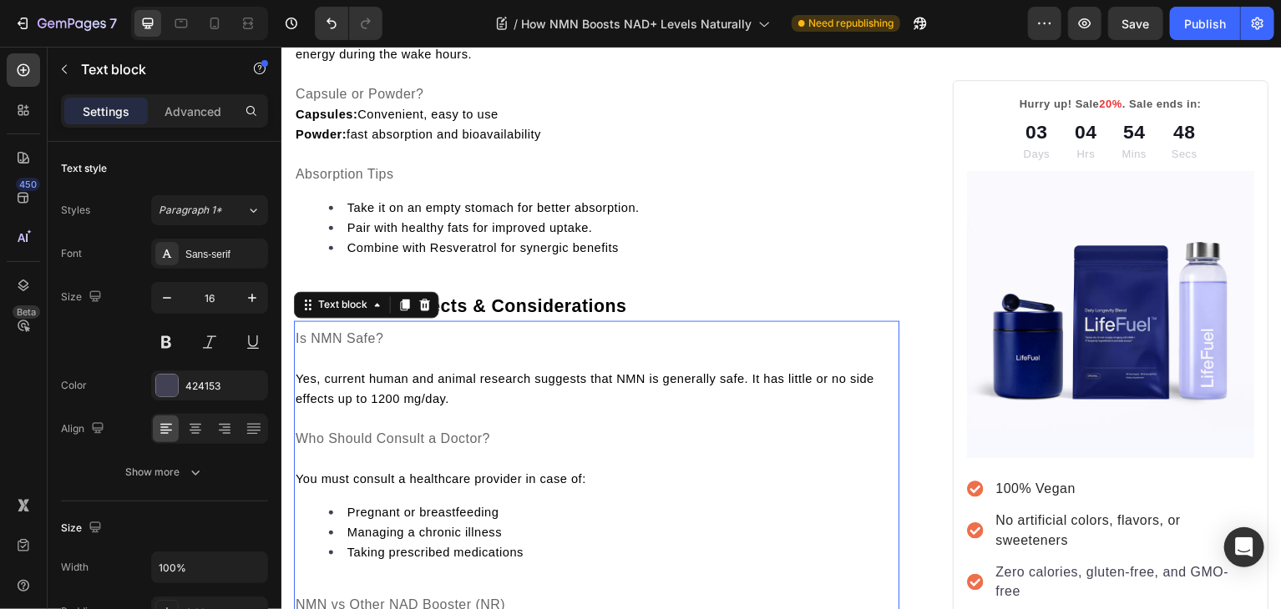
click at [321, 369] on p "Rich Text Editor. Editing area: main" at bounding box center [597, 359] width 604 height 20
click at [297, 406] on span "Yes, current human and animal research suggests that NMN is generally safe. It …" at bounding box center [585, 388] width 580 height 33
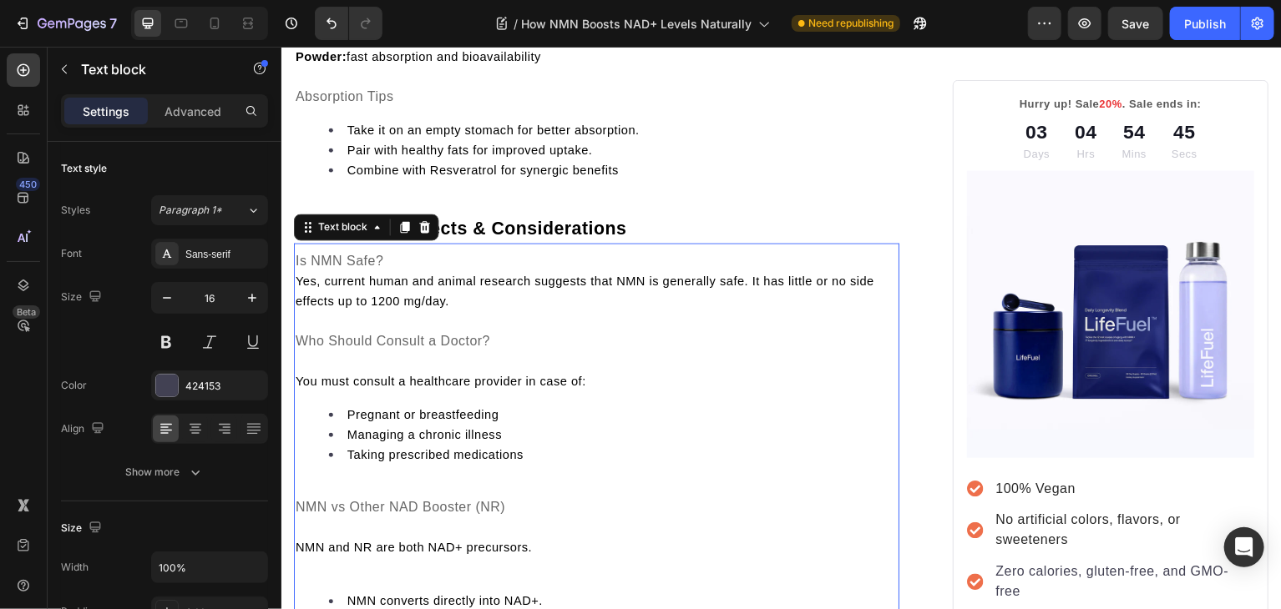
scroll to position [3017, 0]
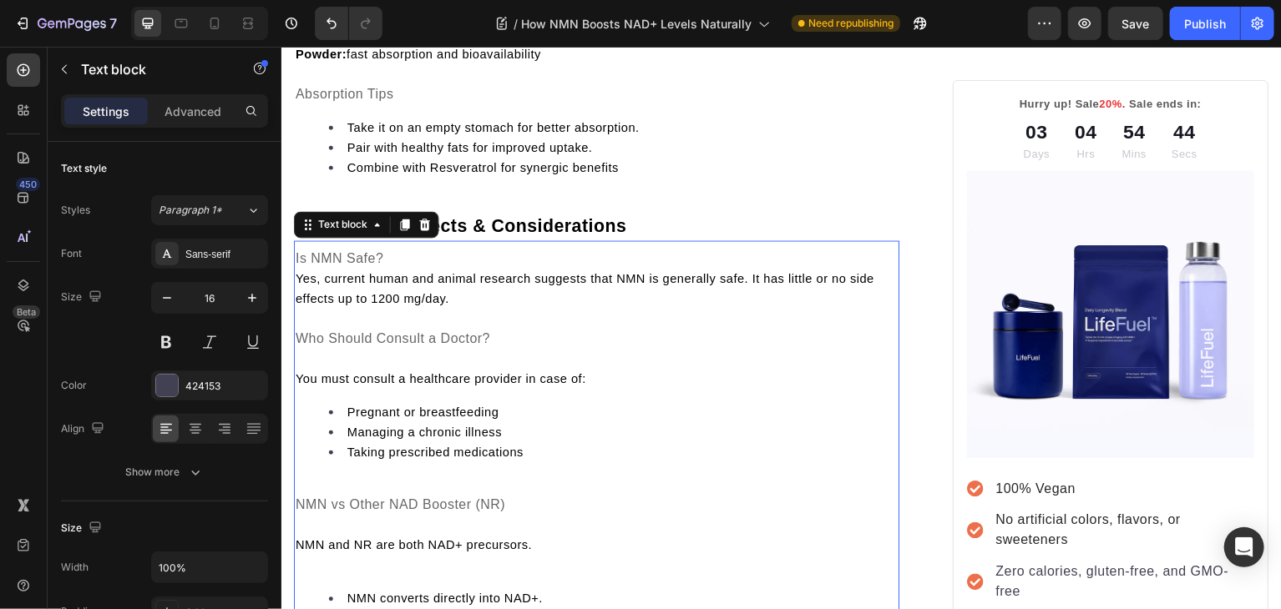
click at [297, 386] on span "You must consult a healthcare provider in case of:" at bounding box center [440, 378] width 291 height 13
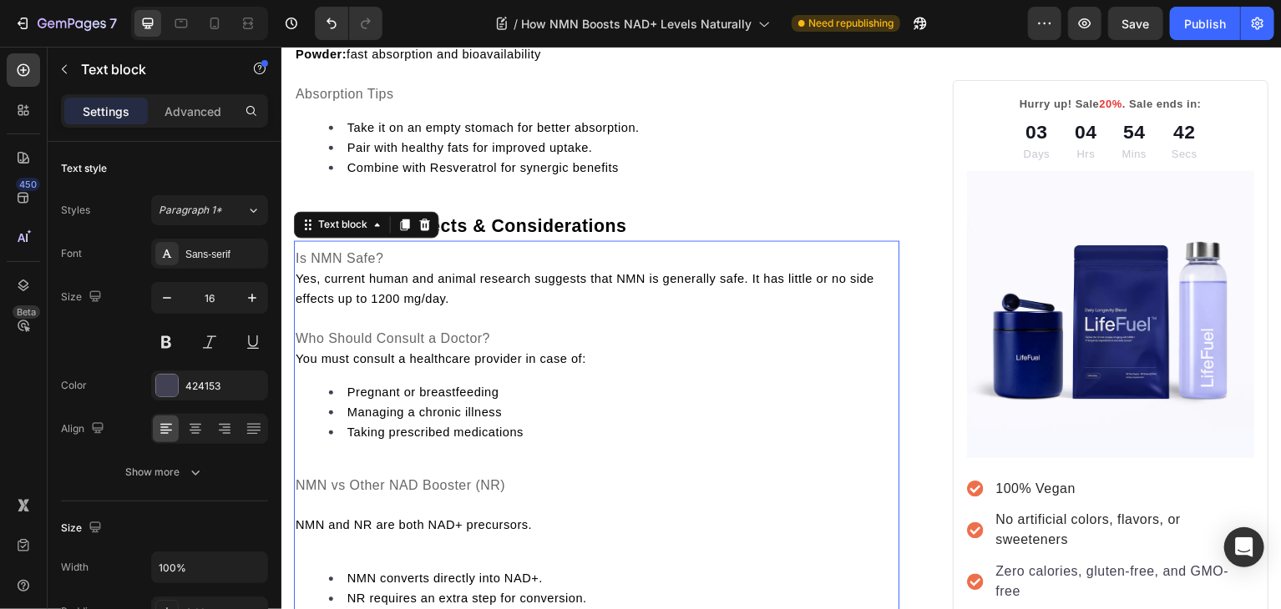
click at [296, 493] on span "NMN vs Other NAD Booster (NR)" at bounding box center [400, 485] width 210 height 14
click at [318, 499] on div "Is NMN Safe? Yes, current human and animal research suggests that NMN is genera…" at bounding box center [596, 476] width 607 height 458
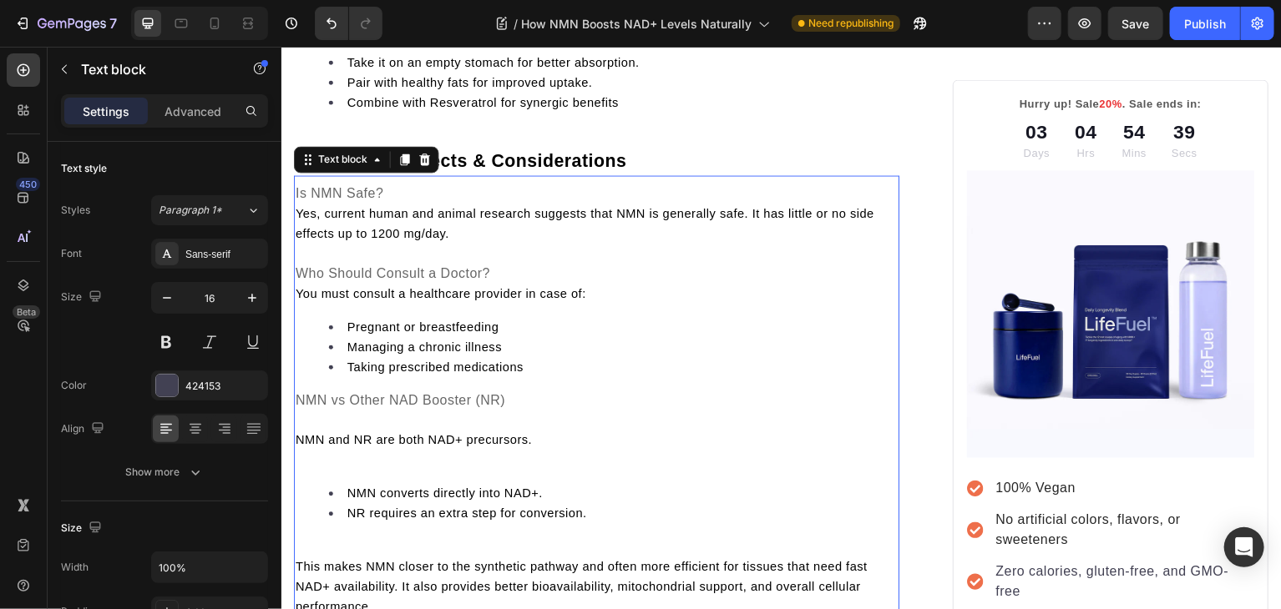
scroll to position [3083, 0]
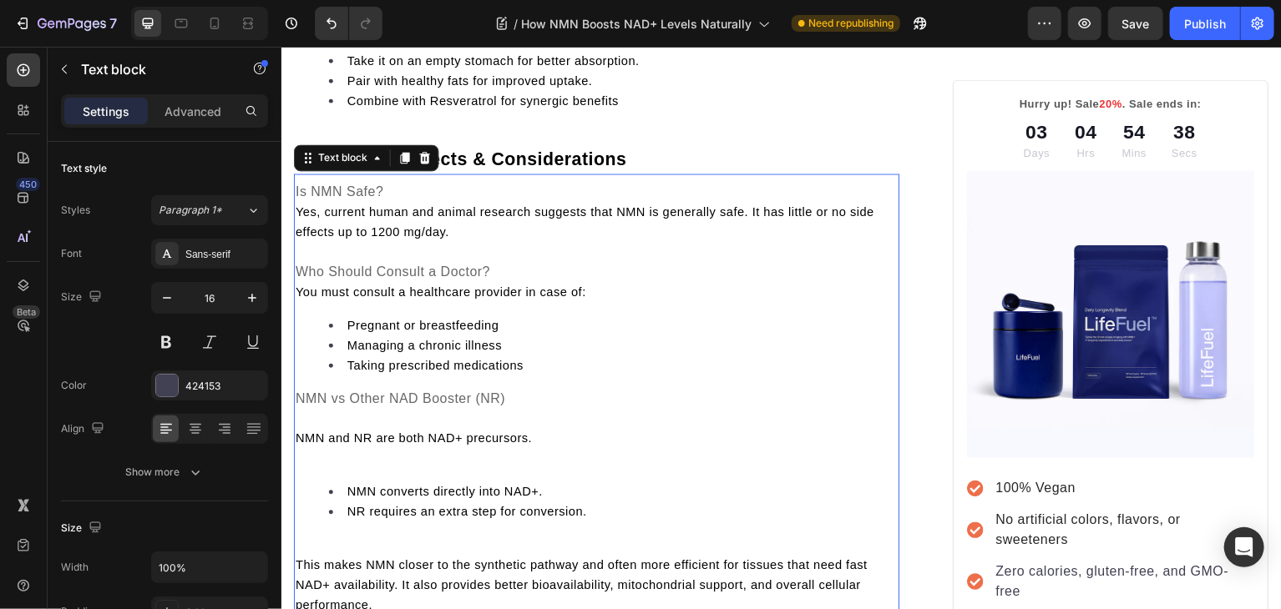
click at [302, 446] on span "NMN and NR are both NAD+ precursors." at bounding box center [413, 438] width 237 height 13
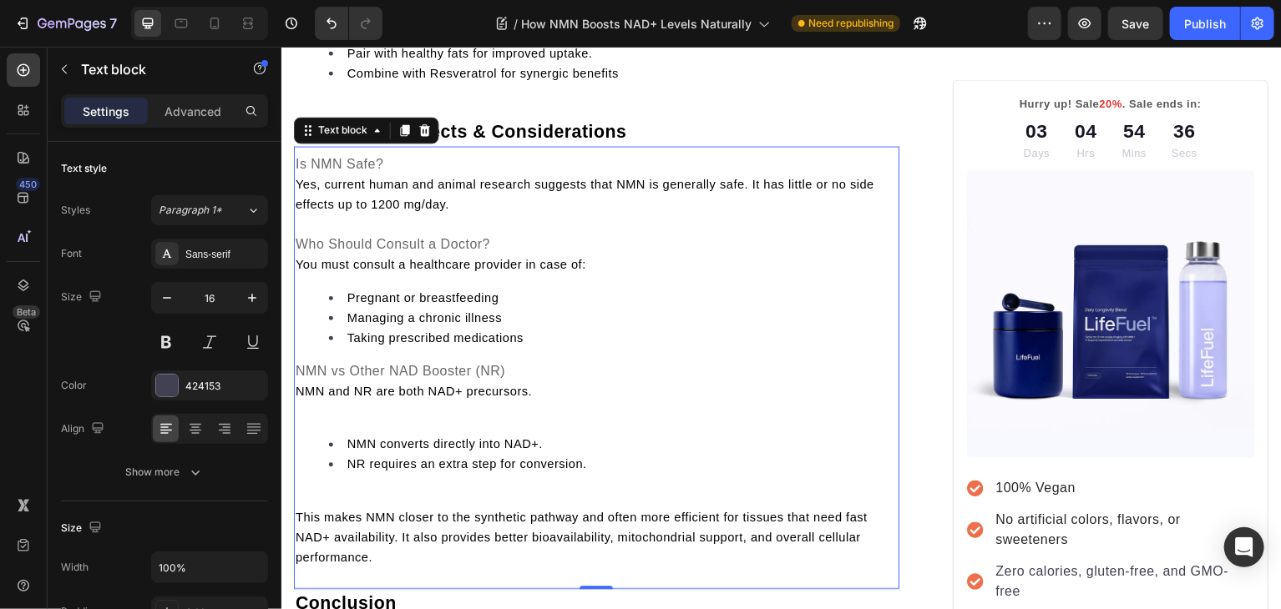
scroll to position [3113, 0]
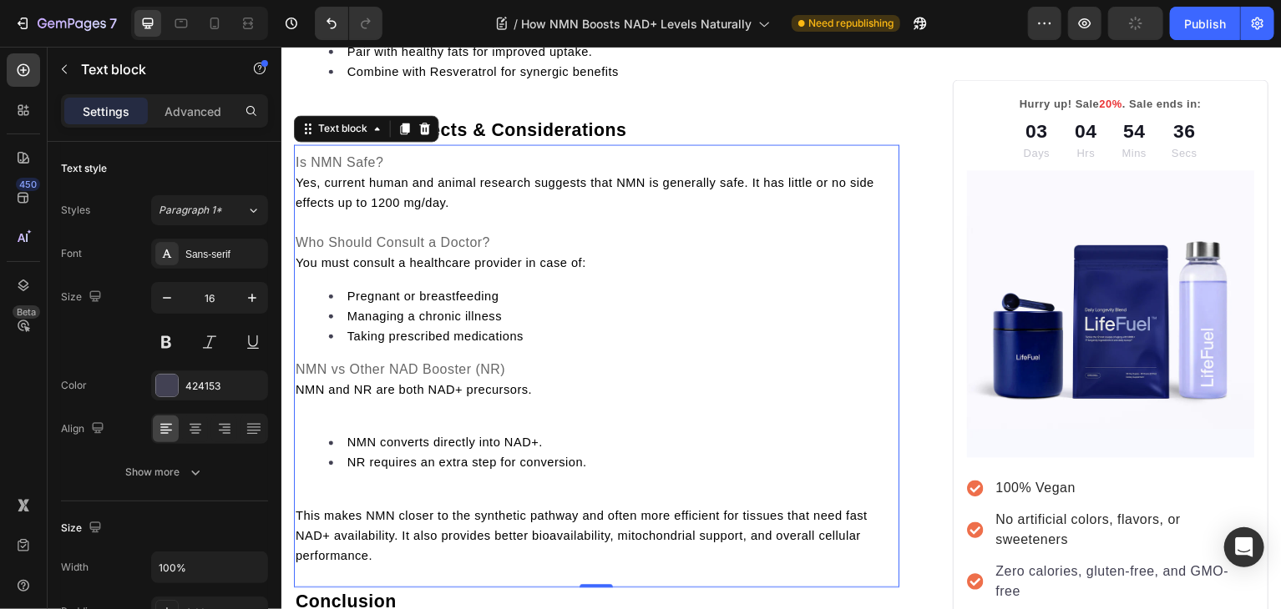
click at [311, 420] on p "Rich Text Editor. Editing area: main" at bounding box center [597, 410] width 604 height 20
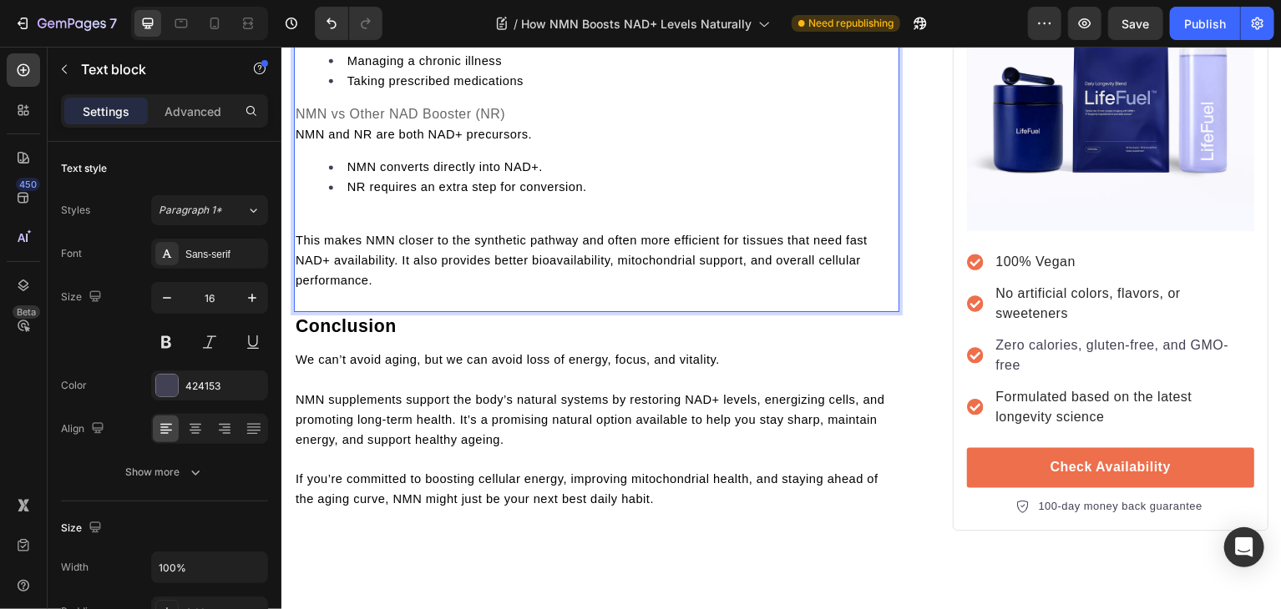
scroll to position [3370, 0]
click at [403, 230] on p "Rich Text Editor. Editing area: main" at bounding box center [597, 220] width 604 height 20
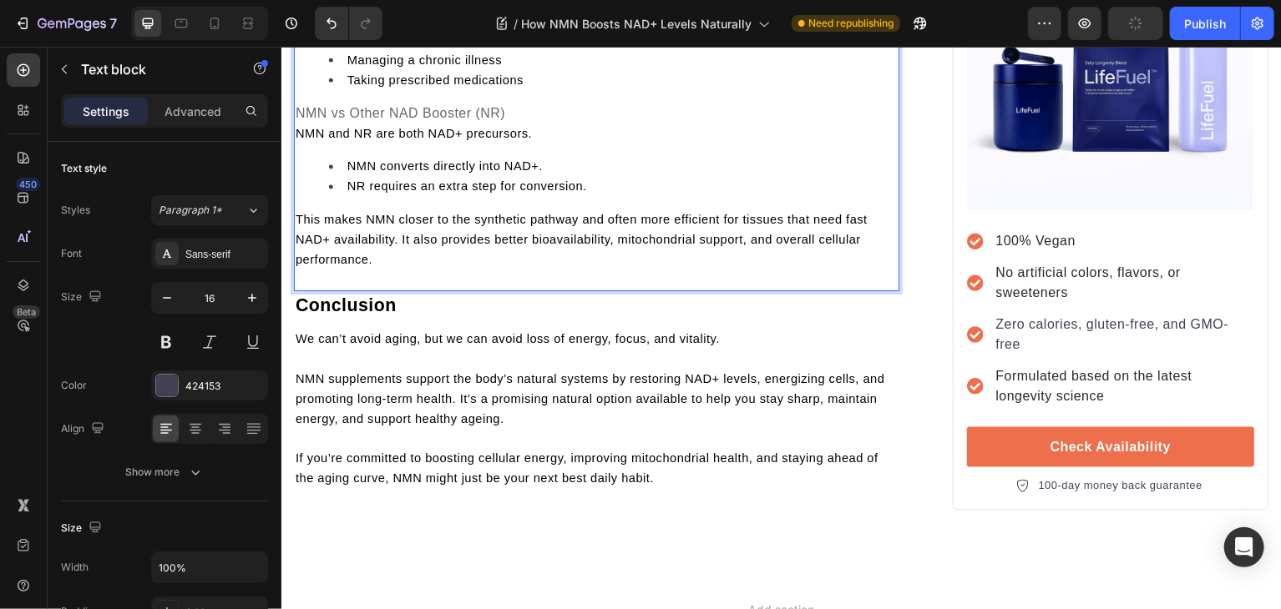
scroll to position [3434, 0]
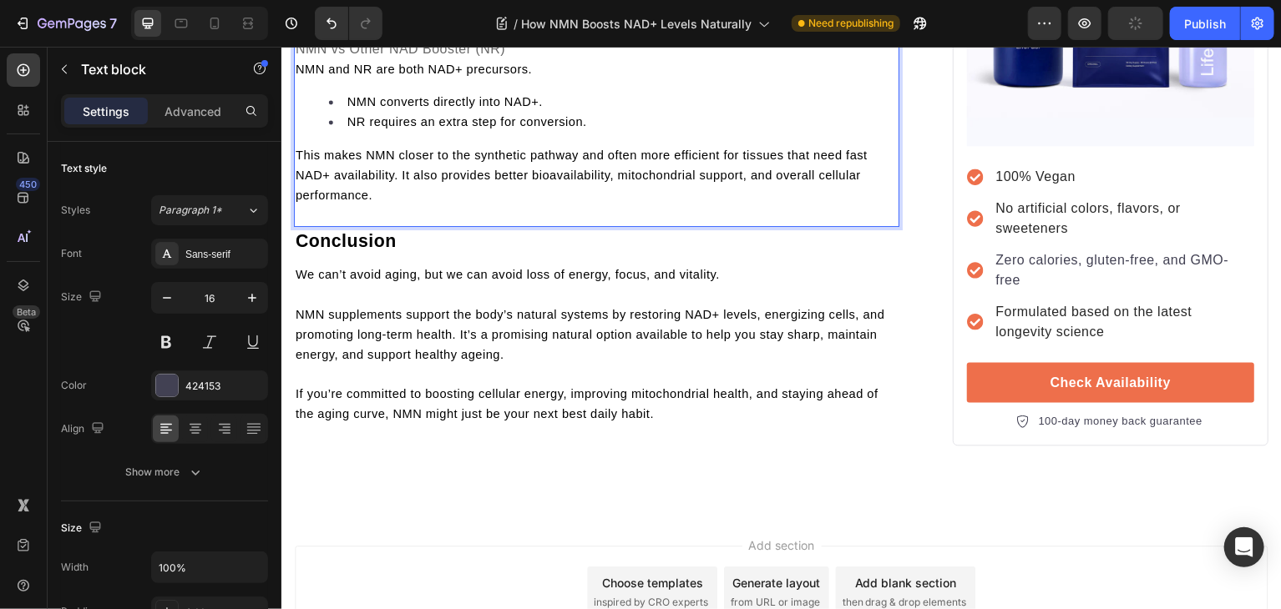
click at [385, 227] on div "Is NMN Safe? Yes, current human and animal research suggests that NMN is genera…" at bounding box center [596, 25] width 607 height 404
click at [384, 227] on div "Is NMN Safe? Yes, current human and animal research suggests that NMN is genera…" at bounding box center [596, 25] width 607 height 404
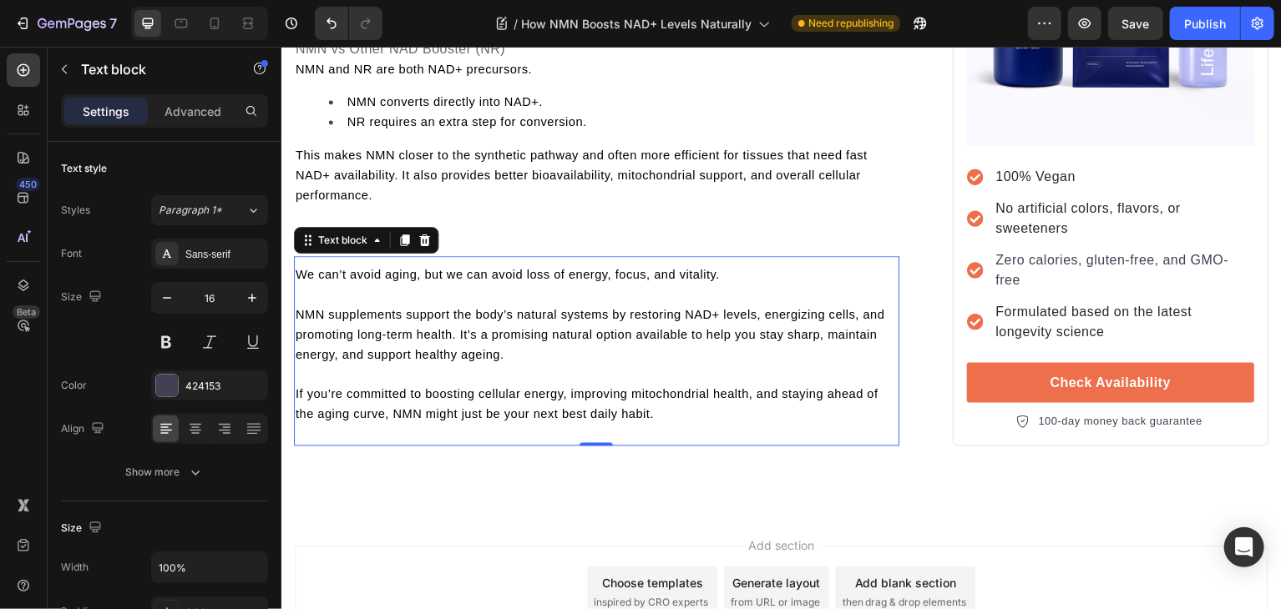
click at [301, 362] on span "NMN supplements support the body’s natural systems by restoring NAD+ levels, en…" at bounding box center [590, 334] width 590 height 53
click at [307, 385] on p "Rich Text Editor. Editing area: main" at bounding box center [597, 375] width 604 height 20
click at [316, 447] on div "We can’t avoid aging, but we can avoid loss of energy, focus, and vitality. NMN…" at bounding box center [596, 351] width 607 height 190
click at [311, 447] on div "We can’t avoid aging, but we can avoid loss of energy, focus, and vitality. NMN…" at bounding box center [596, 351] width 607 height 190
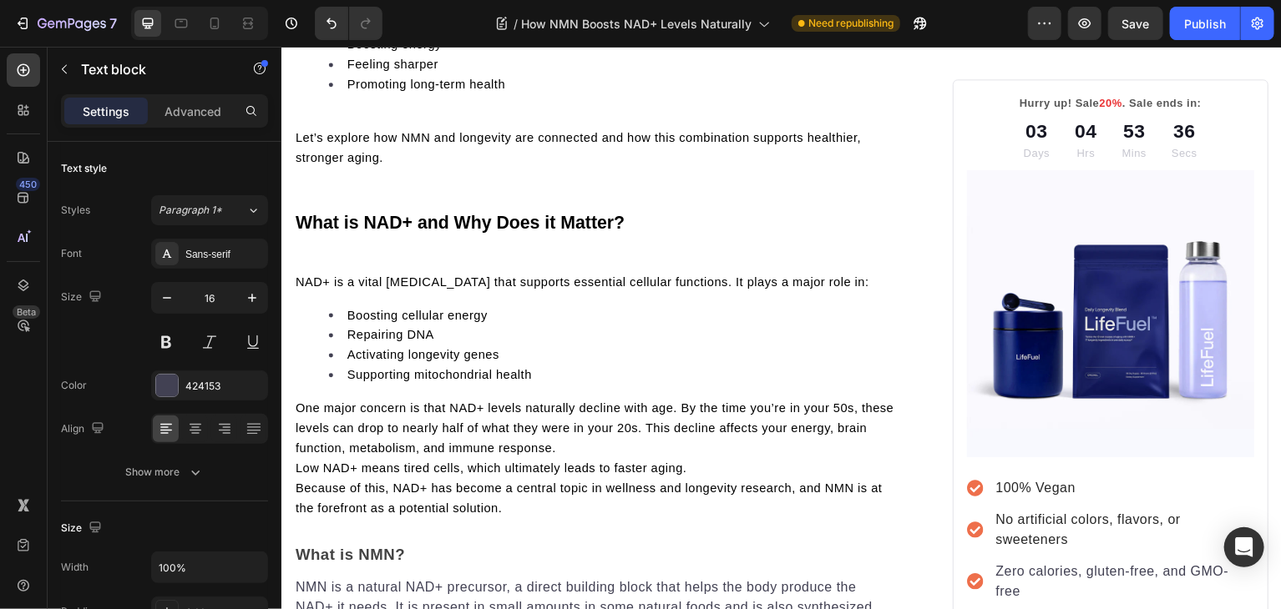
scroll to position [771, 0]
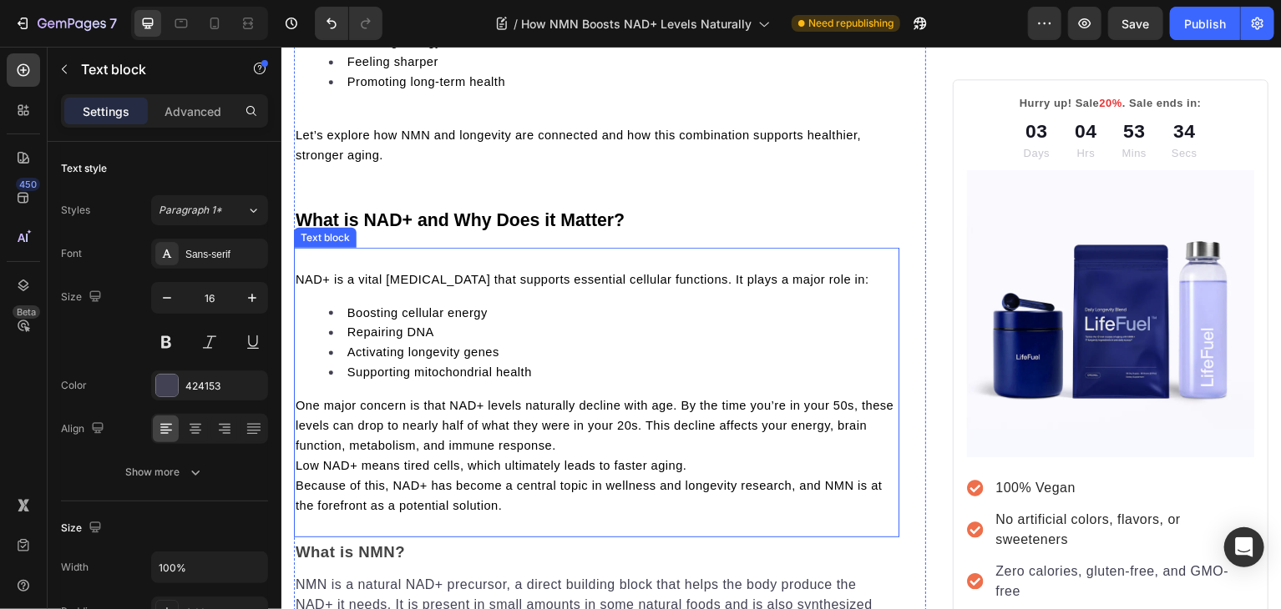
click at [606, 448] on p "One major concern is that NAD+ levels naturally decline with age. By the time y…" at bounding box center [597, 427] width 604 height 60
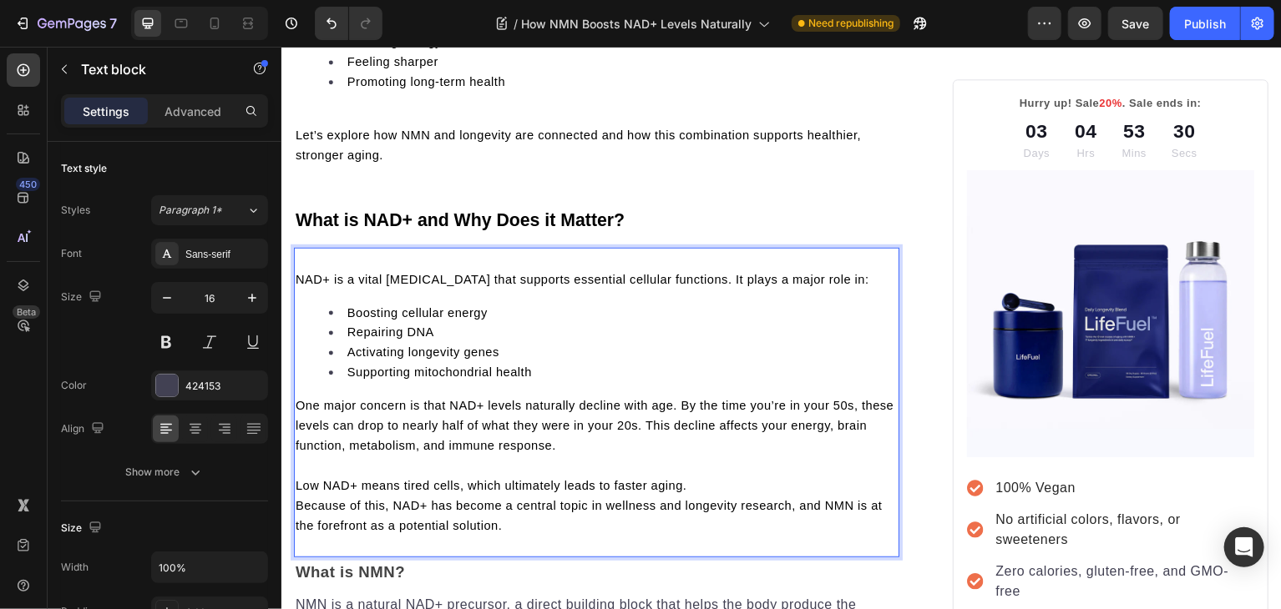
click at [711, 497] on p "Low NAD+ means tired cells, which ultimately leads to faster aging." at bounding box center [597, 487] width 604 height 20
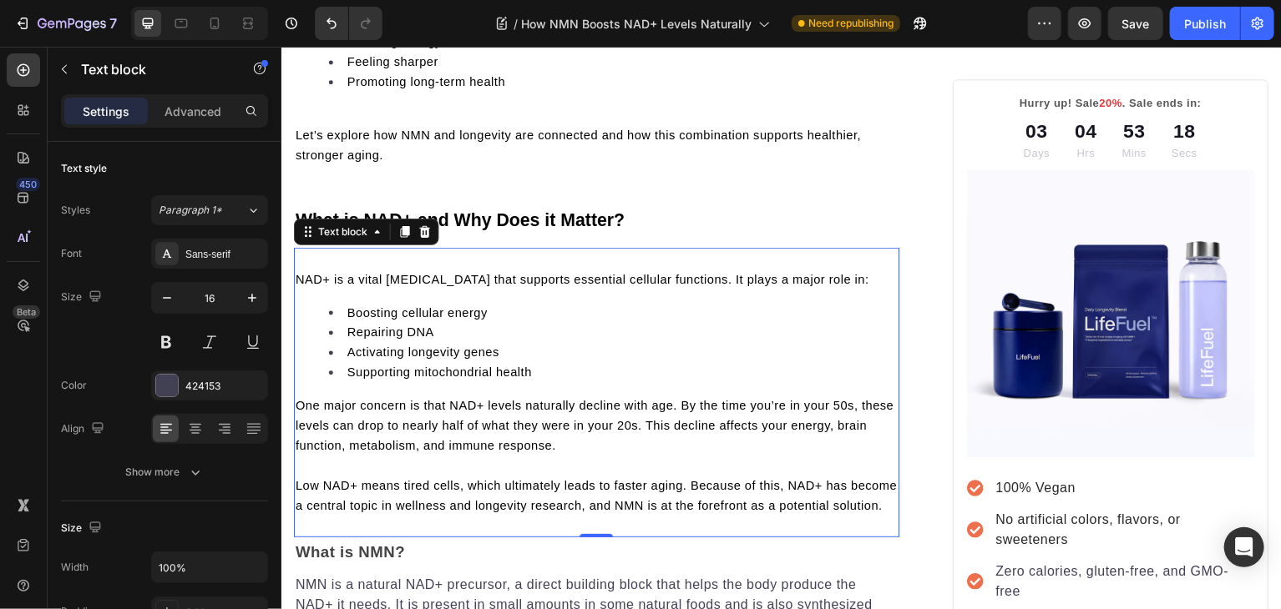
click at [473, 539] on div "NAD+ is a vital [MEDICAL_DATA] that supports essential cellular functions. It p…" at bounding box center [596, 393] width 607 height 291
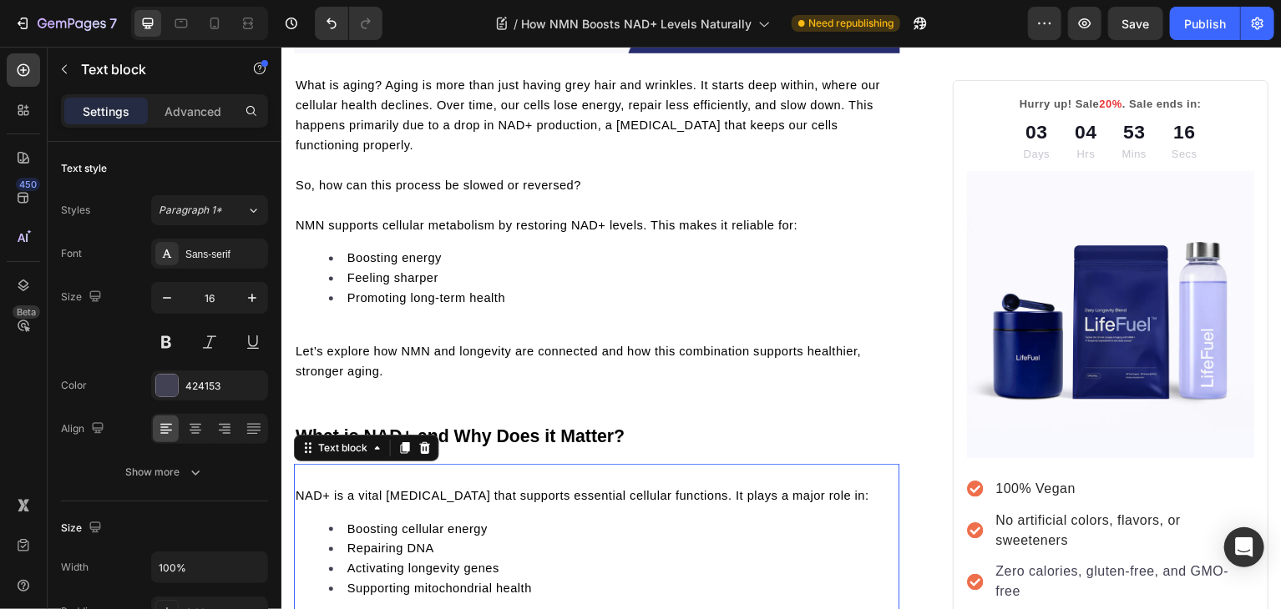
scroll to position [554, 0]
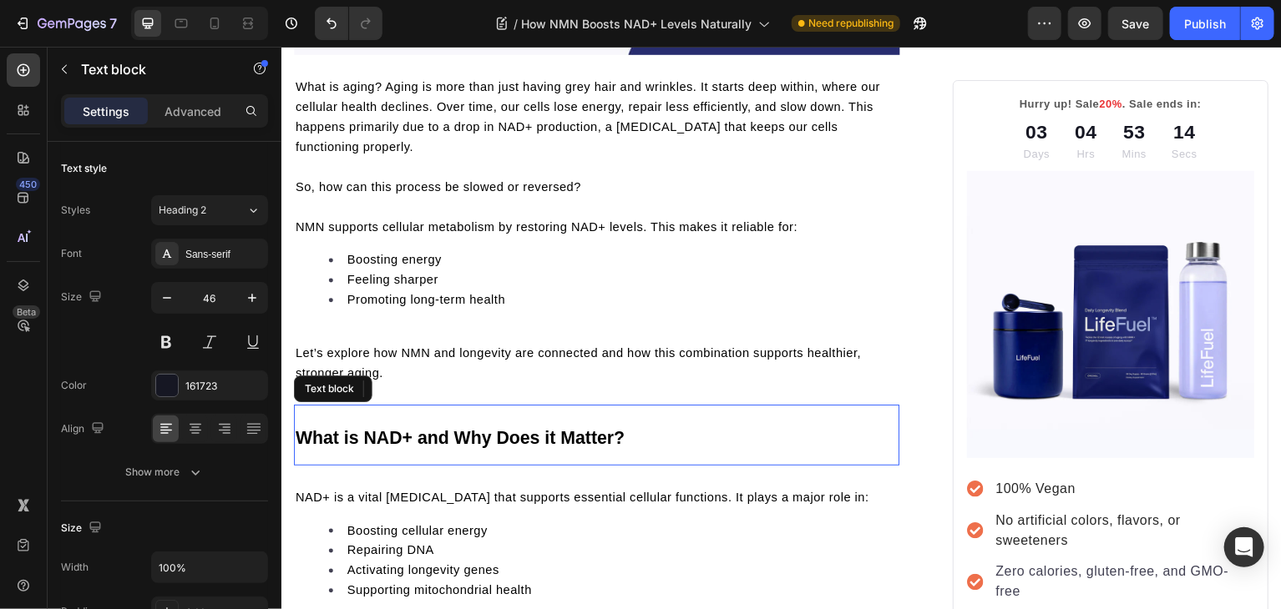
click at [395, 408] on p "What is NAD+ and Why Does it Matter?" at bounding box center [597, 436] width 604 height 58
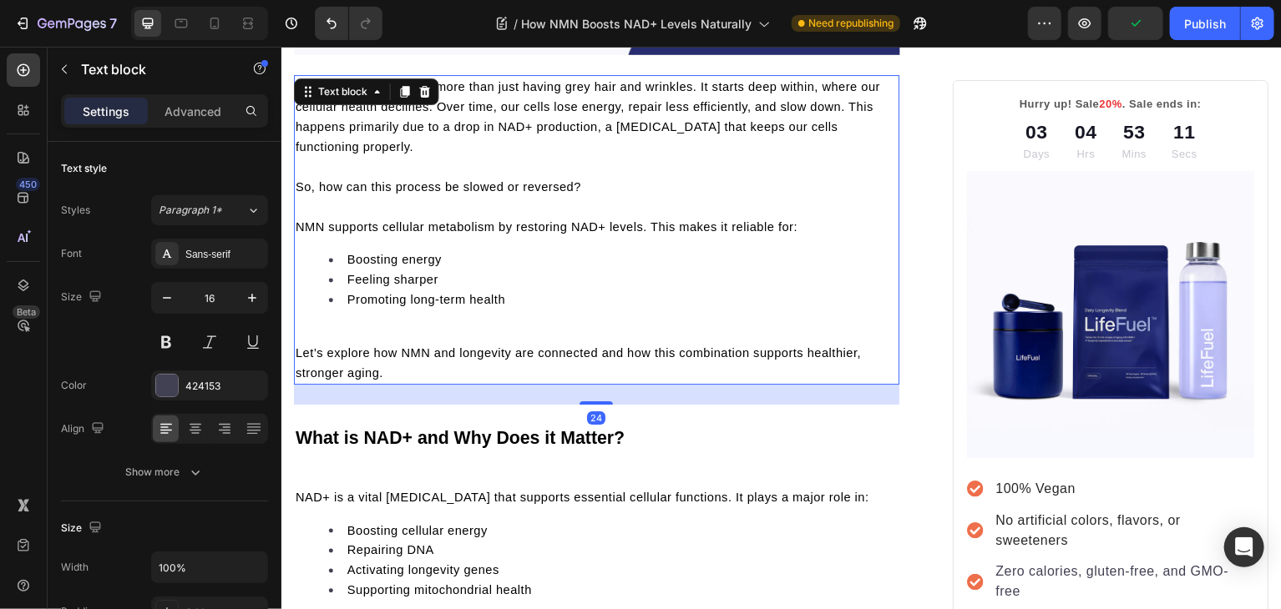
scroll to position [403, 0]
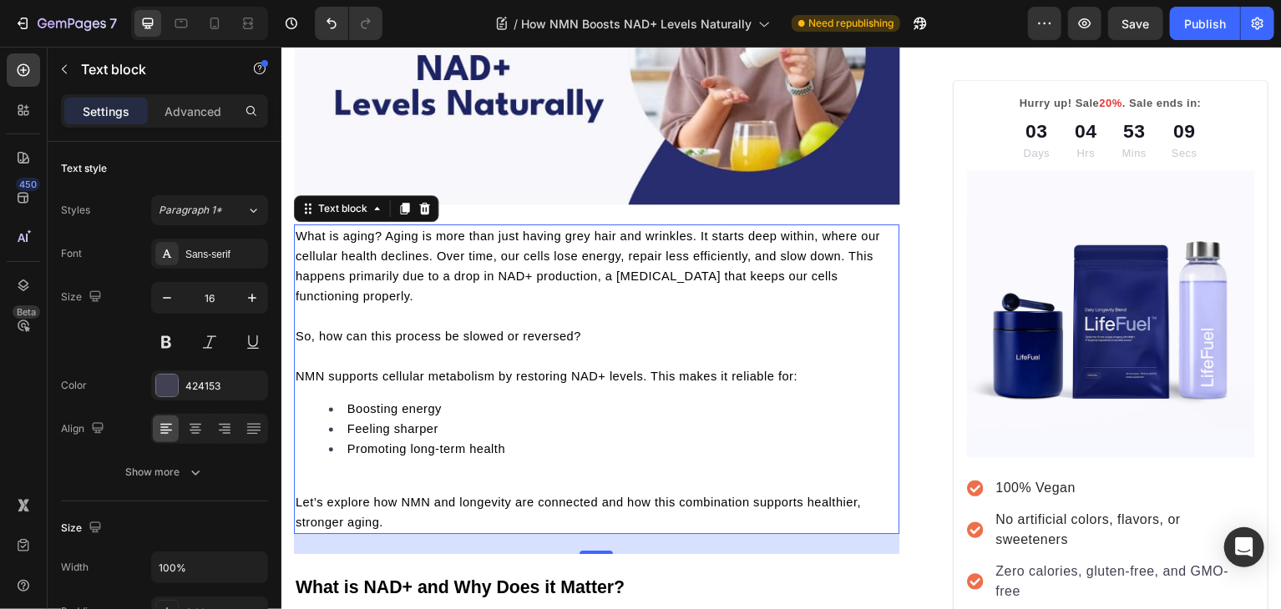
click at [354, 486] on p "Rich Text Editor. Editing area: main" at bounding box center [597, 483] width 604 height 20
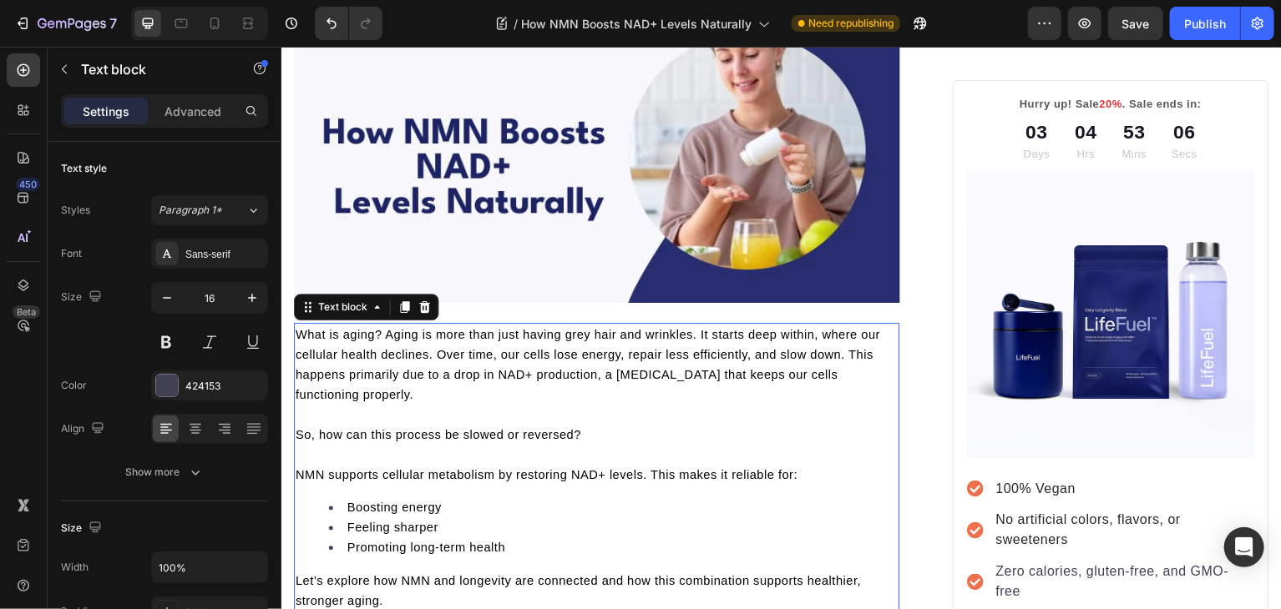
scroll to position [294, 0]
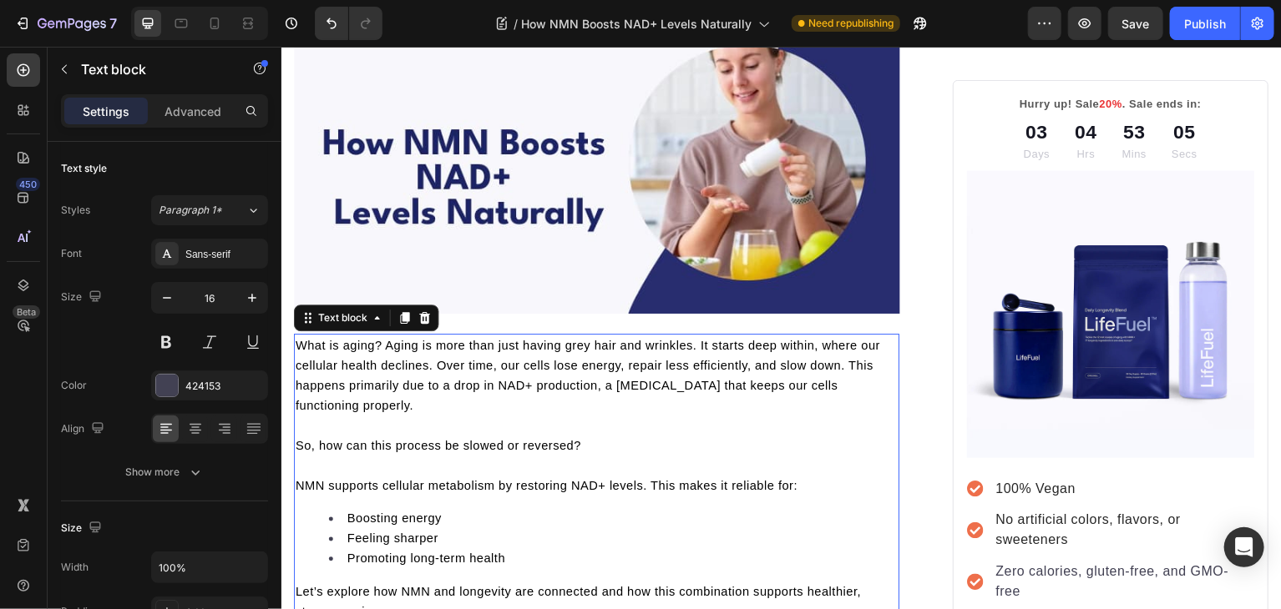
click at [342, 466] on p "Rich Text Editor. Editing area: main" at bounding box center [597, 466] width 604 height 20
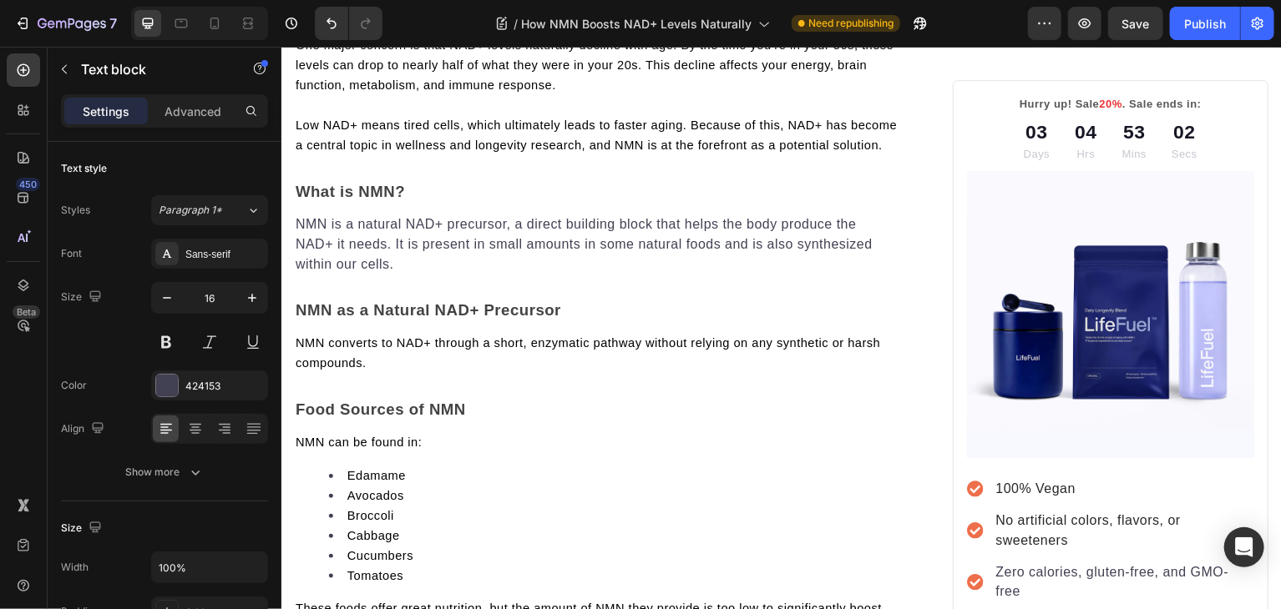
scroll to position [1134, 0]
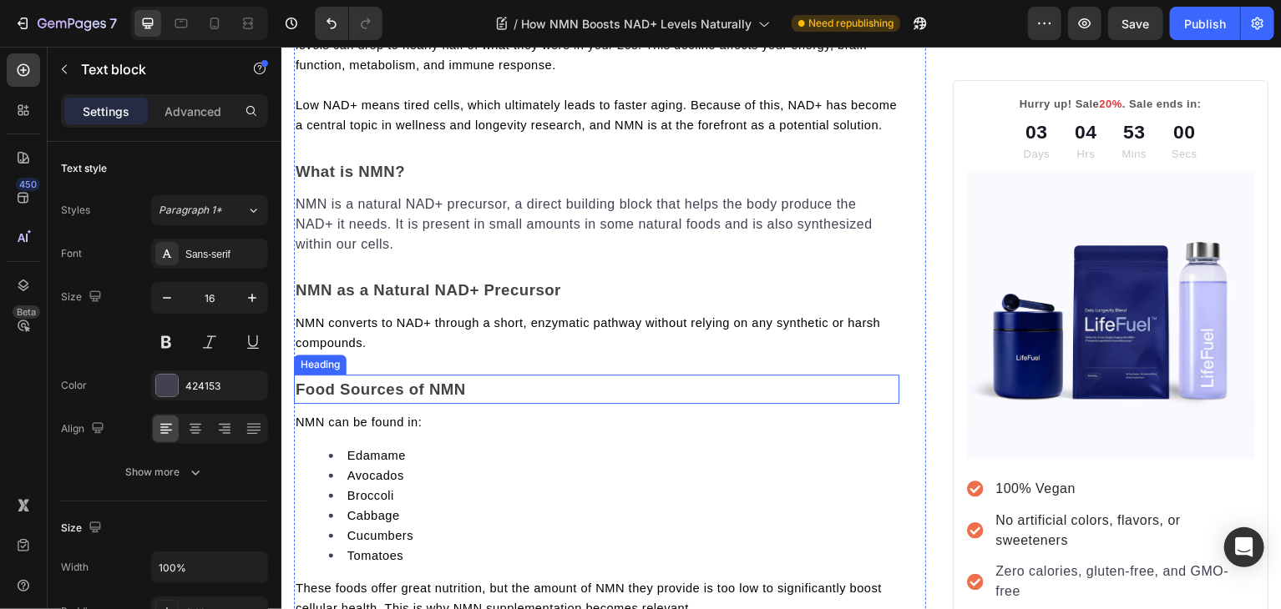
click at [372, 398] on span "Food Sources of NMN" at bounding box center [380, 390] width 170 height 18
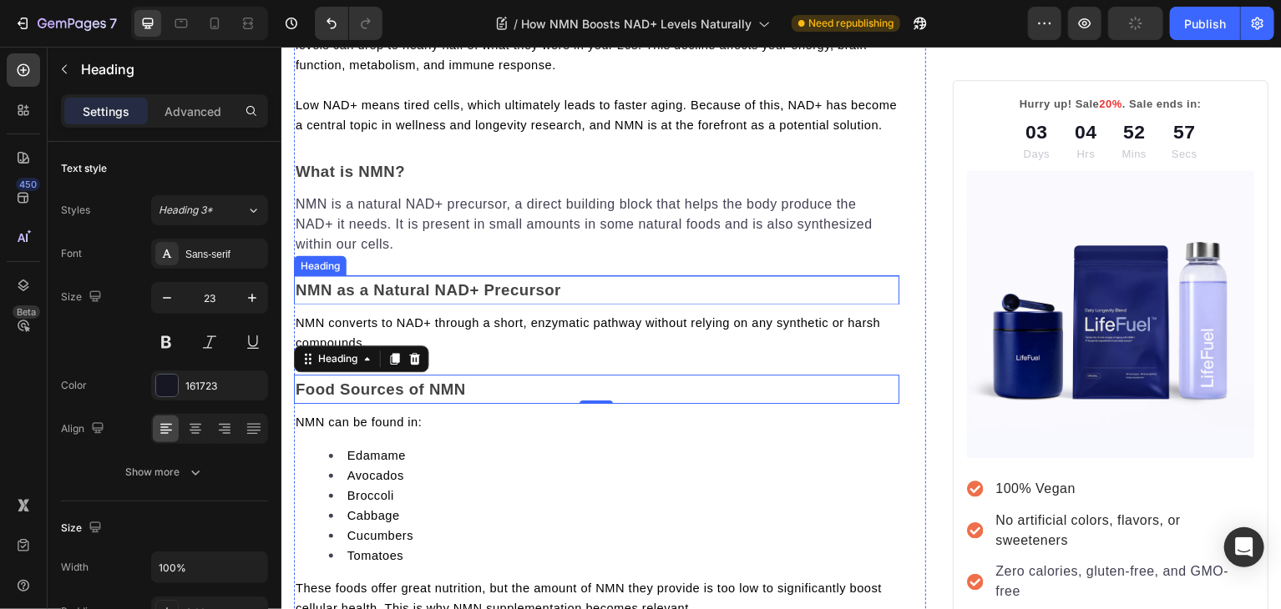
click at [421, 299] on span "NMN as a Natural NAD+ Precursor" at bounding box center [428, 290] width 266 height 18
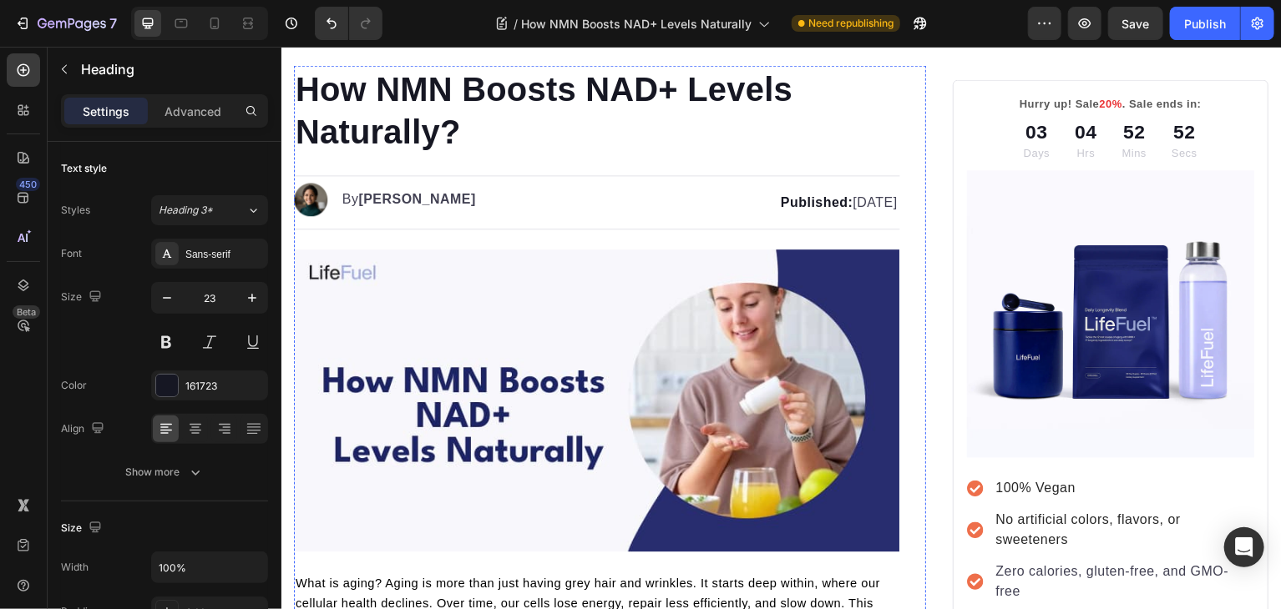
scroll to position [0, 0]
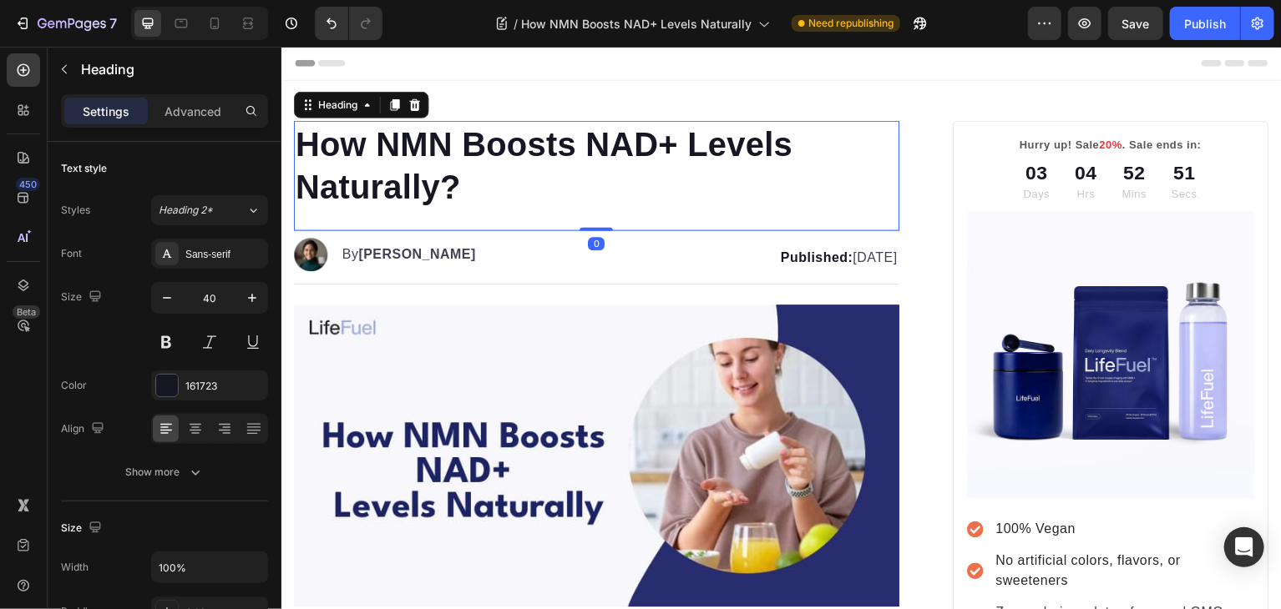
click at [432, 149] on p "How NMN Boosts NAD+ Levels Naturally?" at bounding box center [597, 165] width 604 height 87
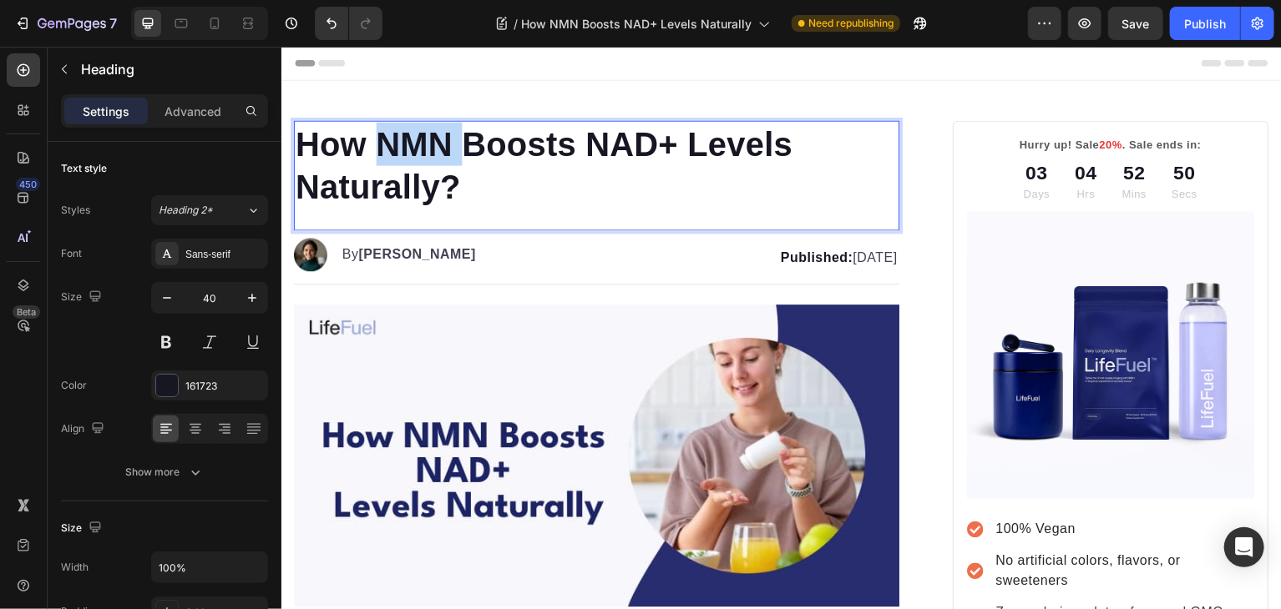
click at [432, 149] on p "How NMN Boosts NAD+ Levels Naturally?" at bounding box center [597, 165] width 604 height 87
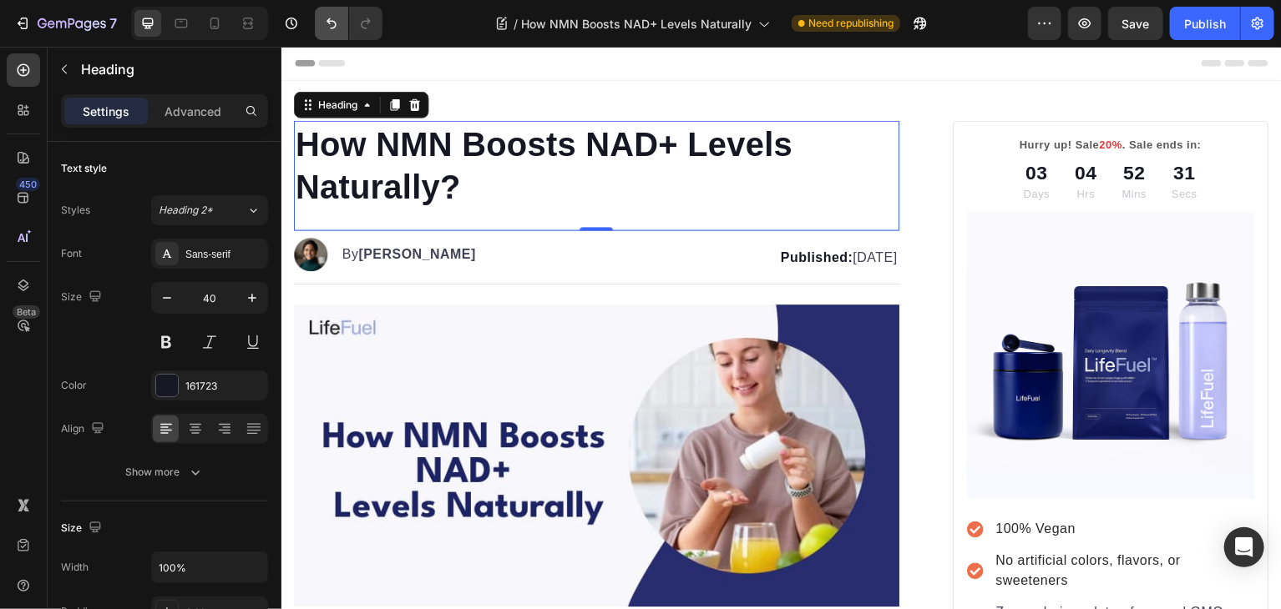
scroll to position [1433, 0]
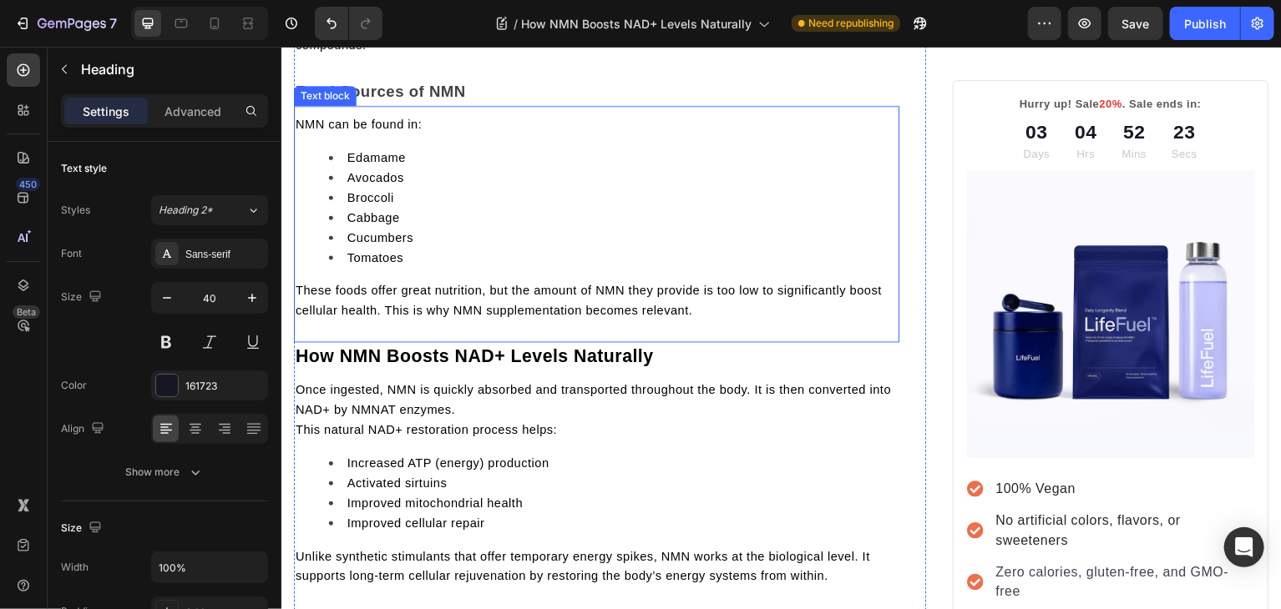
click at [556, 167] on li "Edamame" at bounding box center [613, 157] width 570 height 20
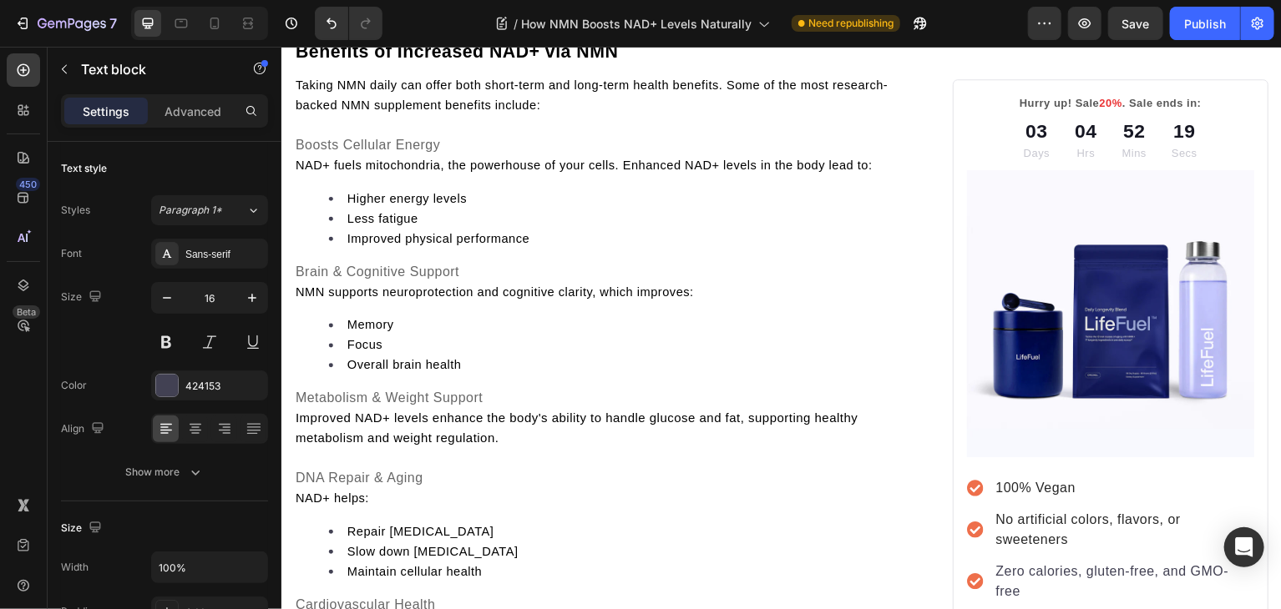
scroll to position [2004, 0]
click at [598, 249] on li "Improved physical performance" at bounding box center [613, 239] width 570 height 20
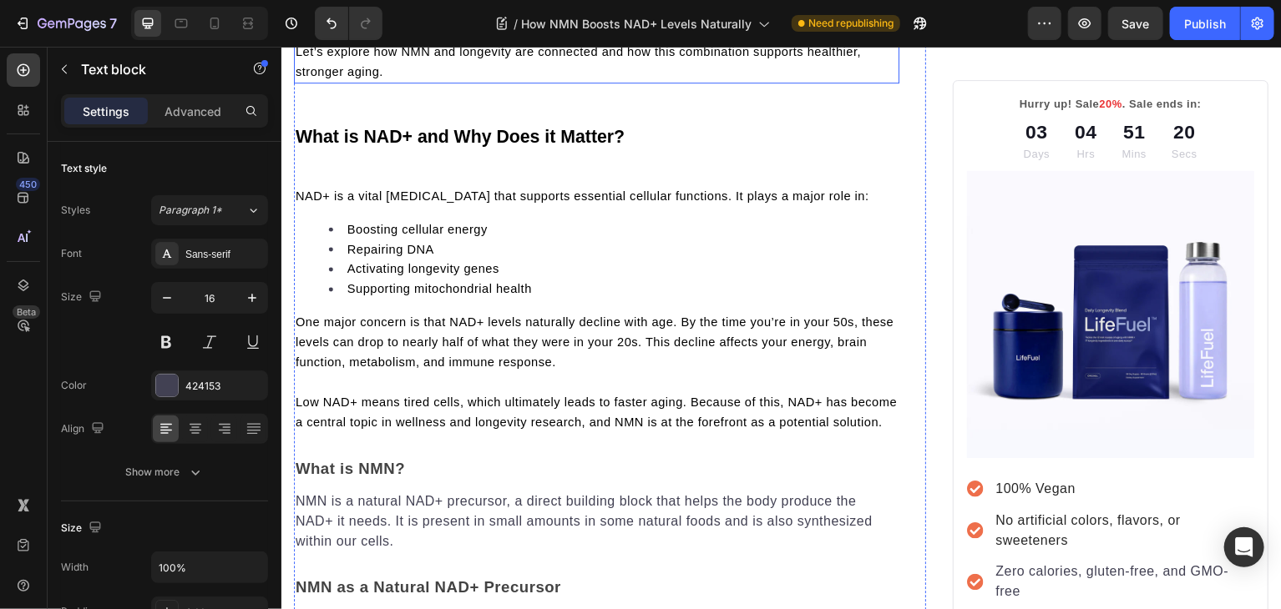
scroll to position [1500, 0]
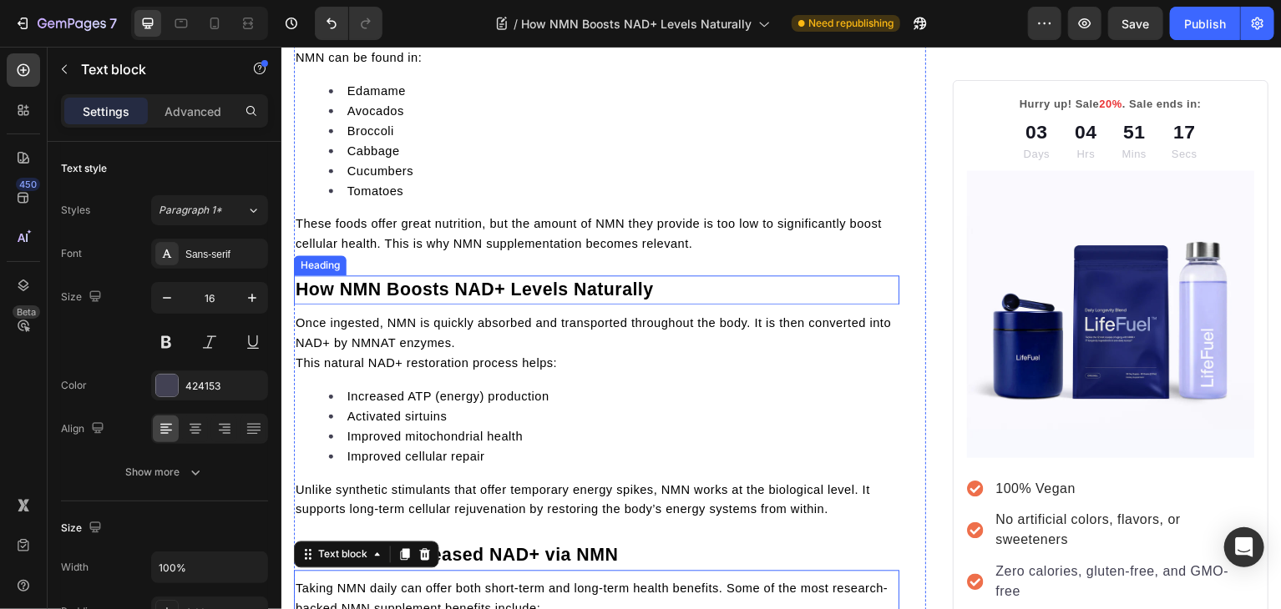
click at [655, 305] on h2 "How NMN Boosts NAD+ Levels Naturally" at bounding box center [596, 290] width 607 height 29
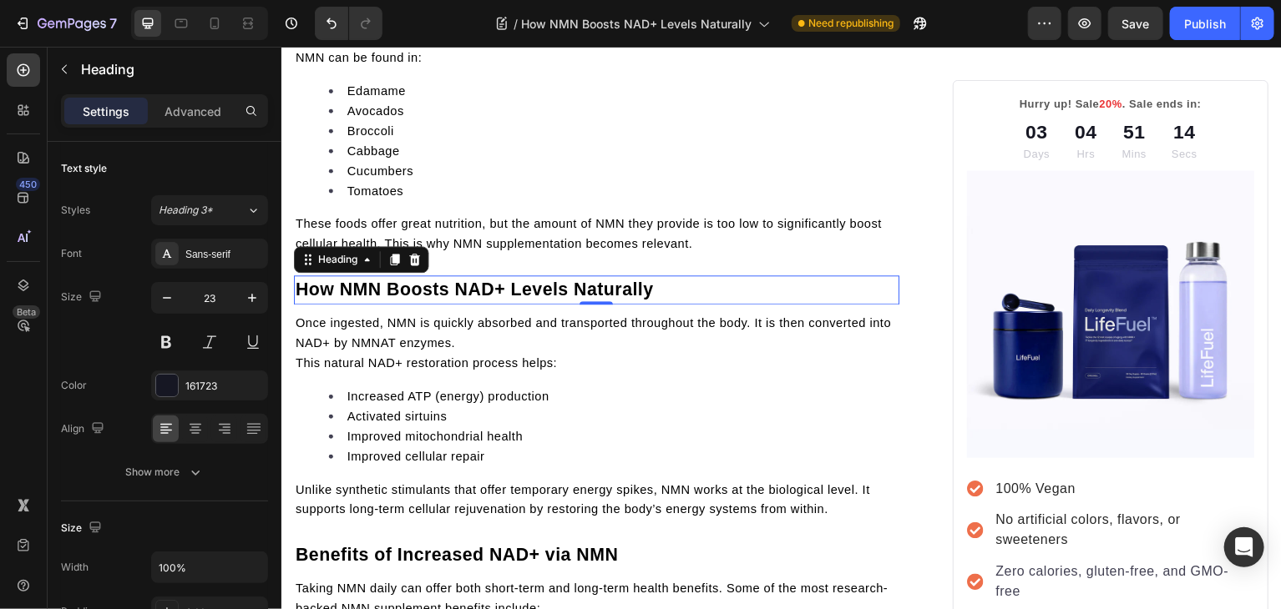
click at [650, 300] on span "How NMN Boosts NAD+ Levels Naturally" at bounding box center [474, 290] width 359 height 20
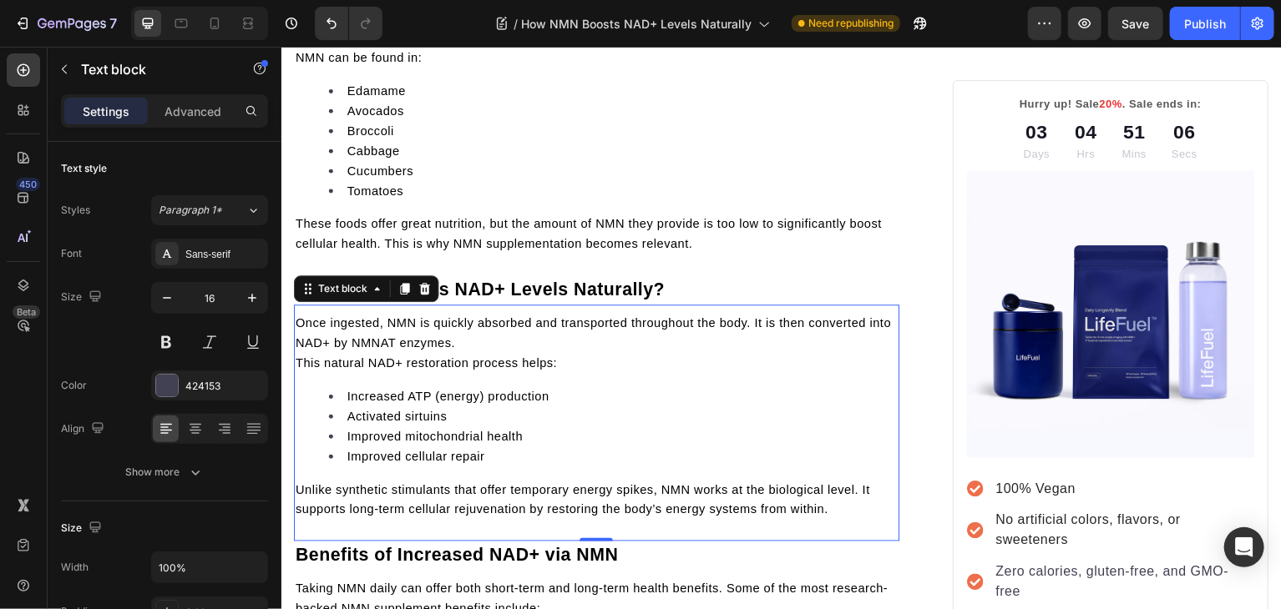
click at [497, 353] on p "Once ingested, NMN is quickly absorbed and transported throughout the body. It …" at bounding box center [597, 333] width 604 height 40
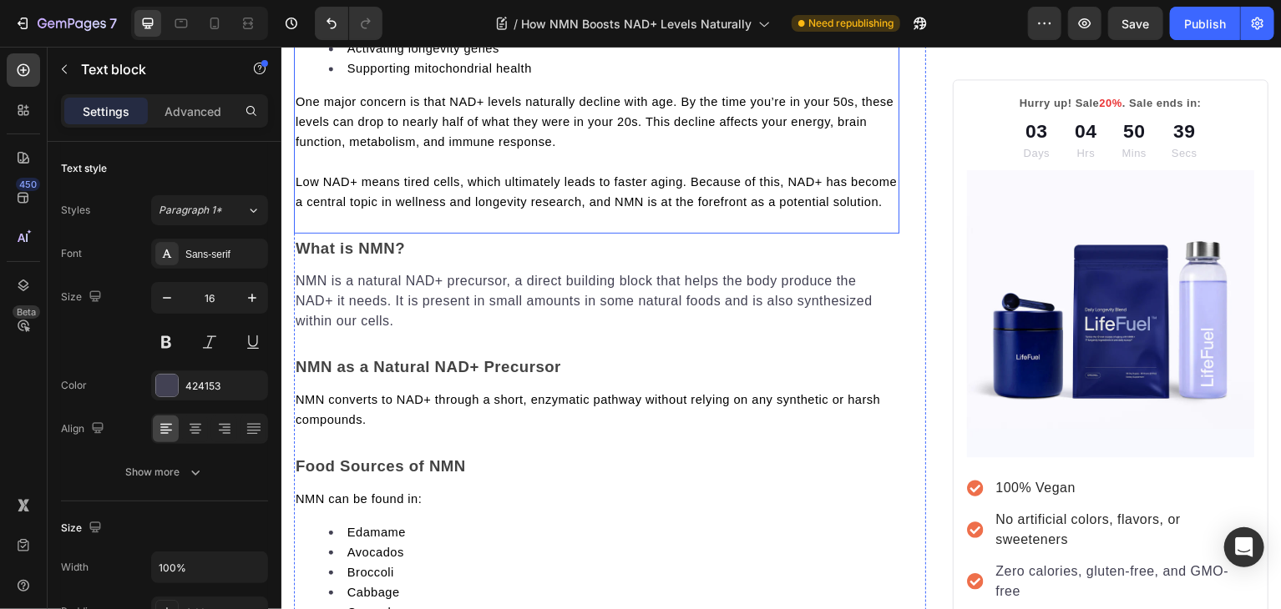
scroll to position [1206, 0]
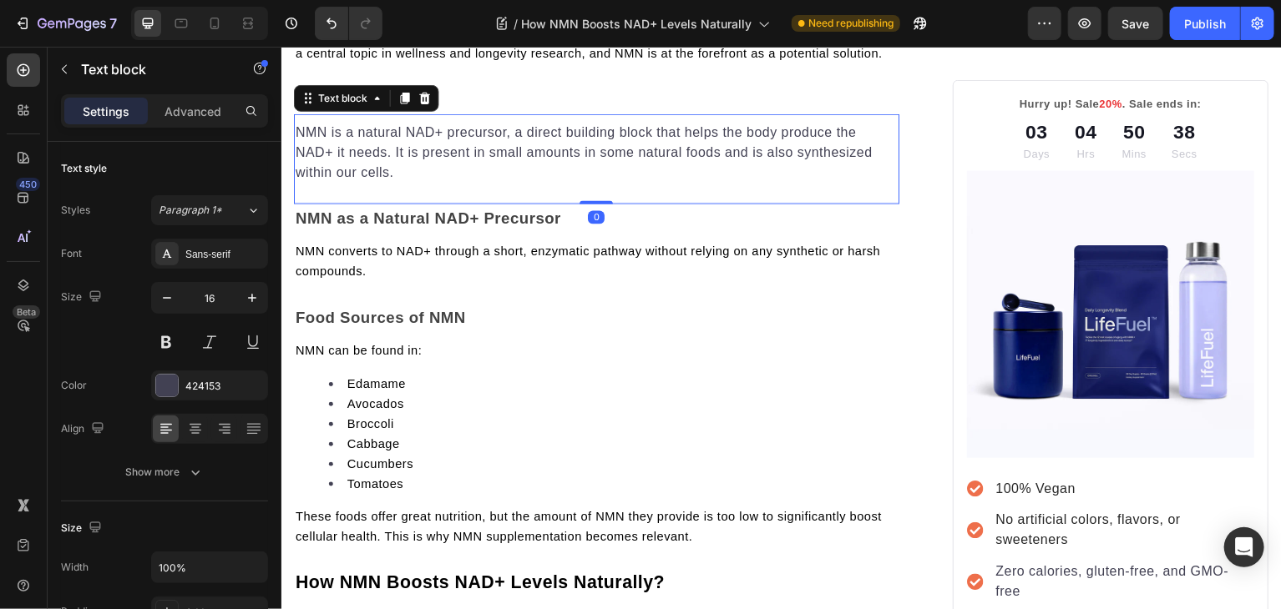
click at [418, 173] on p "NMN is a natural NAD+ precursor, a direct building block that helps the body pr…" at bounding box center [597, 152] width 604 height 60
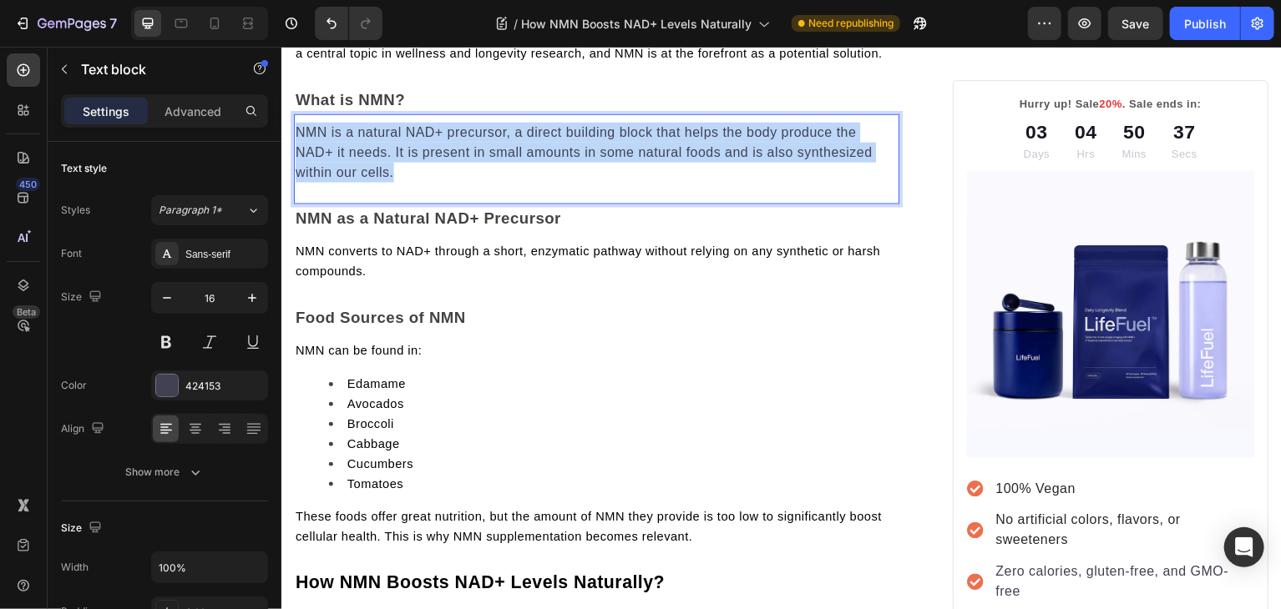
click at [418, 173] on p "NMN is a natural NAD+ precursor, a direct building block that helps the body pr…" at bounding box center [597, 152] width 604 height 60
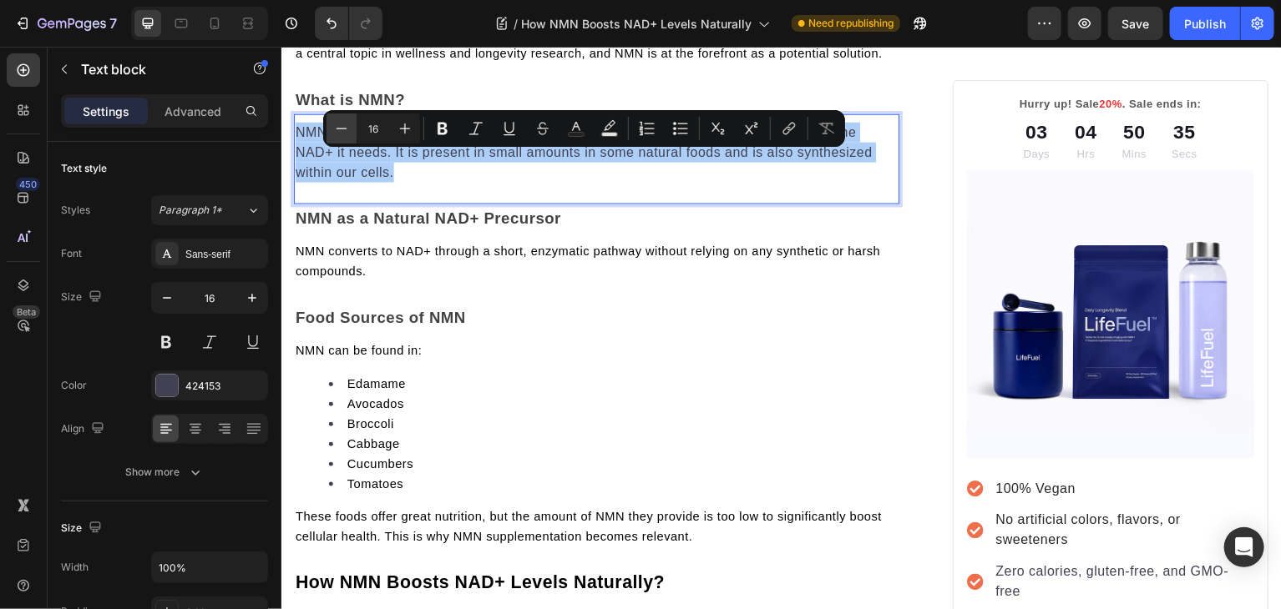
click at [342, 129] on icon "Editor contextual toolbar" at bounding box center [341, 128] width 17 height 17
type input "15"
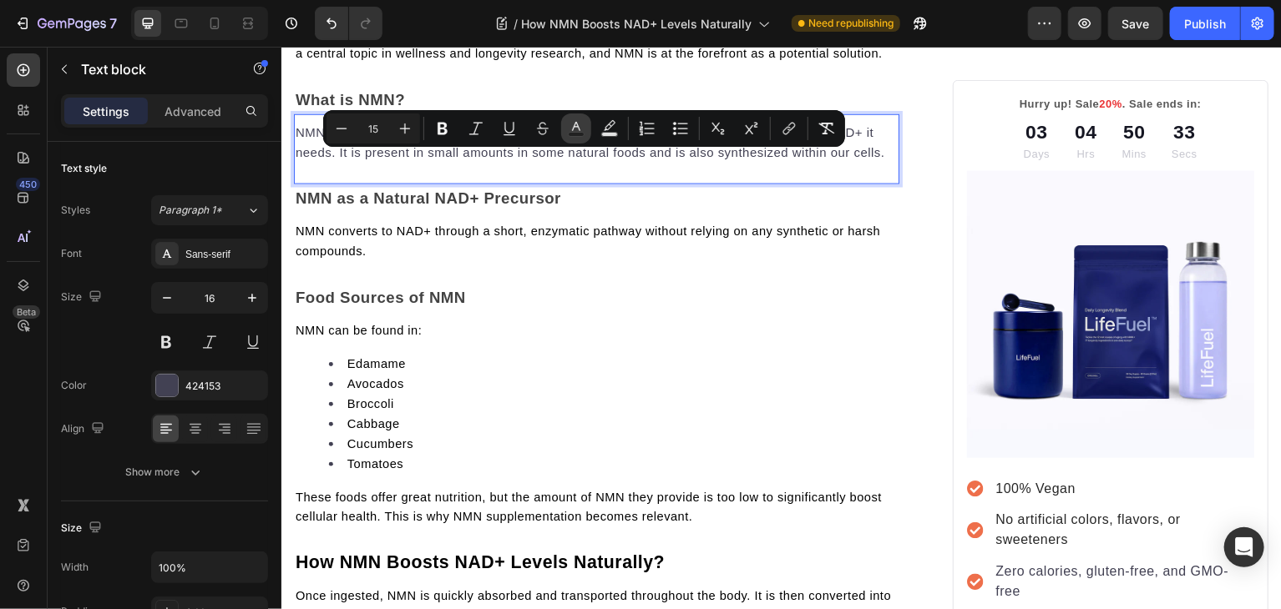
click at [578, 130] on icon "Editor contextual toolbar" at bounding box center [576, 128] width 17 height 17
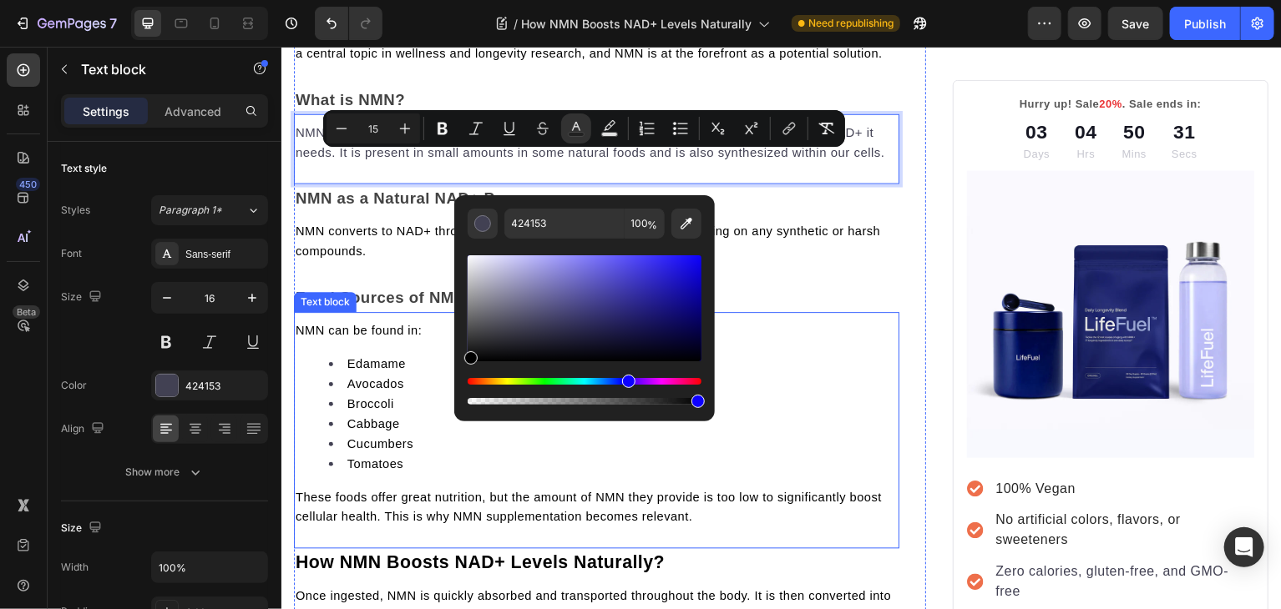
type input "000000"
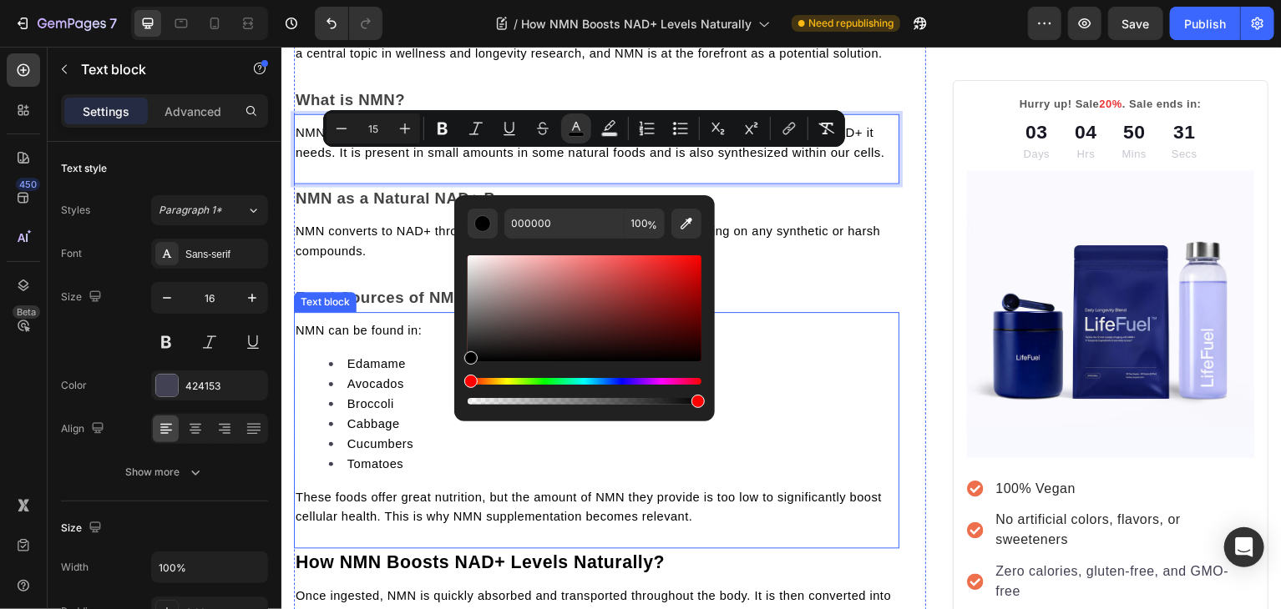
drag, startPoint x: 413, startPoint y: 392, endPoint x: 339, endPoint y: 422, distance: 79.8
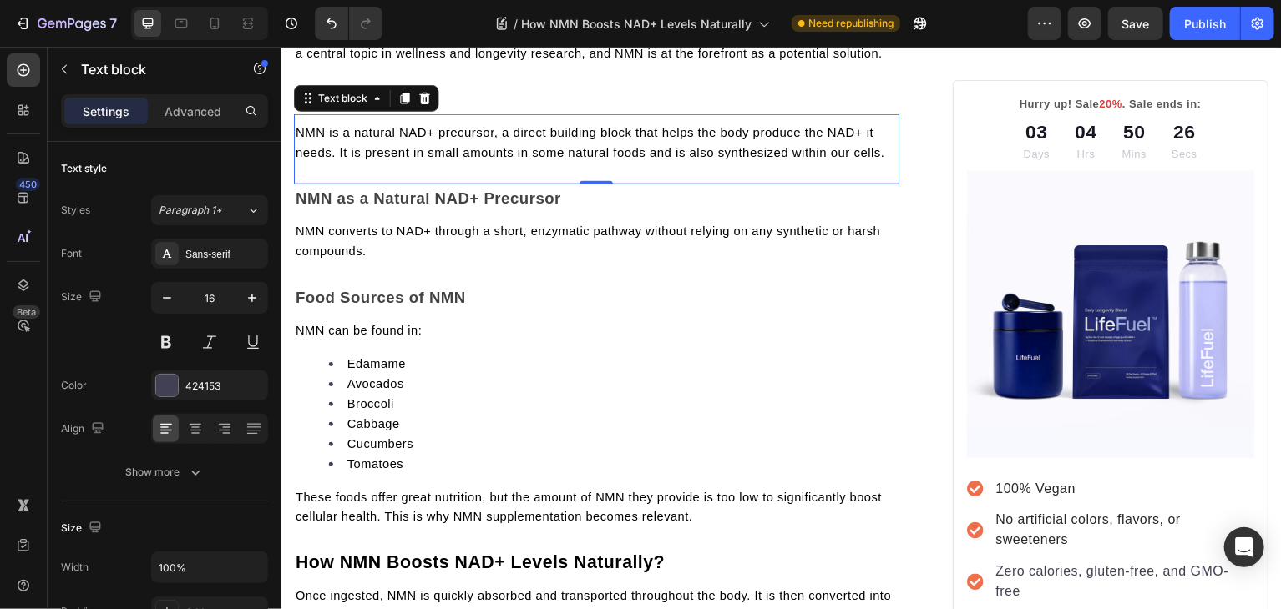
click at [766, 184] on div "NMN is a natural NAD+ precursor, a direct building block that helps the body pr…" at bounding box center [596, 149] width 607 height 70
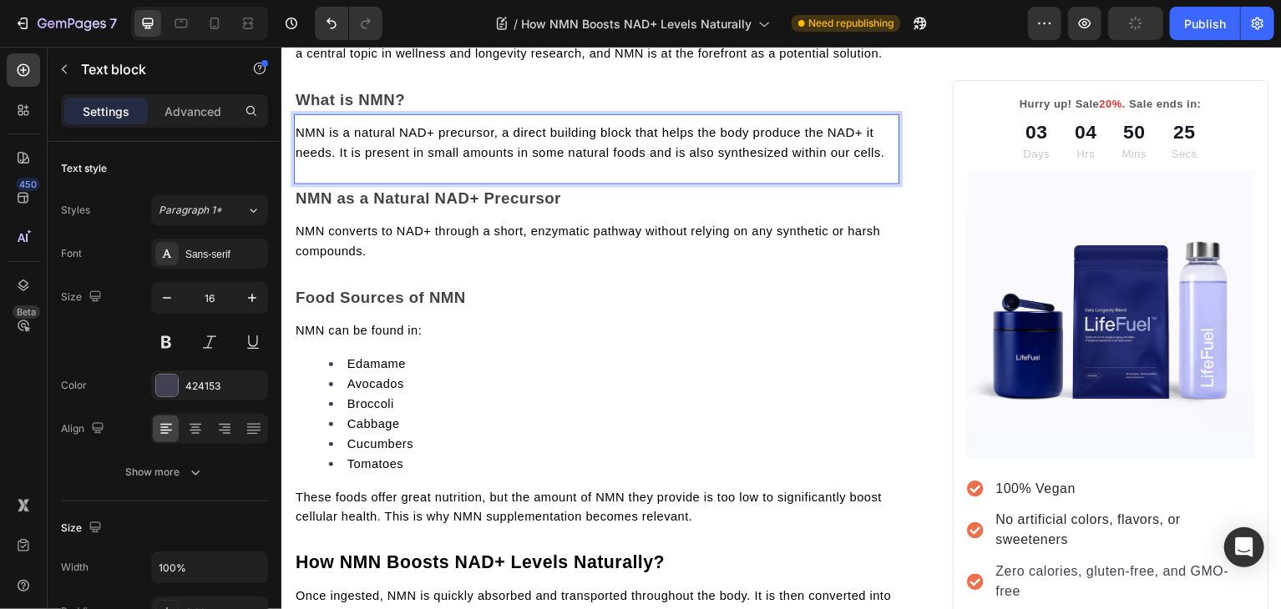
click at [889, 162] on p "NMN is a natural NAD+ precursor, a direct building block that helps the body pr…" at bounding box center [597, 142] width 604 height 40
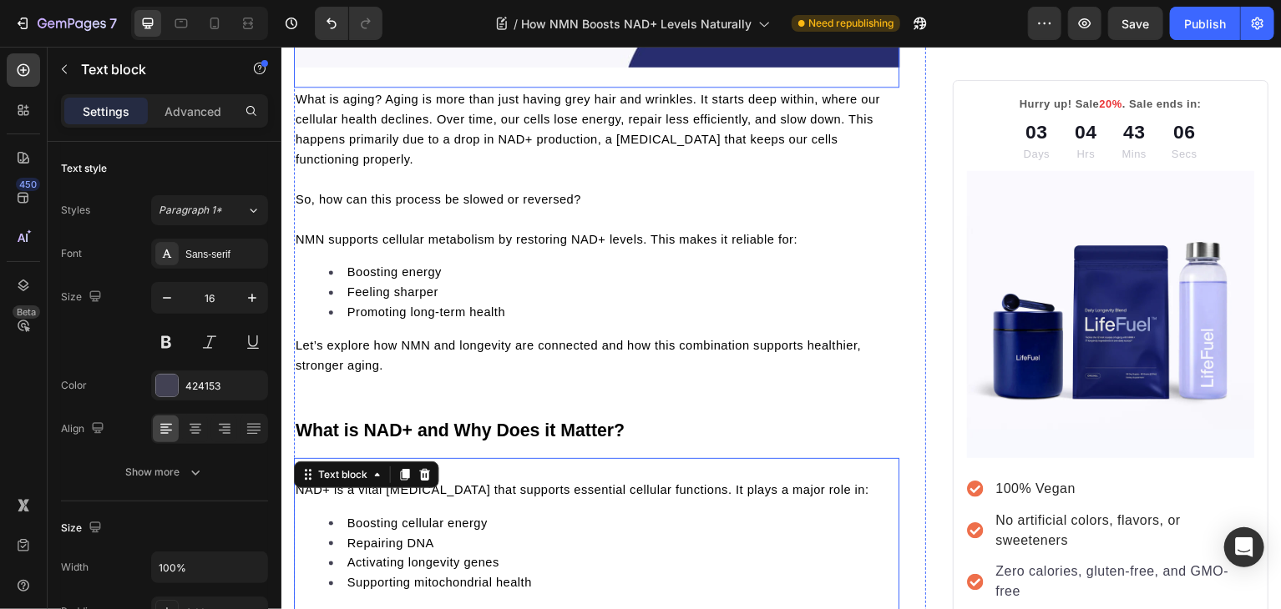
scroll to position [918, 0]
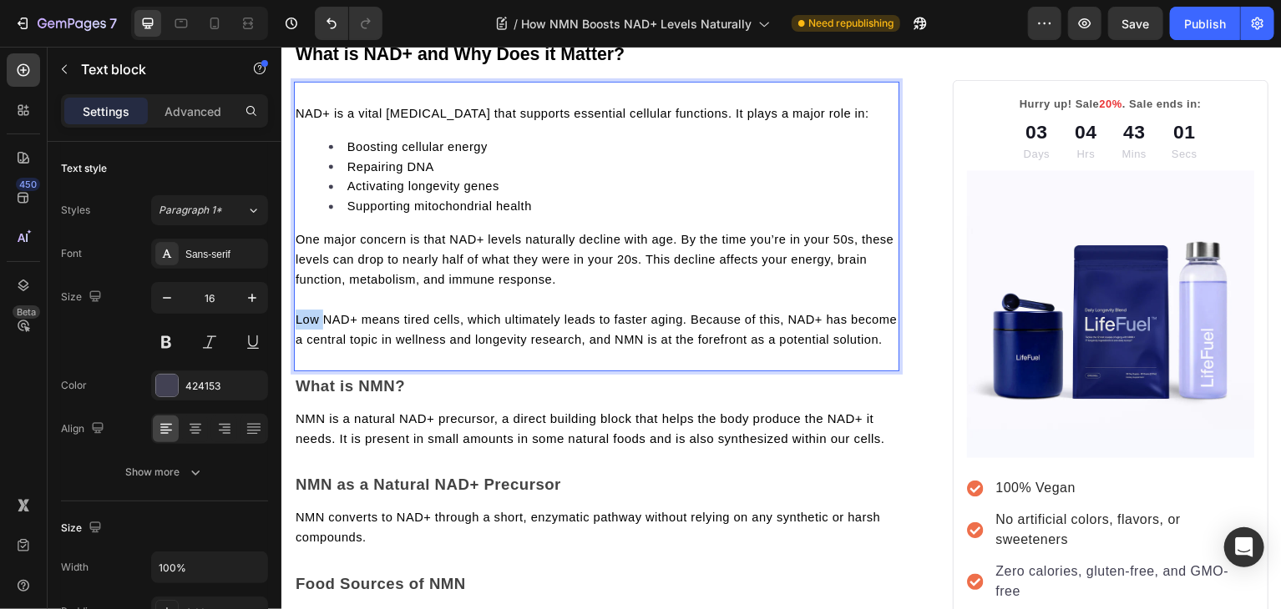
click at [306, 324] on span "Low NAD+ means tired cells, which ultimately leads to faster aging. Because of …" at bounding box center [596, 329] width 603 height 33
click at [573, 209] on li "Supporting mitochondrial health" at bounding box center [613, 206] width 570 height 20
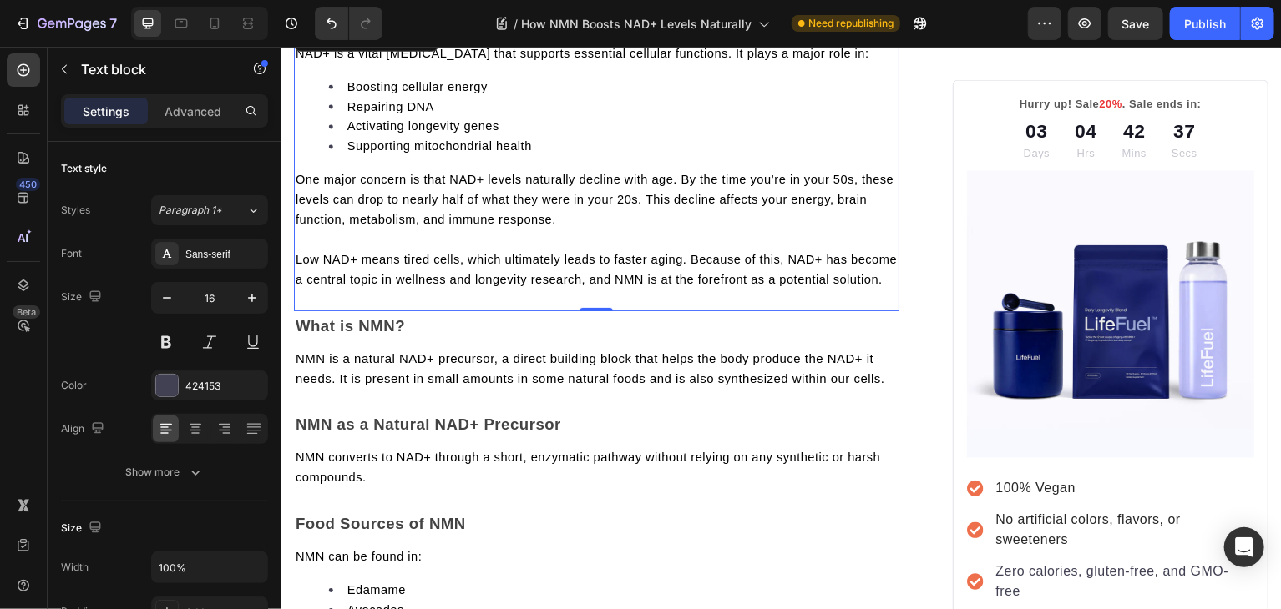
scroll to position [979, 0]
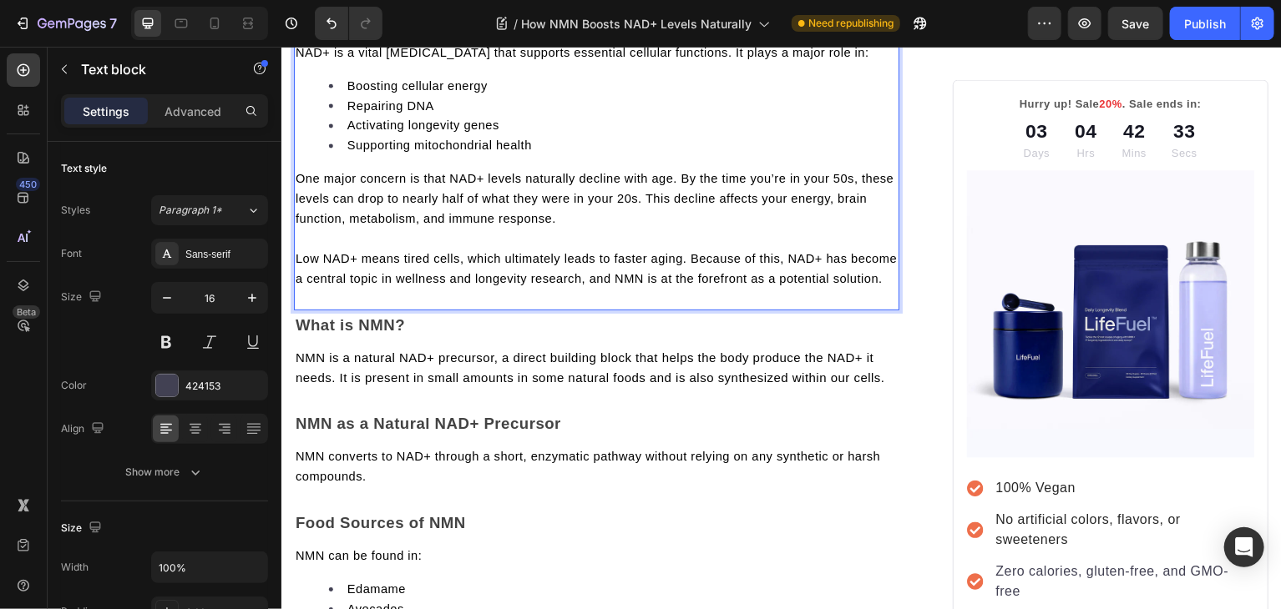
click at [309, 266] on span "Low NAD+ means tired cells, which ultimately leads to faster aging. Because of …" at bounding box center [596, 268] width 603 height 33
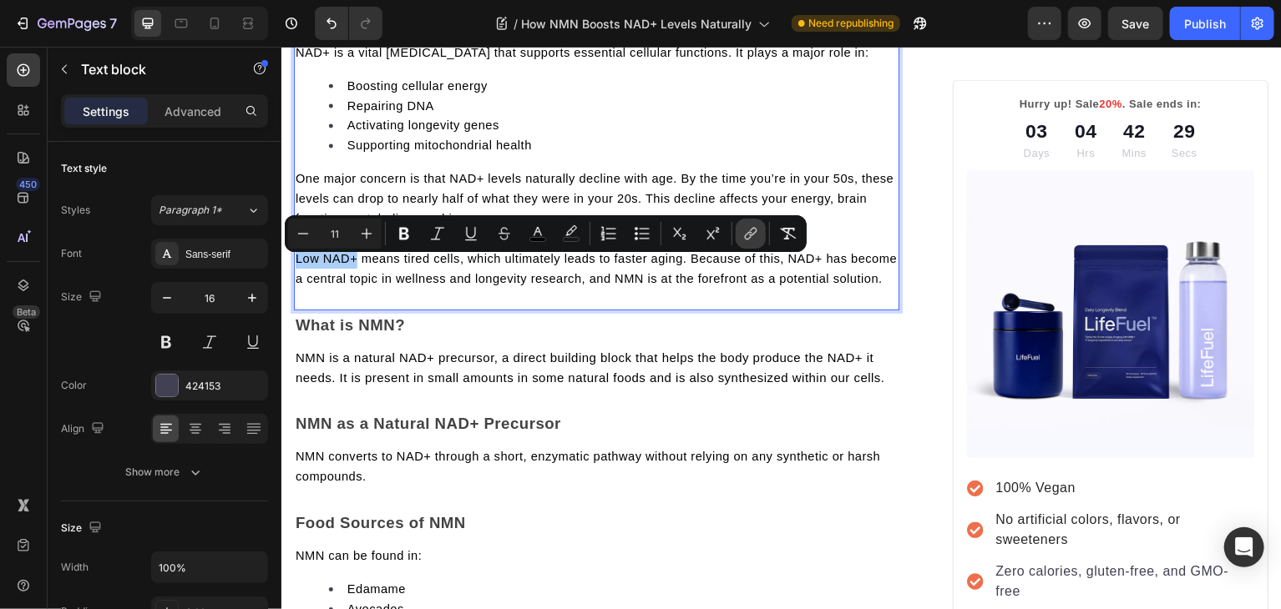
click at [746, 238] on icon "Editor contextual toolbar" at bounding box center [750, 233] width 17 height 17
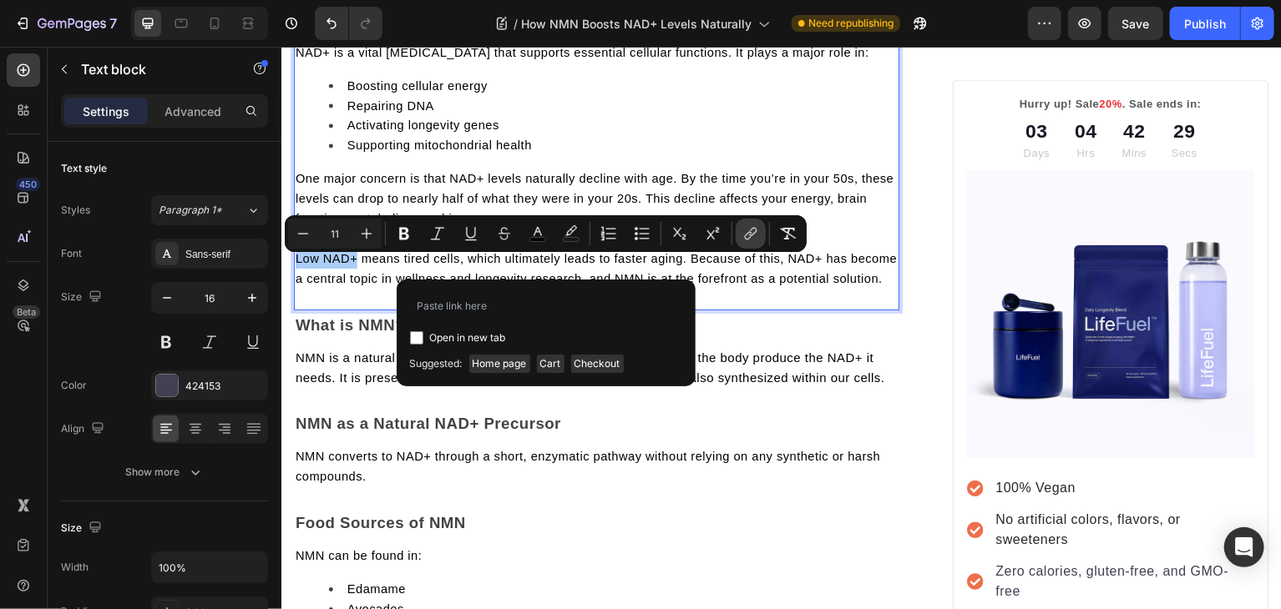
type input "[URL][DOMAIN_NAME]"
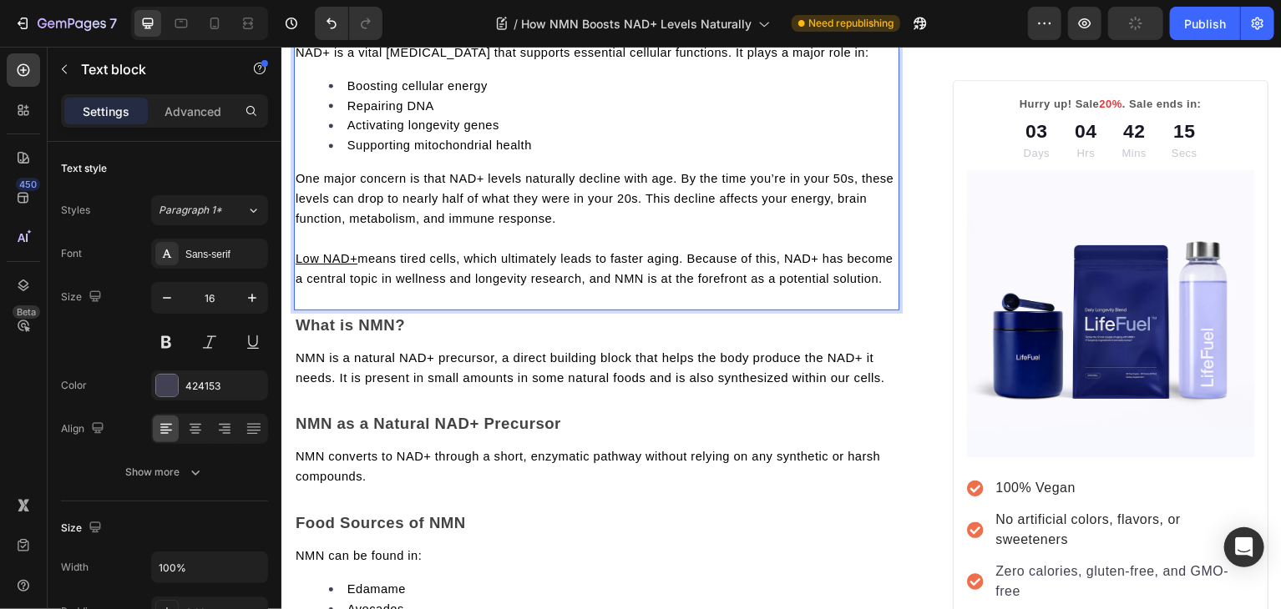
click at [362, 268] on span "means tired cells, which ultimately leads to faster aging. Because of this, NAD…" at bounding box center [594, 268] width 599 height 33
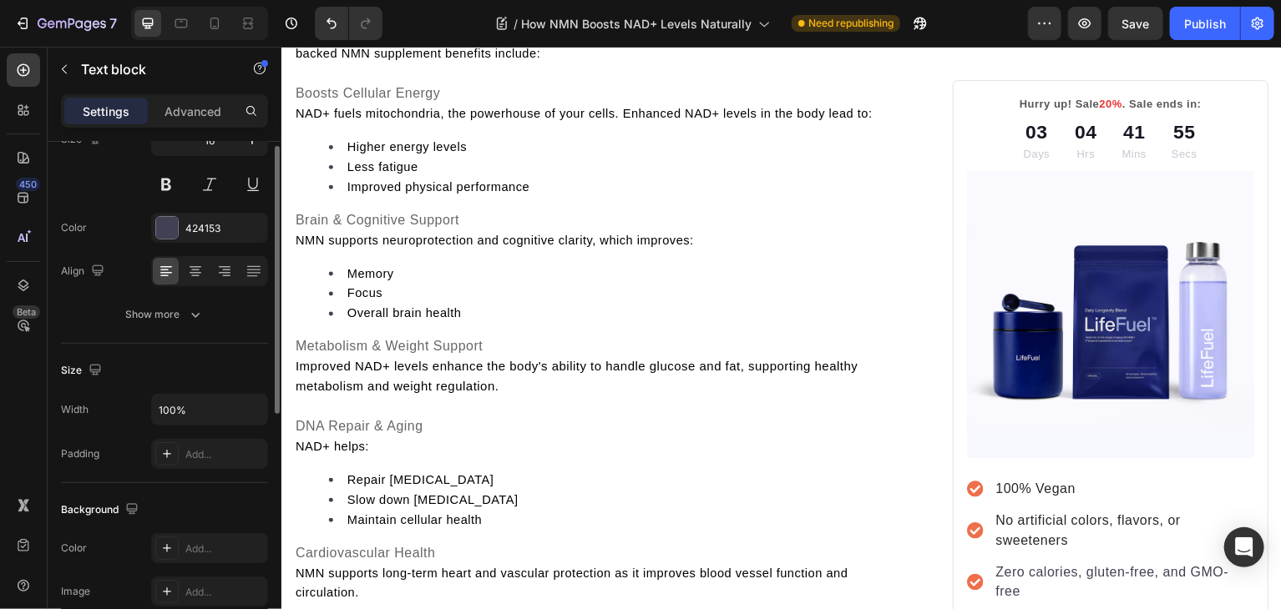
scroll to position [0, 0]
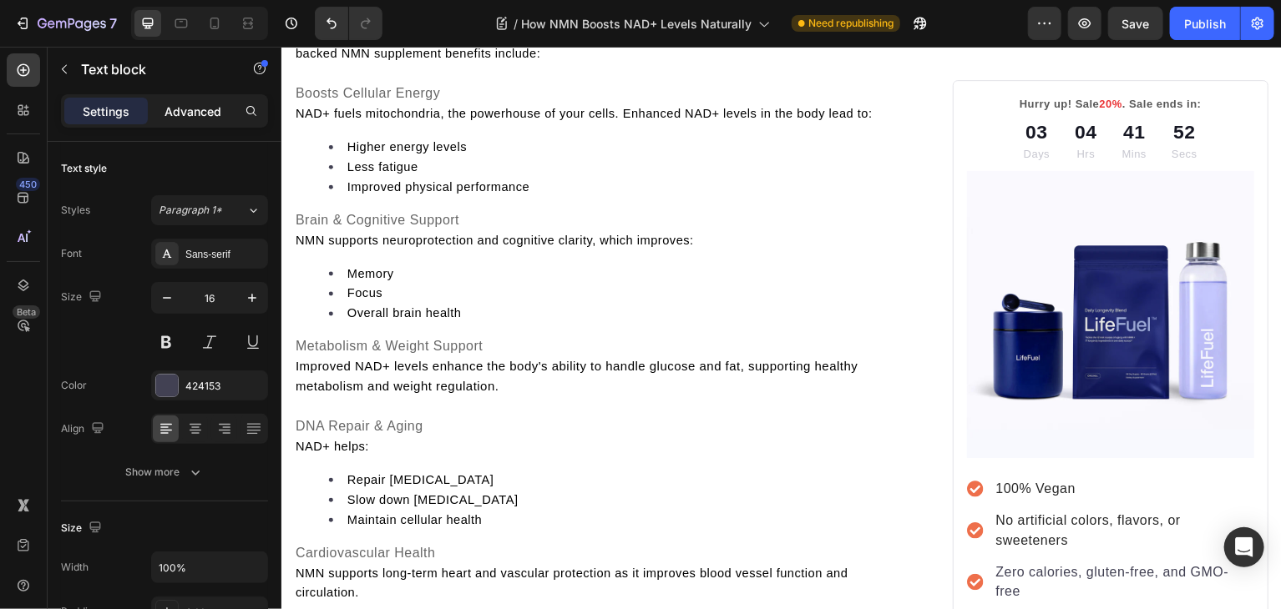
click at [204, 111] on p "Advanced" at bounding box center [192, 112] width 57 height 18
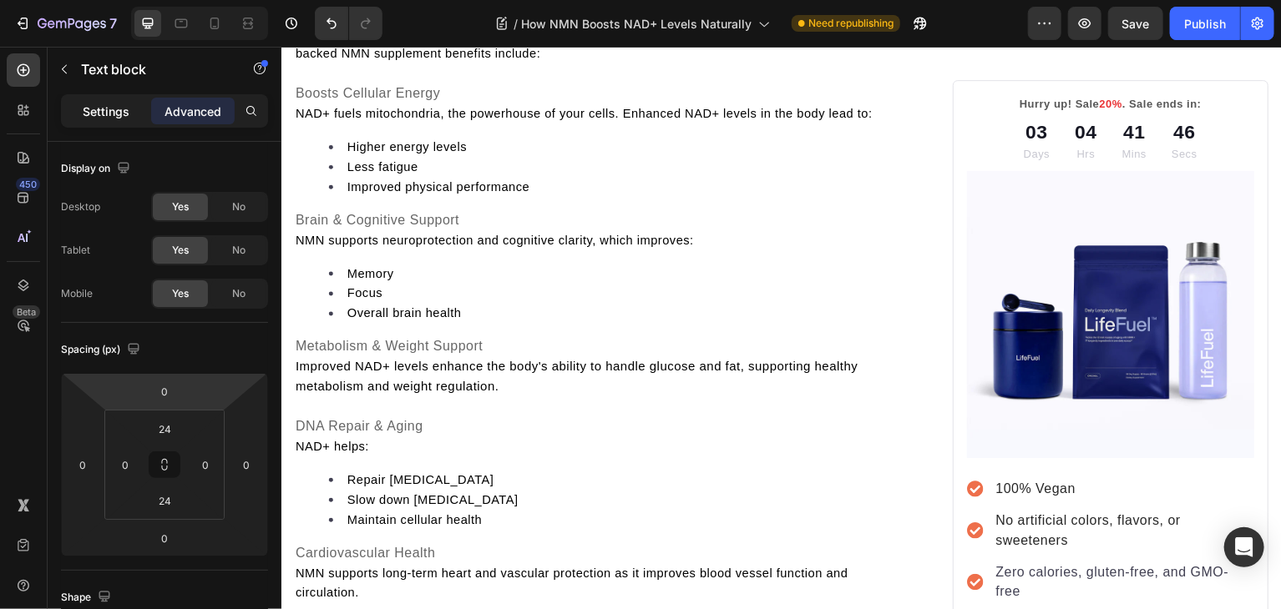
click at [85, 116] on p "Settings" at bounding box center [106, 112] width 47 height 18
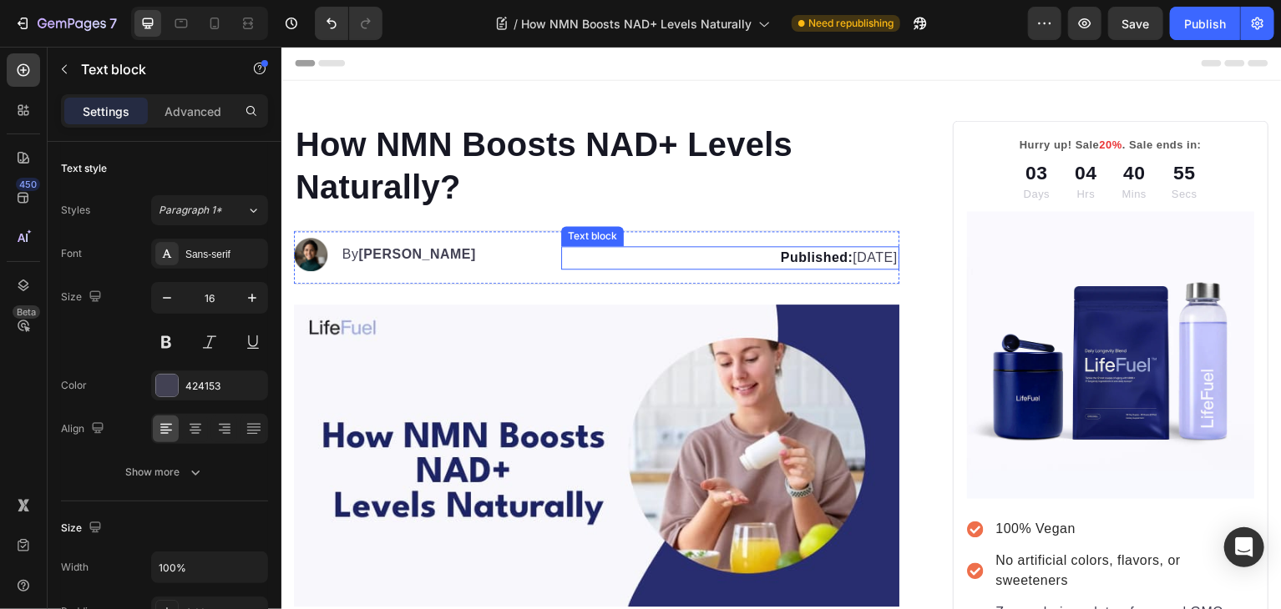
click at [781, 257] on strong "Published:" at bounding box center [817, 257] width 73 height 14
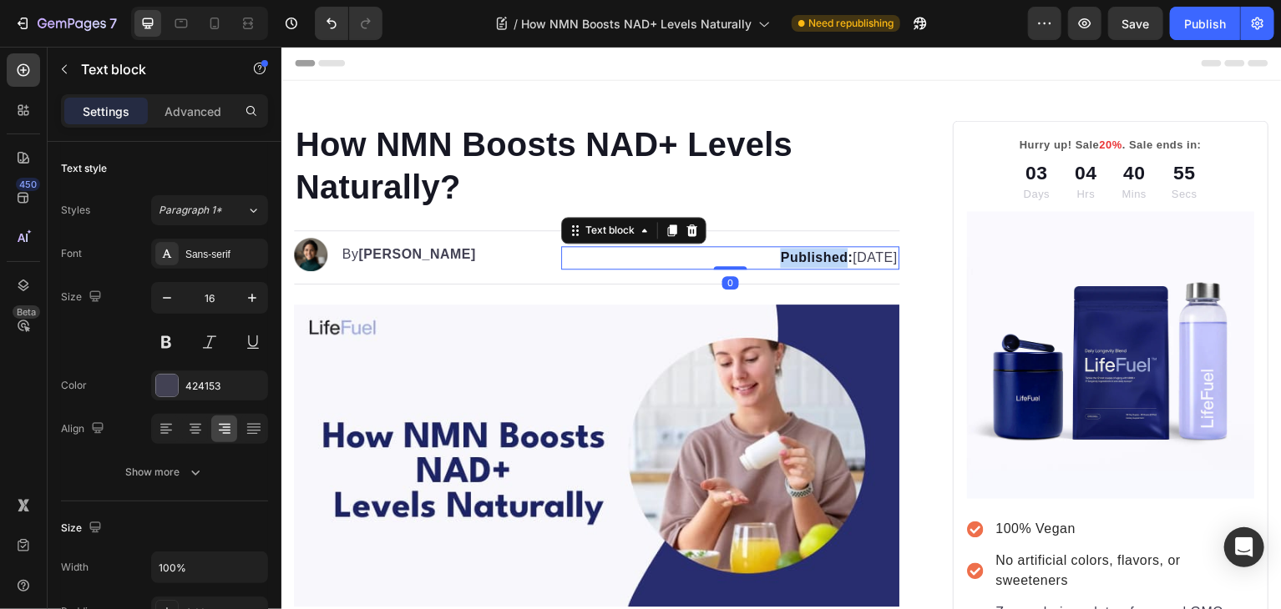
click at [781, 257] on strong "Published:" at bounding box center [817, 257] width 73 height 14
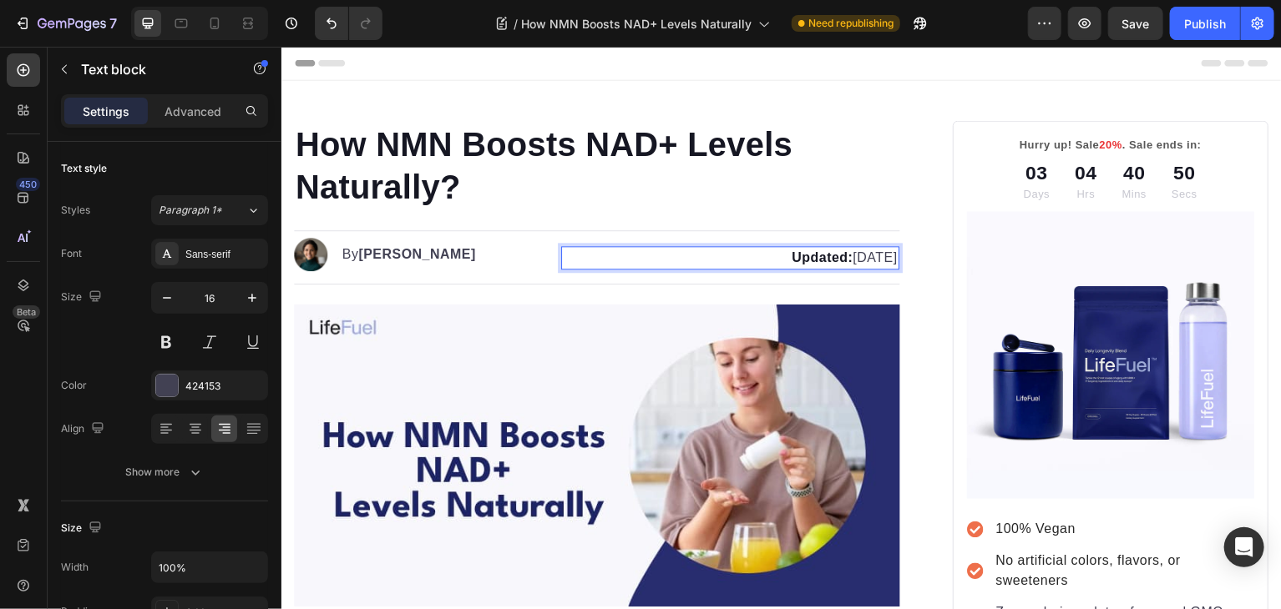
click at [811, 262] on p "Updated: [DATE]" at bounding box center [730, 258] width 335 height 20
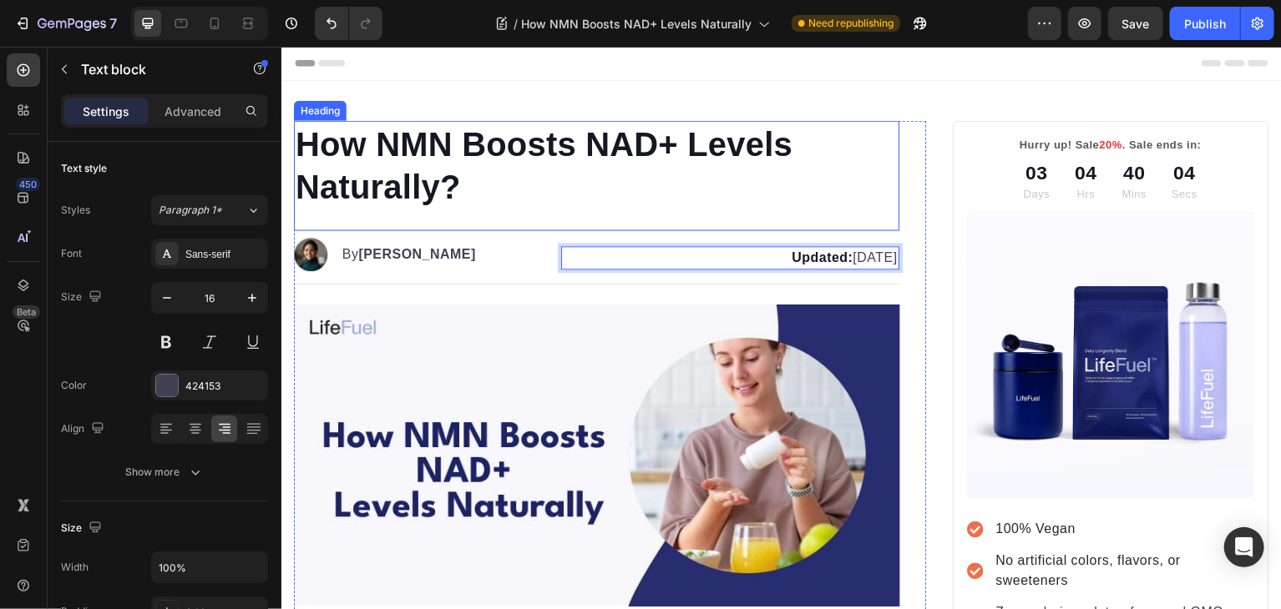
click at [370, 158] on p "How NMN Boosts NAD+ Levels Naturally?" at bounding box center [597, 165] width 604 height 87
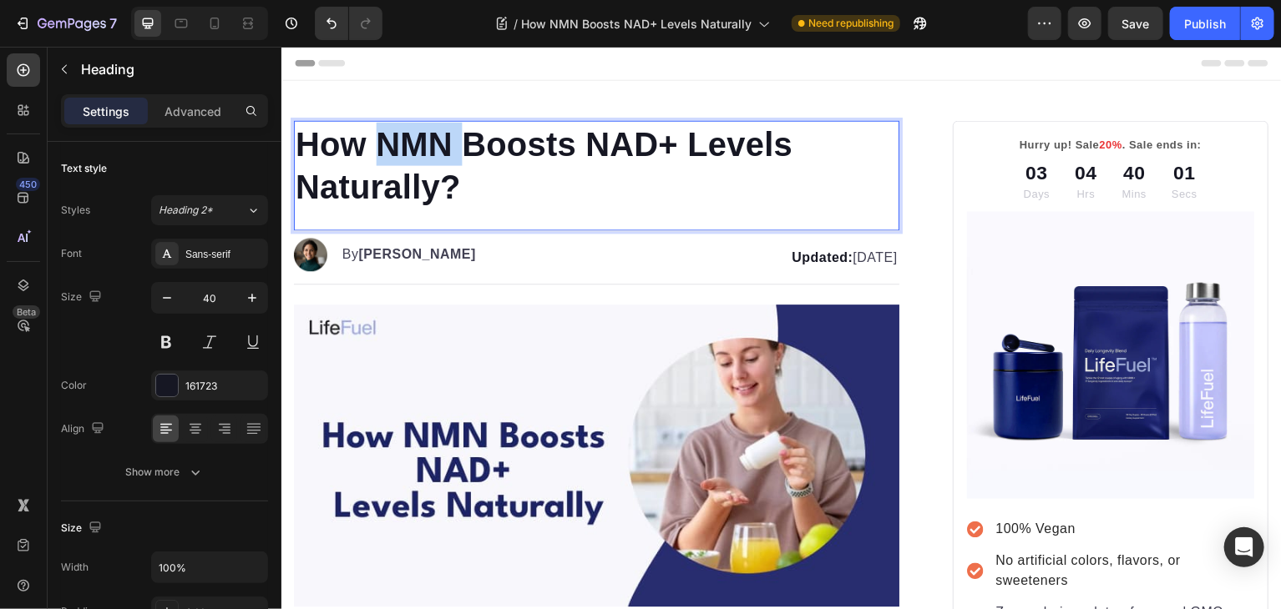
click at [370, 148] on p "How NMN Boosts NAD+ Levels Naturally?" at bounding box center [597, 165] width 604 height 87
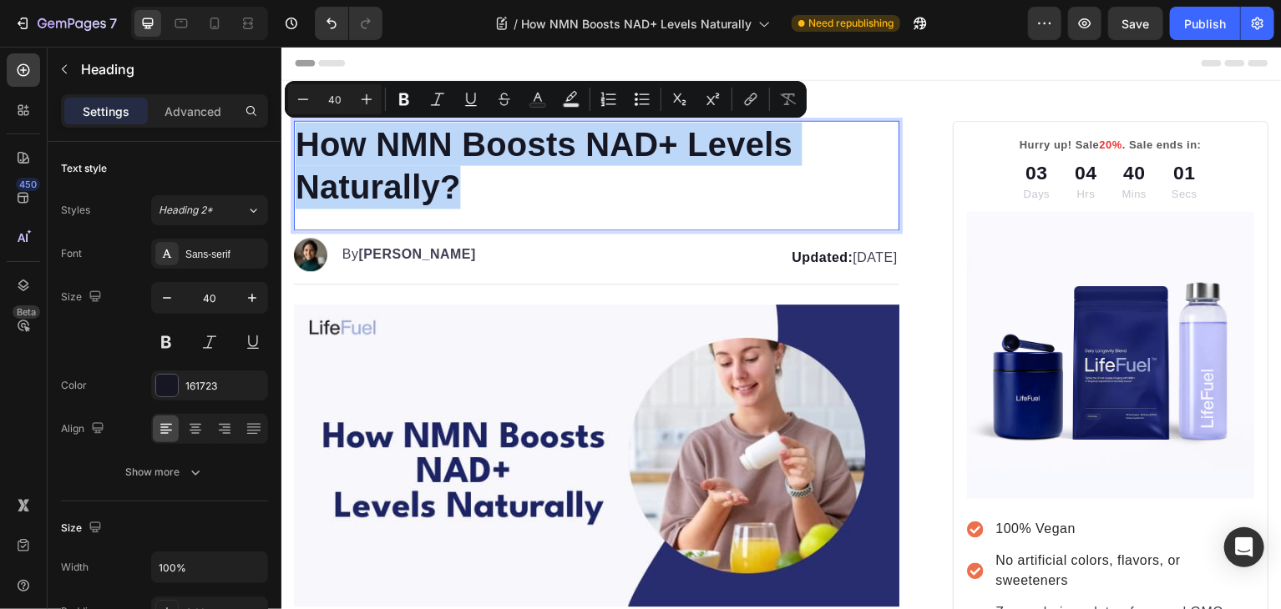
copy p "How NMN Boosts NAD+ Levels Naturally?"
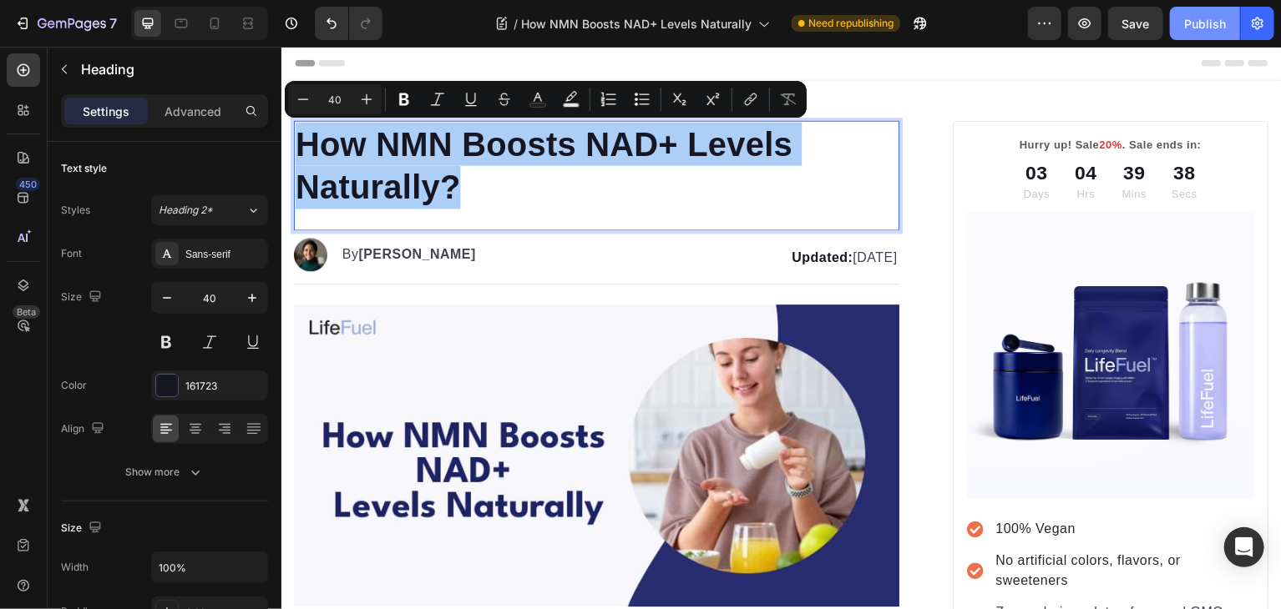
click at [1178, 28] on button "Publish" at bounding box center [1205, 23] width 70 height 33
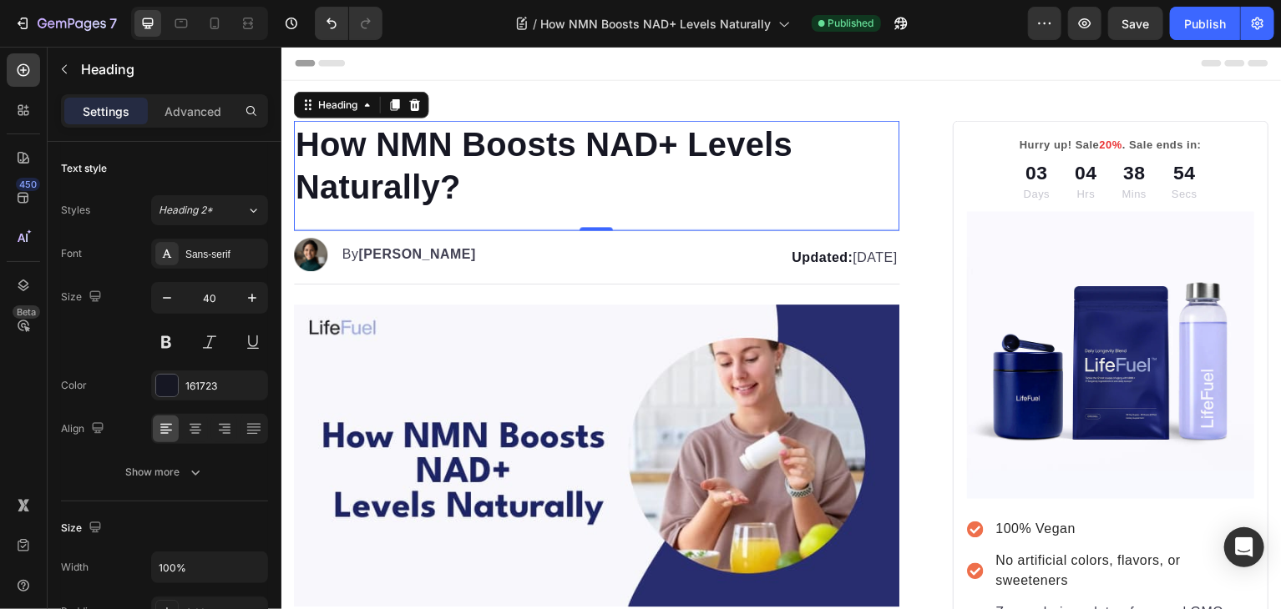
click at [117, 105] on p "Settings" at bounding box center [106, 112] width 47 height 18
click at [1253, 31] on icon "button" at bounding box center [1257, 23] width 17 height 17
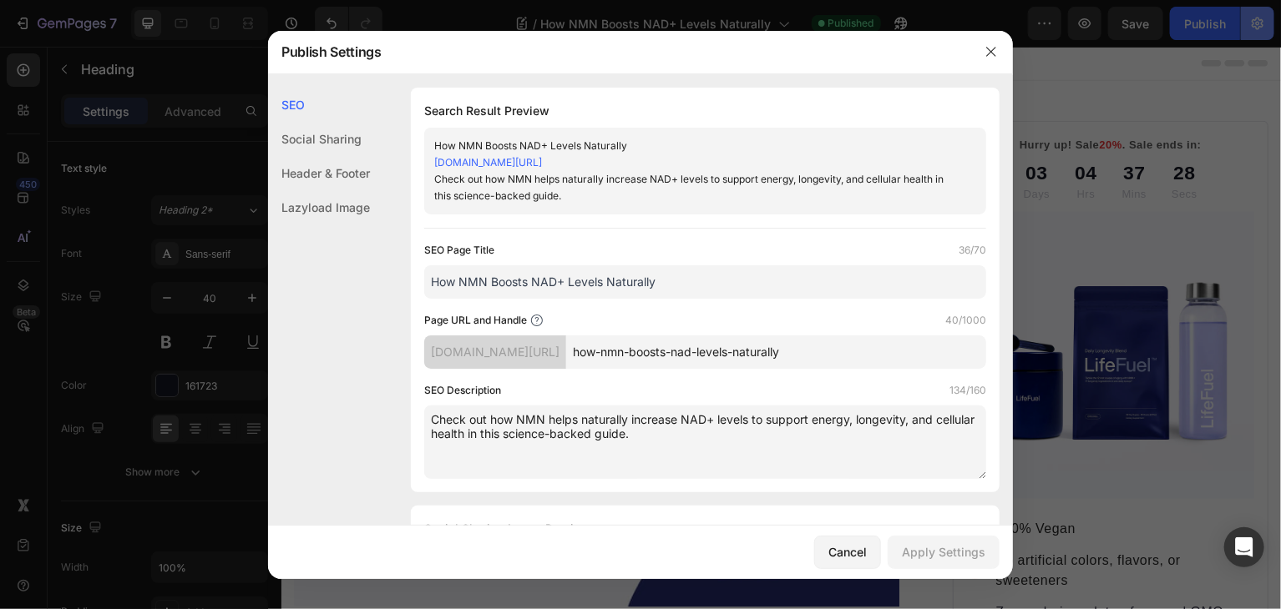
click at [1253, 31] on div at bounding box center [640, 304] width 1281 height 609
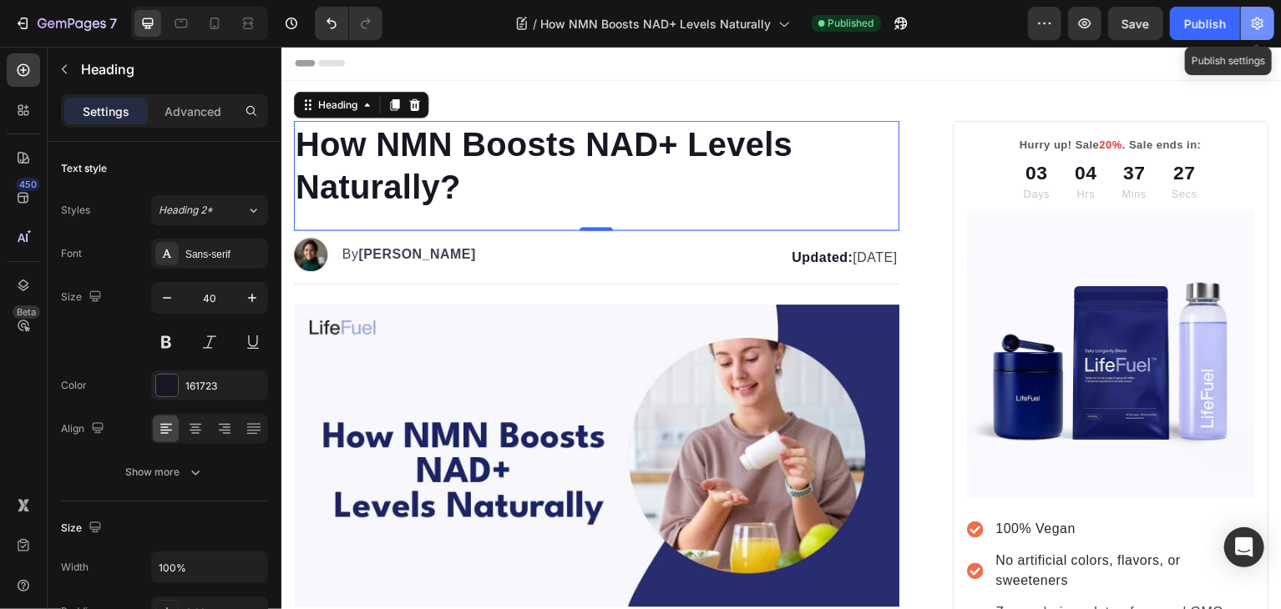
click at [1253, 31] on icon "button" at bounding box center [1257, 23] width 17 height 17
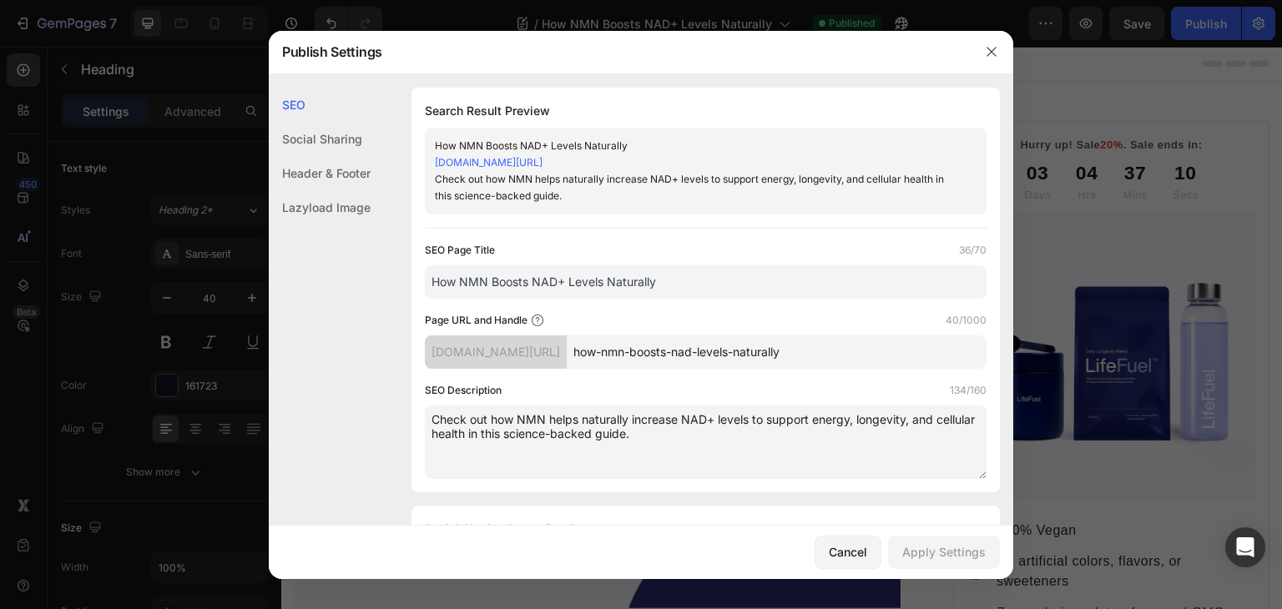
click at [519, 275] on input "How NMN Boosts NAD+ Levels Naturally" at bounding box center [706, 282] width 562 height 33
click at [616, 281] on input "How NMN Boosts NAD+ Levels Naturally" at bounding box center [706, 282] width 562 height 33
paste input "Role of NMN in Boosting NAD+ Levels"
type input "Role of NMN in Boosting NAD+ Levels"
click at [580, 425] on textarea "Check out how NMN helps naturally increase NAD+ levels to support energy, longe…" at bounding box center [706, 442] width 562 height 73
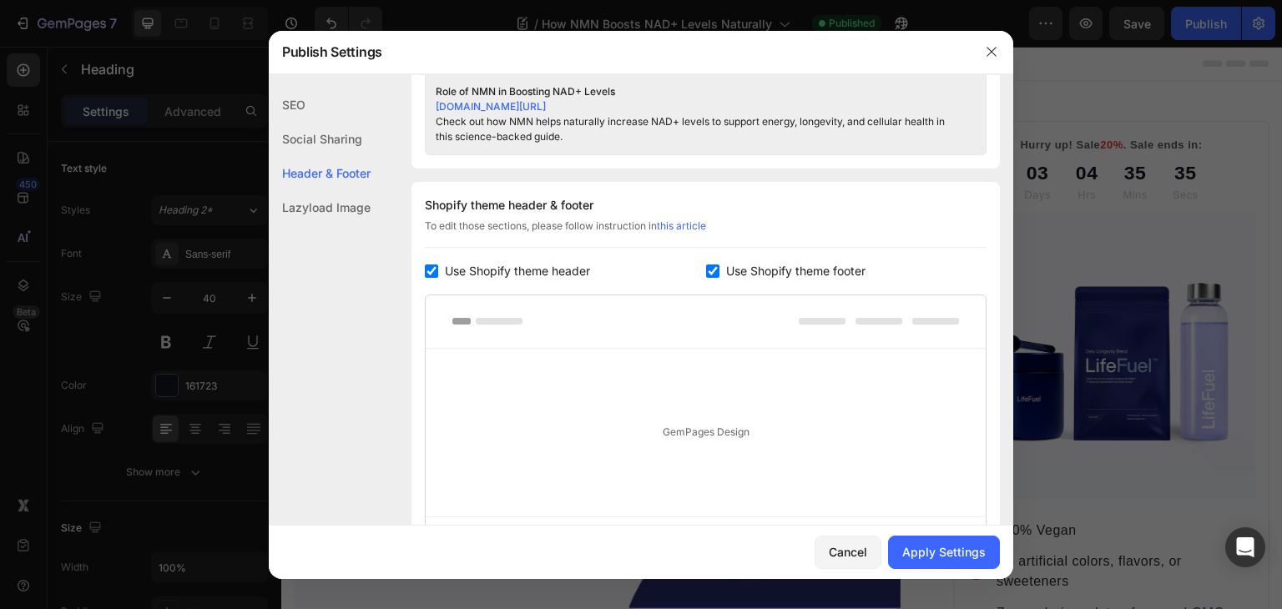
scroll to position [935, 0]
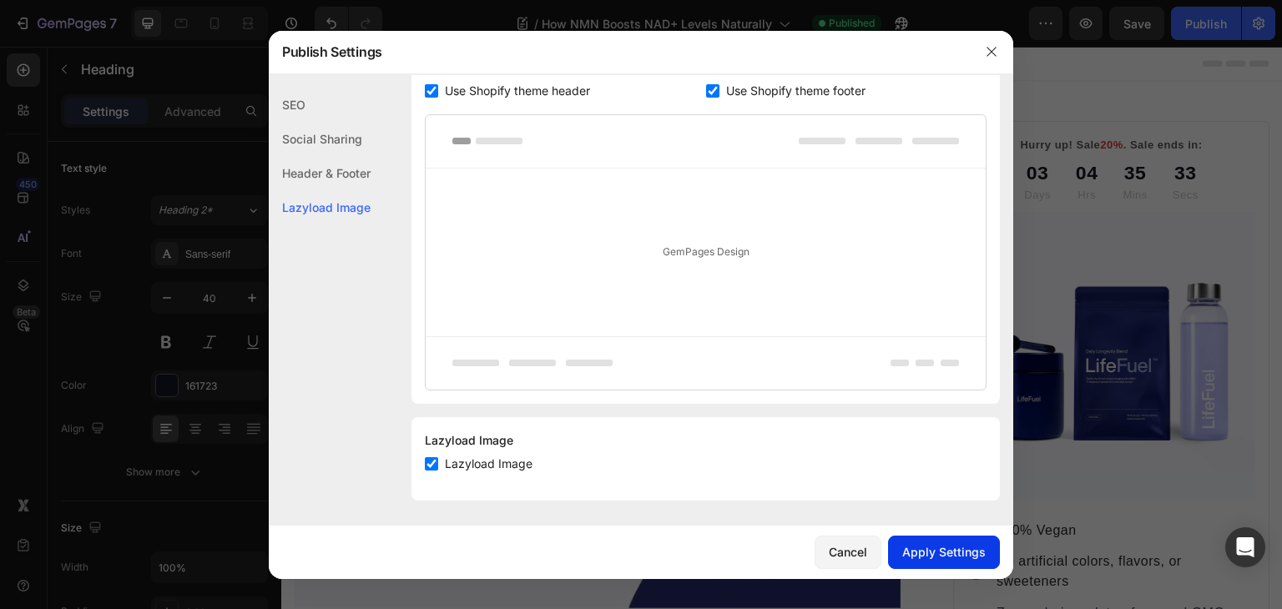
click at [941, 555] on div "Apply Settings" at bounding box center [944, 553] width 83 height 18
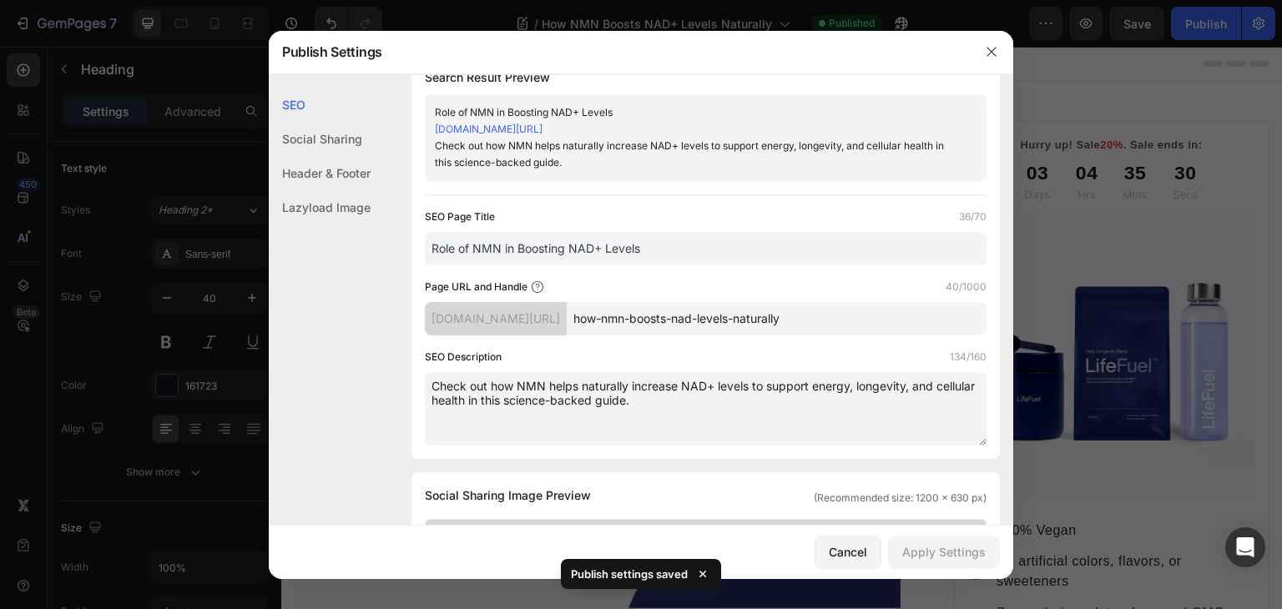
scroll to position [0, 0]
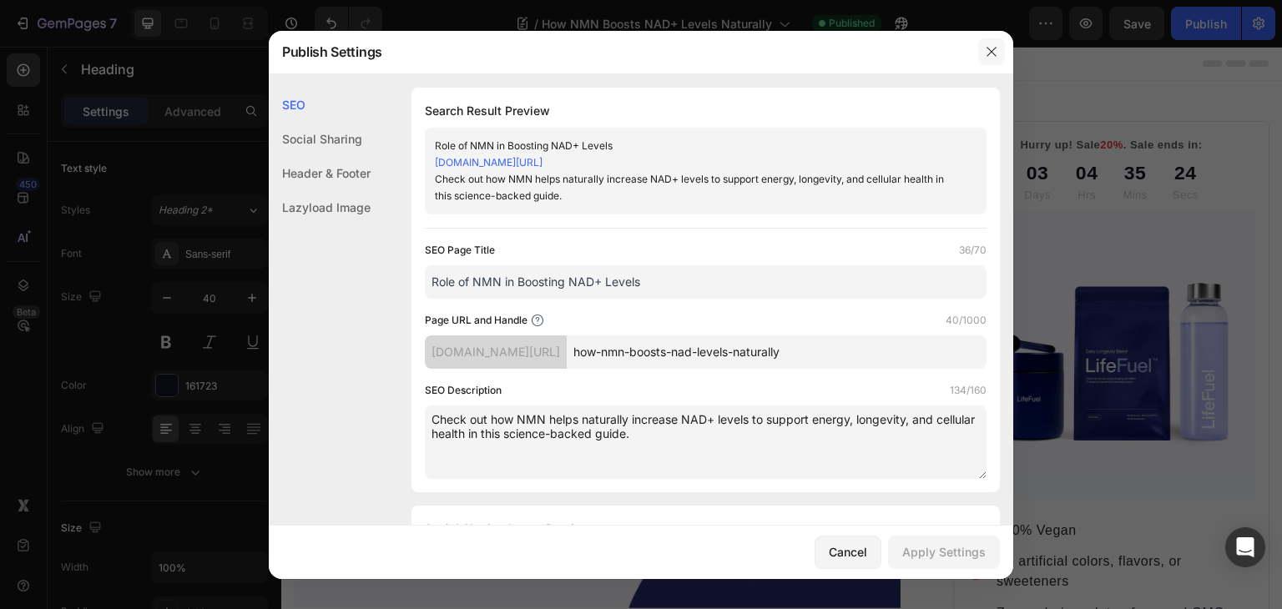
click at [994, 54] on icon "button" at bounding box center [991, 51] width 9 height 9
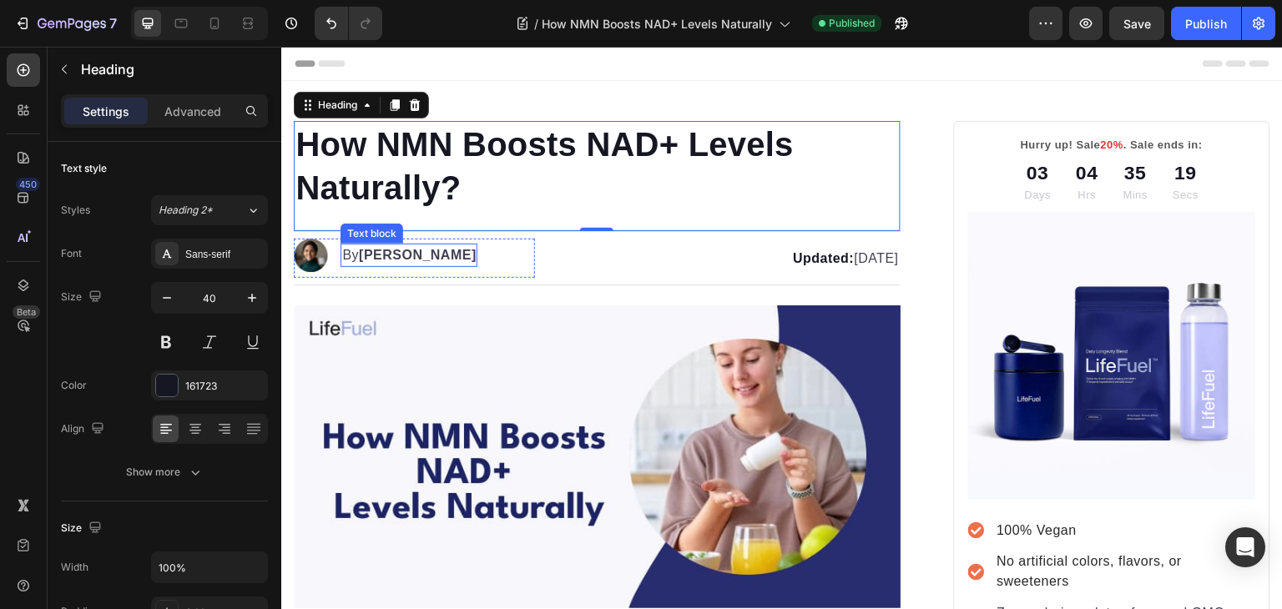
click at [412, 254] on strong "[PERSON_NAME]" at bounding box center [418, 255] width 118 height 14
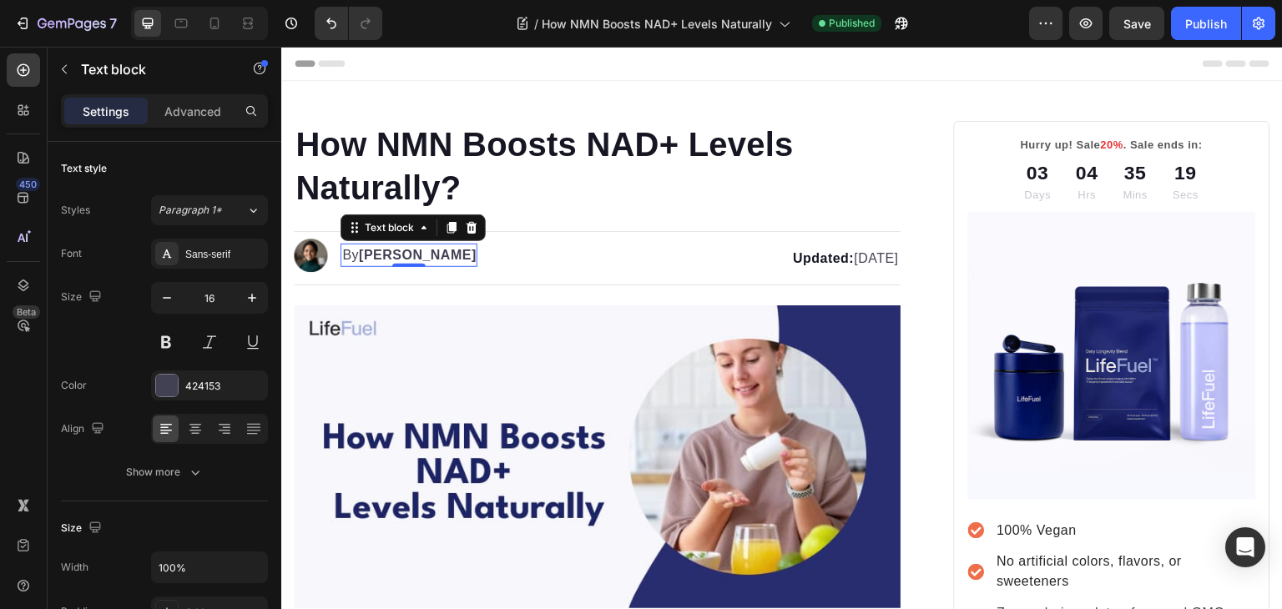
click at [412, 254] on strong "[PERSON_NAME]" at bounding box center [418, 255] width 118 height 14
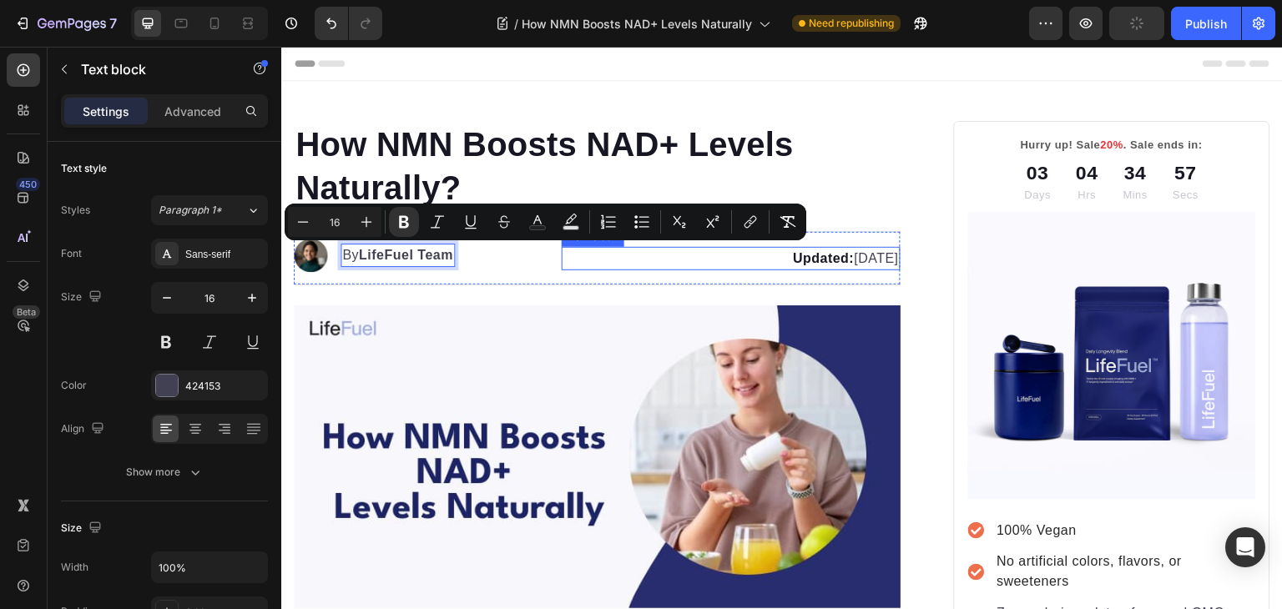
click at [626, 255] on p "Updated: [DATE]" at bounding box center [731, 259] width 335 height 20
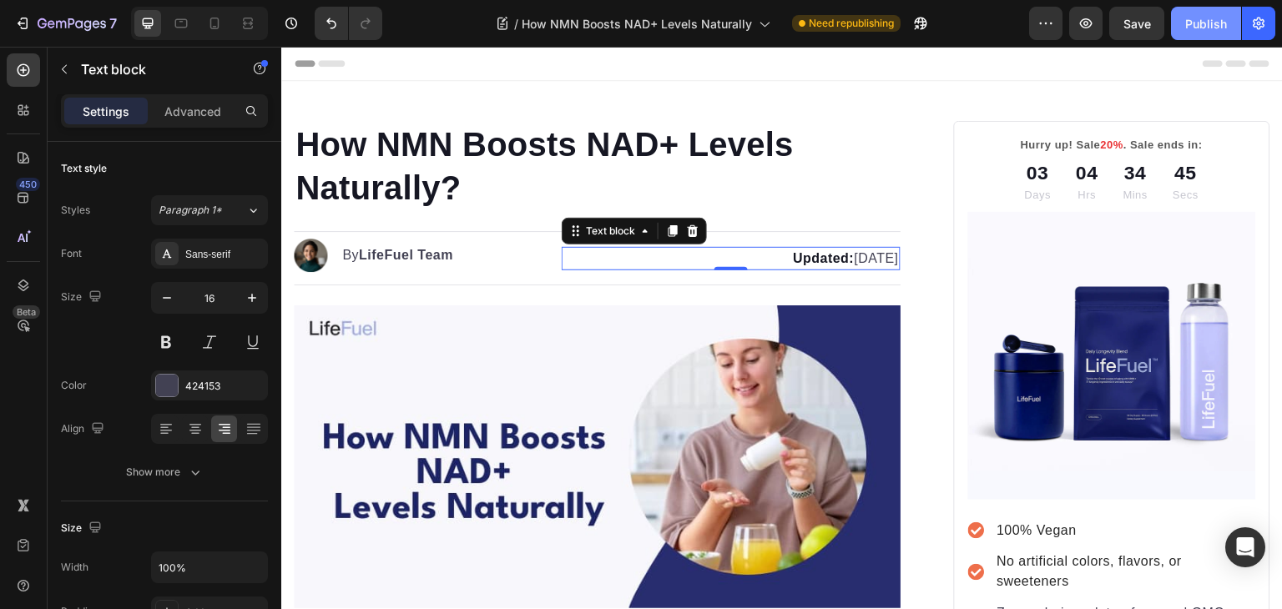
click at [1196, 21] on div "Publish" at bounding box center [1207, 24] width 42 height 18
